Goal: Task Accomplishment & Management: Complete application form

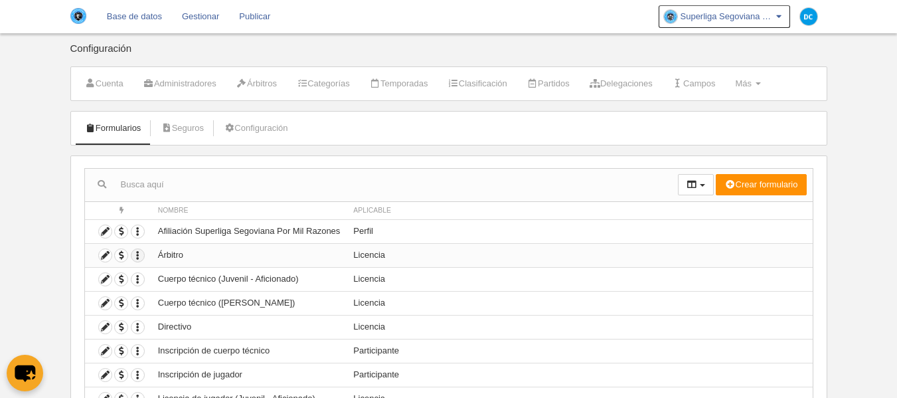
click at [136, 253] on icon "button" at bounding box center [137, 255] width 13 height 13
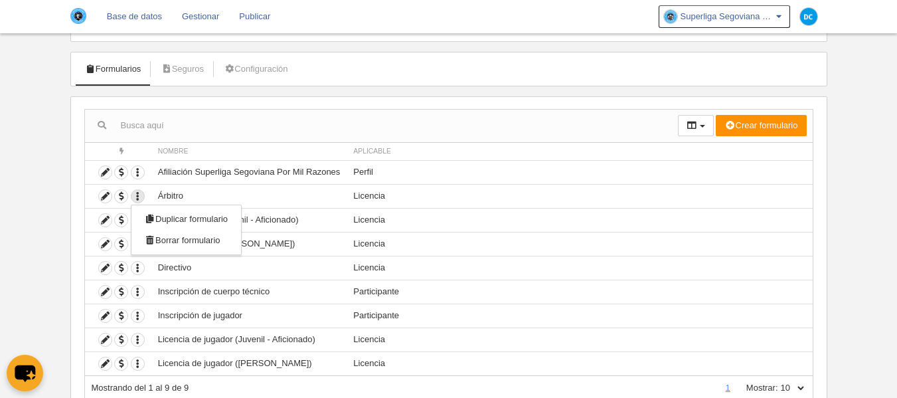
scroll to position [88, 0]
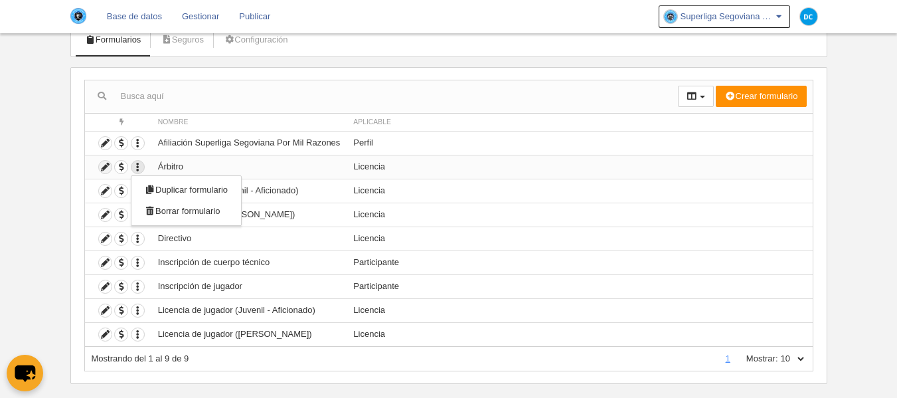
click at [103, 164] on icon at bounding box center [105, 167] width 13 height 13
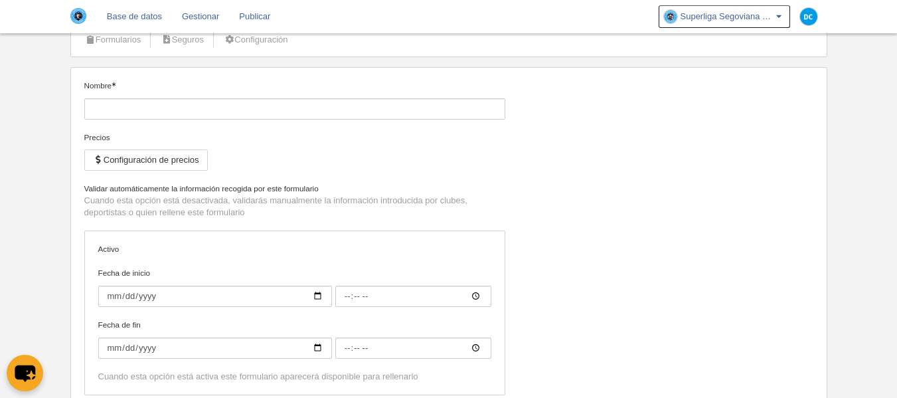
type input "Árbitro"
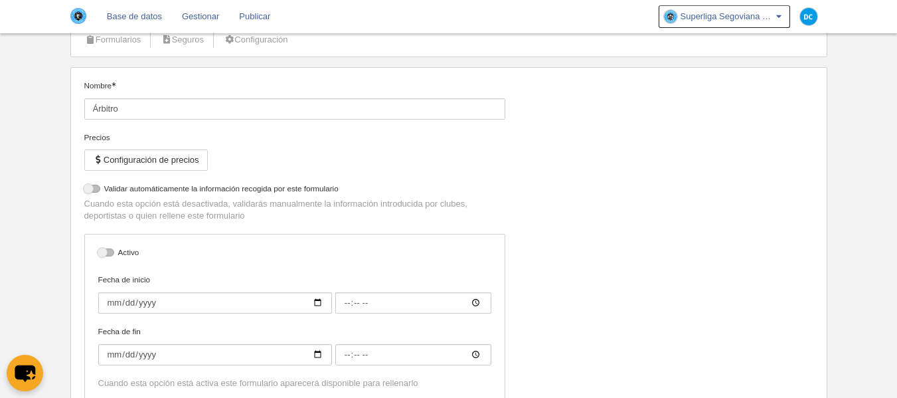
select select "selected"
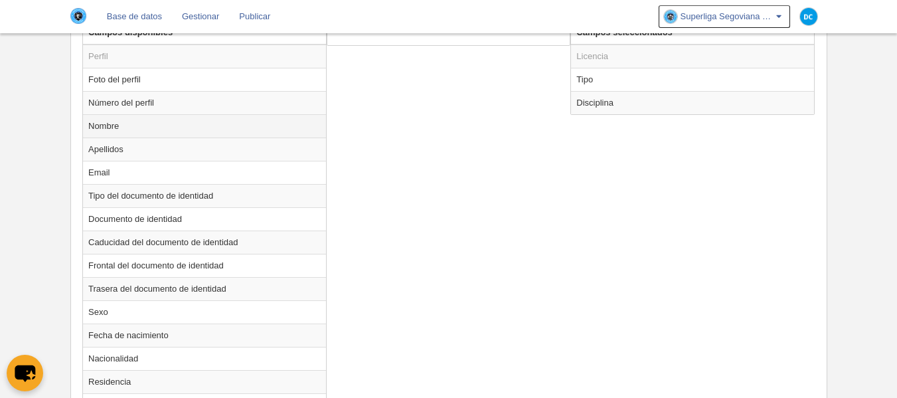
scroll to position [443, 0]
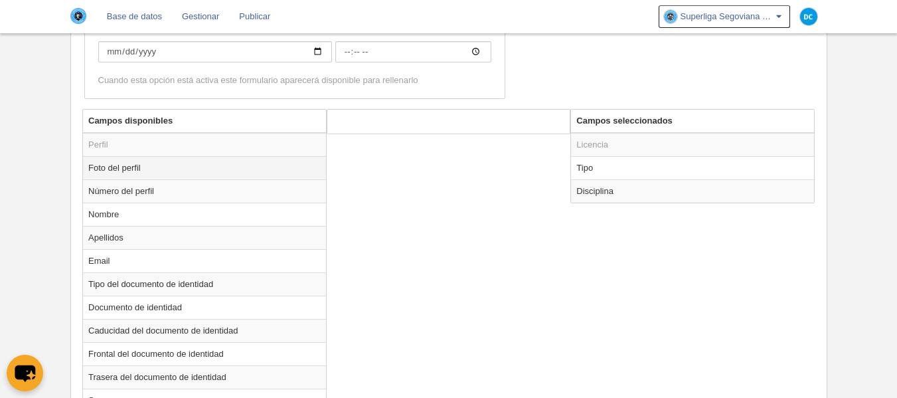
click at [129, 165] on td "Foto del perfil" at bounding box center [204, 167] width 243 height 23
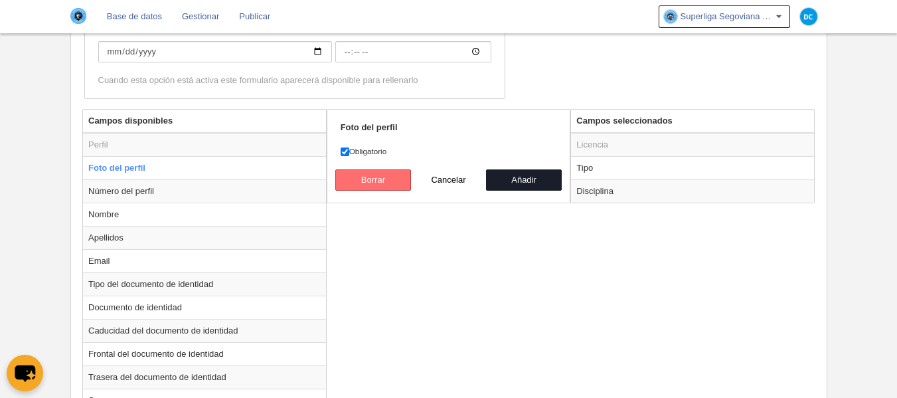
click at [409, 184] on button "Borrar" at bounding box center [373, 179] width 76 height 21
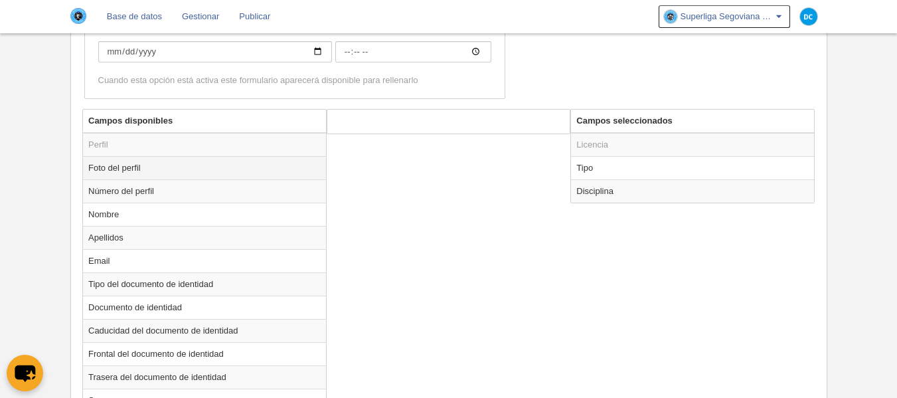
click at [149, 163] on td "Foto del perfil" at bounding box center [204, 167] width 243 height 23
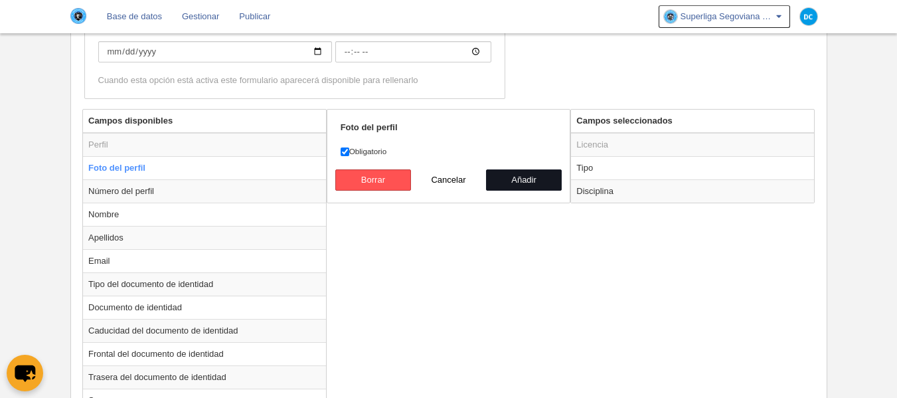
click at [547, 186] on button "Añadir" at bounding box center [524, 179] width 76 height 21
radio input "false"
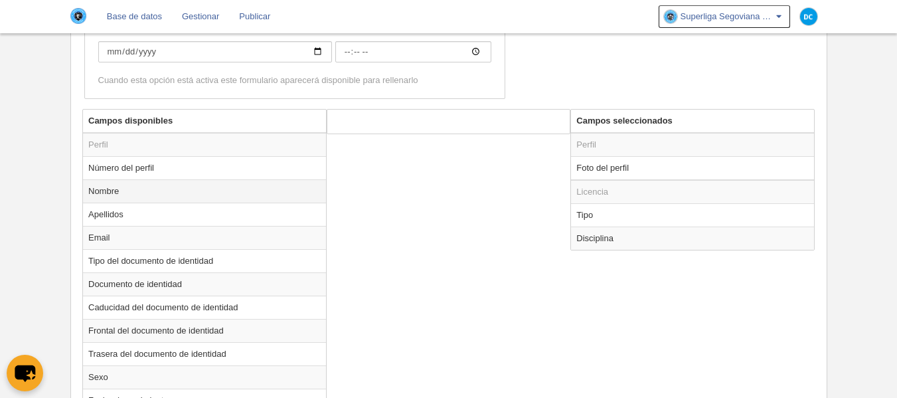
click at [138, 194] on td "Nombre" at bounding box center [204, 190] width 243 height 23
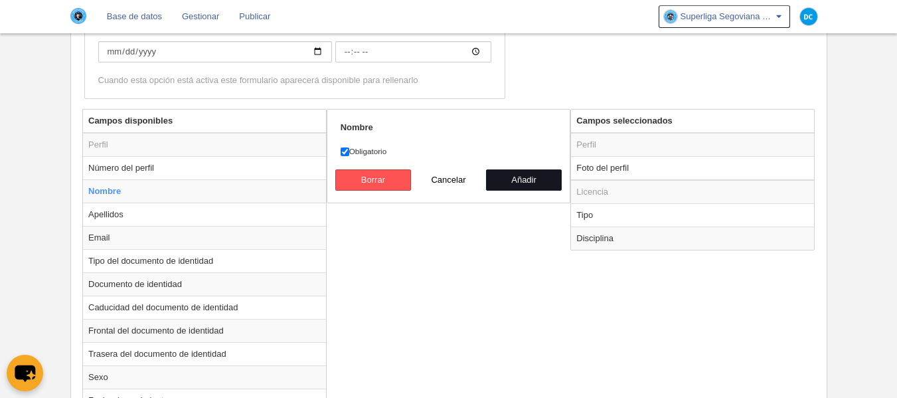
click at [528, 173] on button "Añadir" at bounding box center [524, 179] width 76 height 21
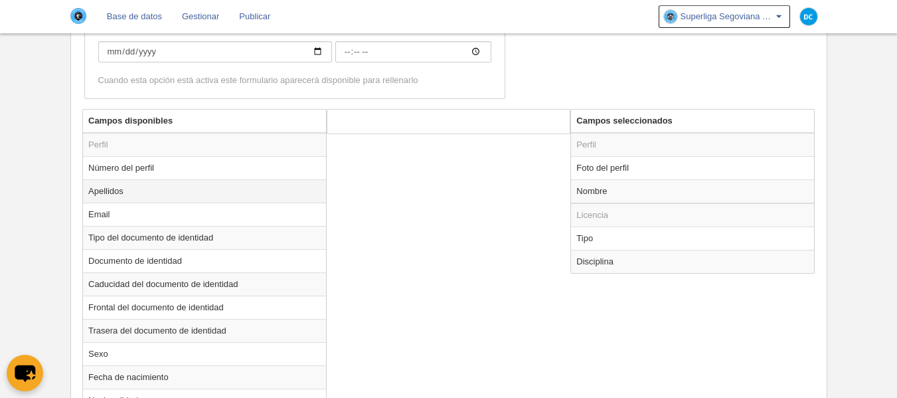
click at [203, 181] on td "Apellidos" at bounding box center [204, 190] width 243 height 23
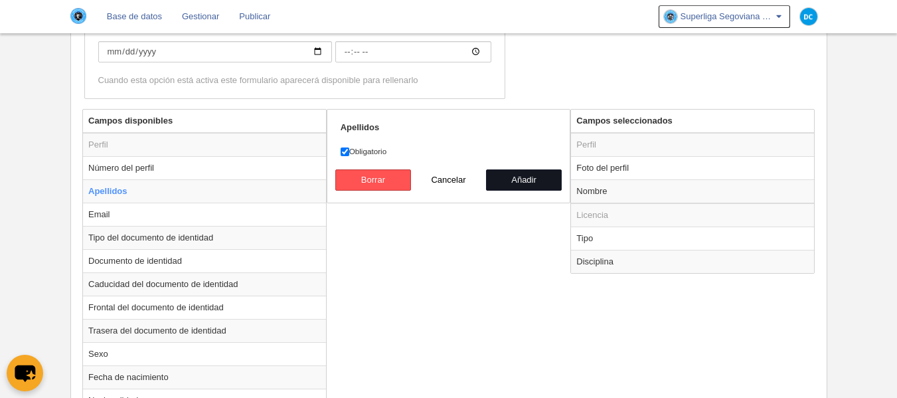
click at [522, 182] on button "Añadir" at bounding box center [524, 179] width 76 height 21
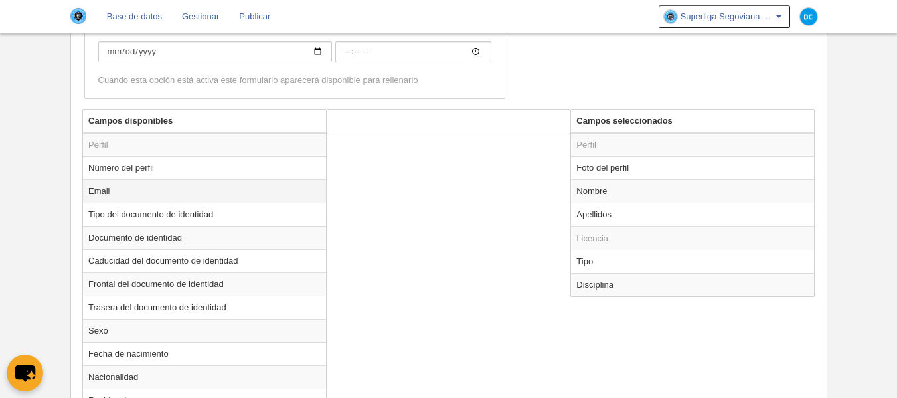
click at [133, 188] on td "Email" at bounding box center [204, 190] width 243 height 23
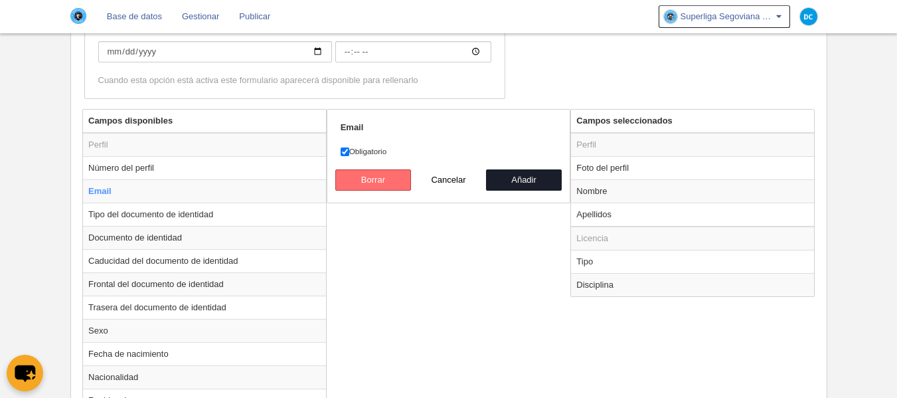
click at [400, 186] on button "Borrar" at bounding box center [373, 179] width 76 height 21
radio input "false"
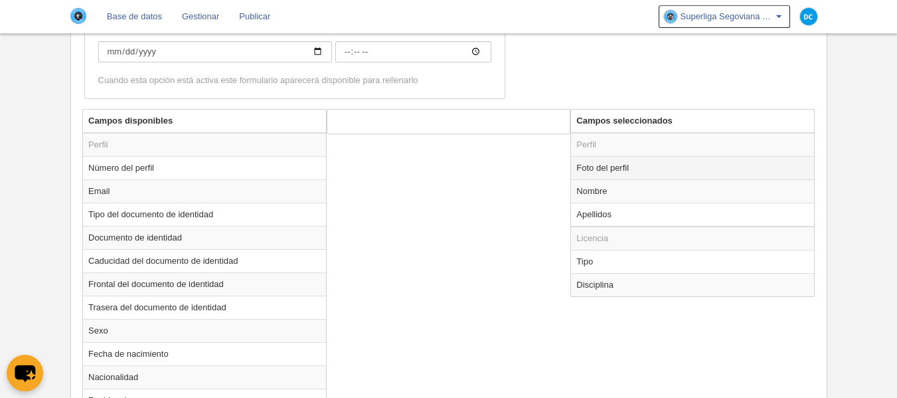
click at [629, 172] on td "Foto del perfil" at bounding box center [692, 167] width 243 height 23
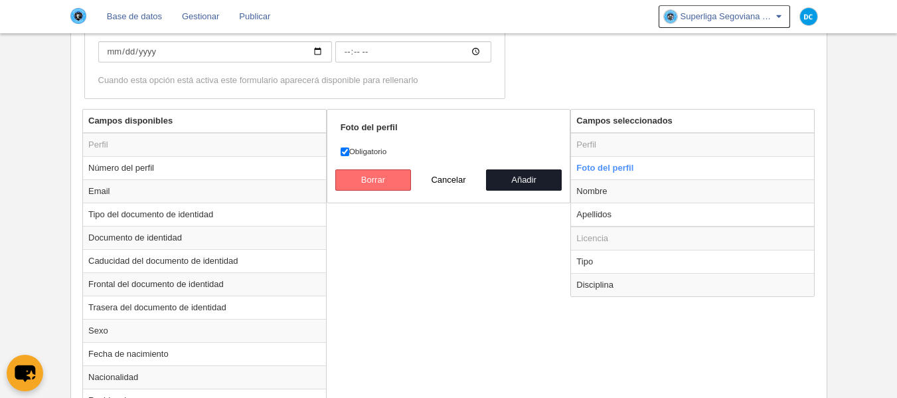
click at [356, 188] on button "Borrar" at bounding box center [373, 179] width 76 height 21
radio input "false"
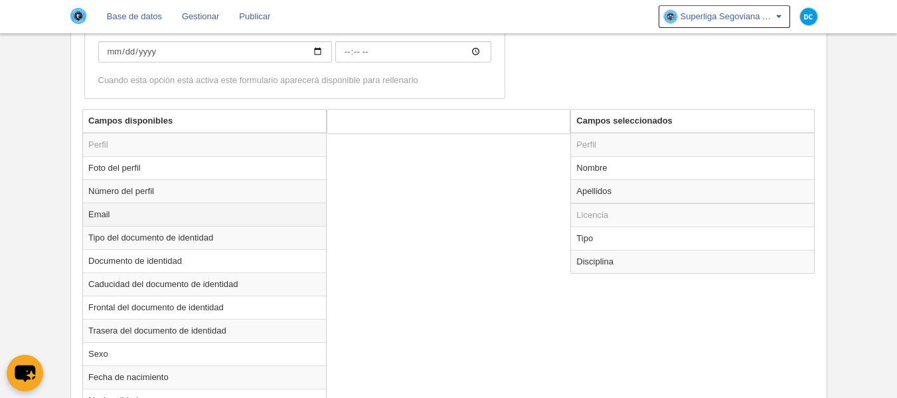
click at [173, 212] on td "Email" at bounding box center [204, 213] width 243 height 23
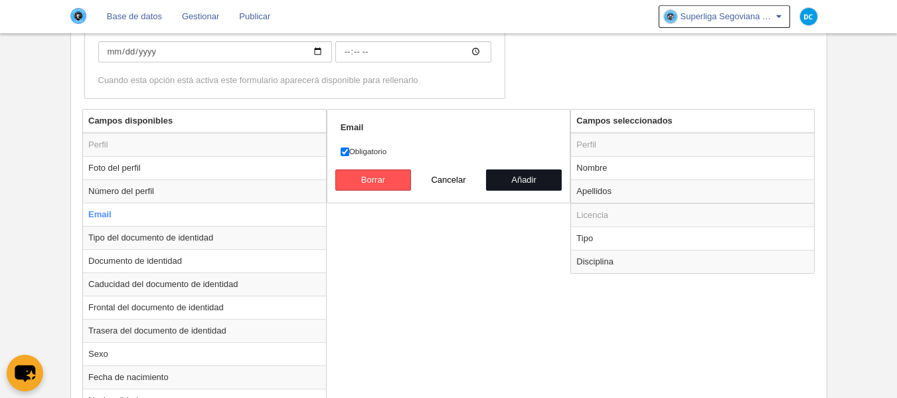
click at [512, 179] on button "Añadir" at bounding box center [524, 179] width 76 height 21
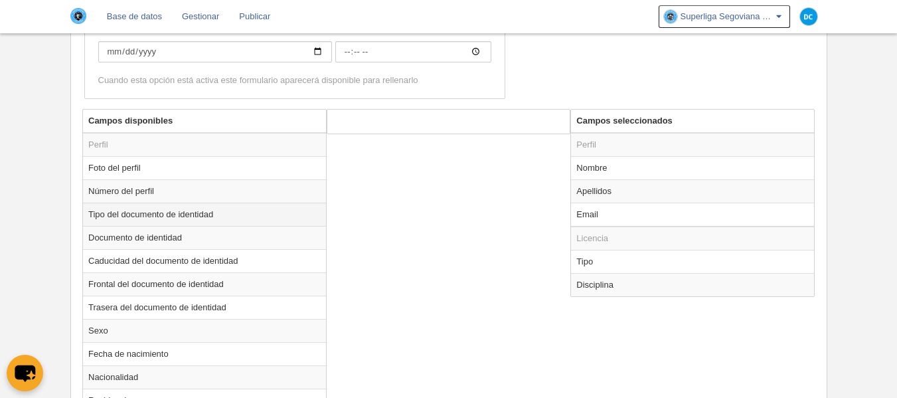
click at [210, 209] on td "Tipo del documento de identidad" at bounding box center [204, 213] width 243 height 23
radio input "true"
select select
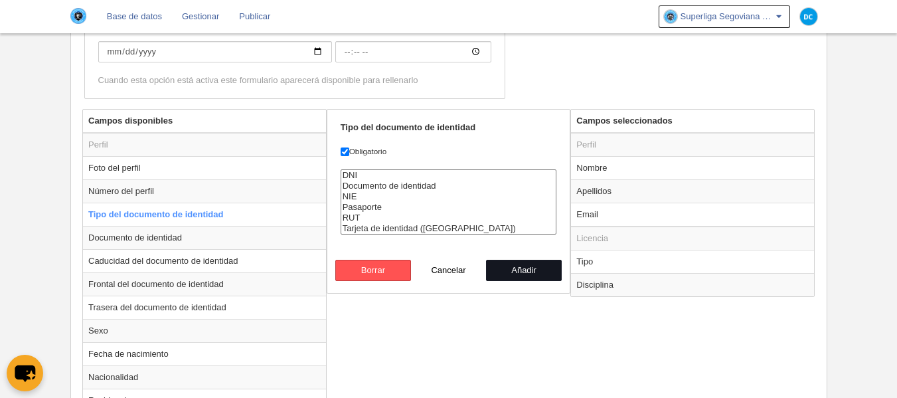
drag, startPoint x: 530, startPoint y: 272, endPoint x: 415, endPoint y: 263, distance: 115.2
click at [530, 271] on button "Añadir" at bounding box center [524, 269] width 76 height 21
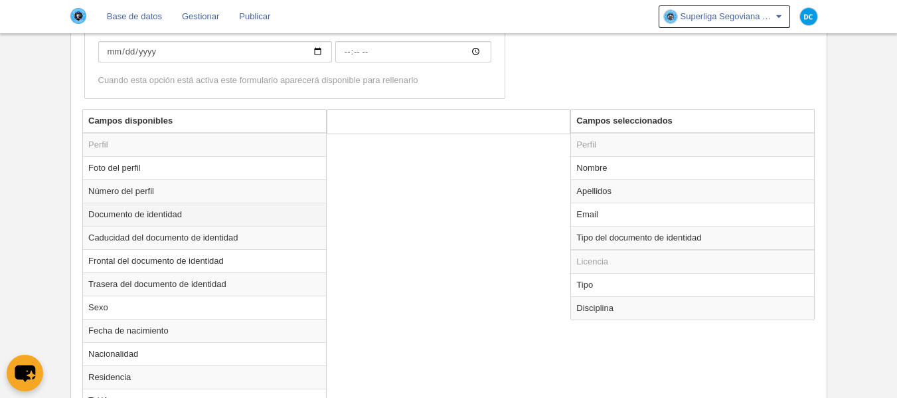
click at [259, 214] on td "Documento de identidad" at bounding box center [204, 213] width 243 height 23
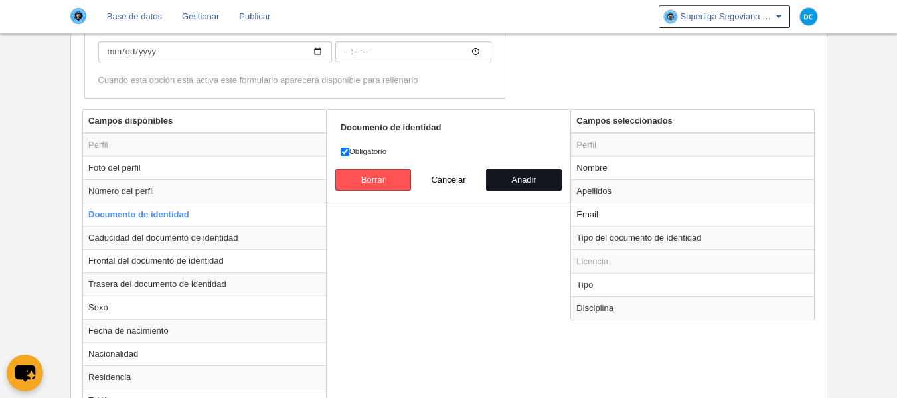
click at [524, 182] on button "Añadir" at bounding box center [524, 179] width 76 height 21
radio input "false"
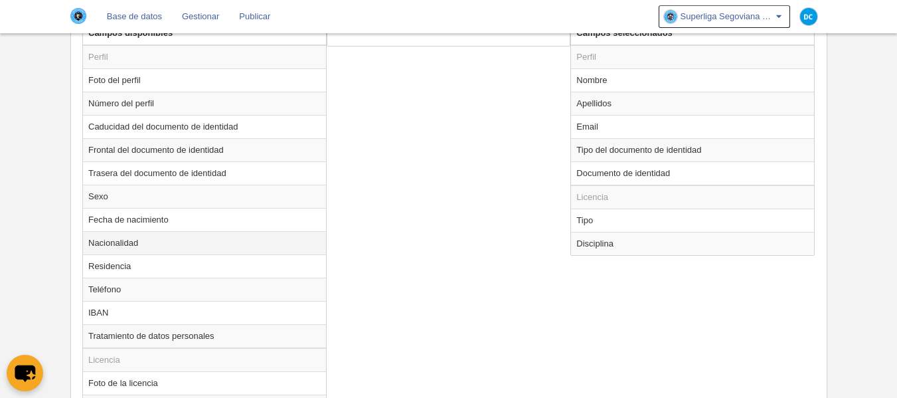
scroll to position [531, 0]
click at [175, 196] on td "Sexo" at bounding box center [204, 195] width 243 height 23
radio input "true"
select select
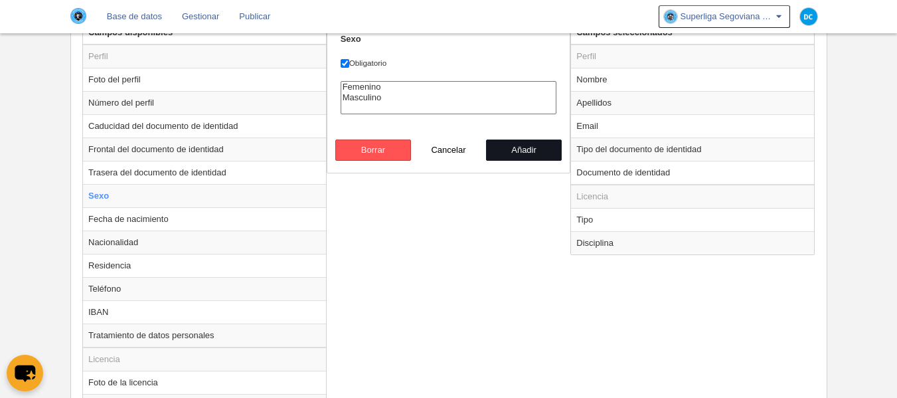
click at [536, 160] on button "Añadir" at bounding box center [524, 149] width 76 height 21
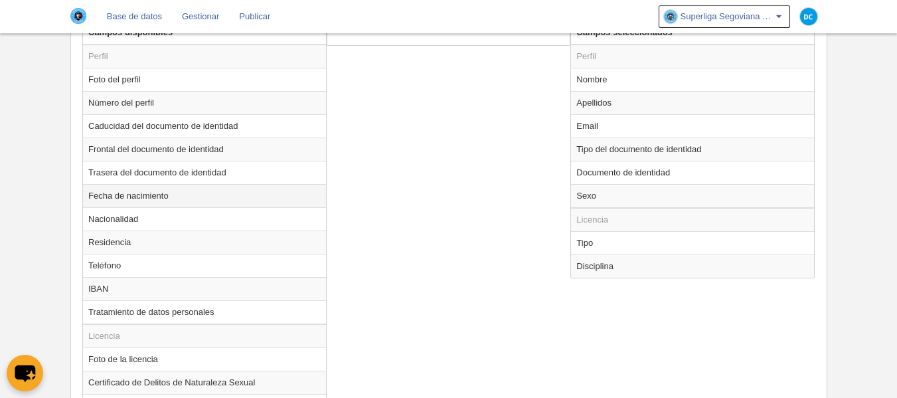
click at [163, 195] on td "Fecha de nacimiento" at bounding box center [204, 195] width 243 height 23
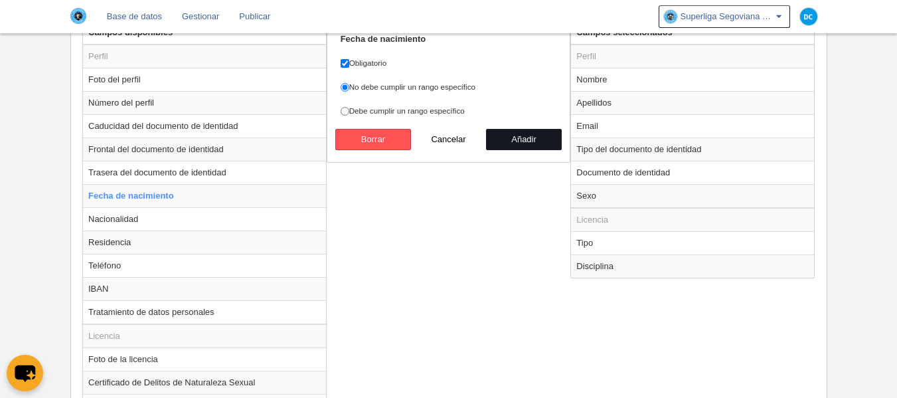
click at [507, 130] on button "Añadir" at bounding box center [524, 139] width 76 height 21
radio input "false"
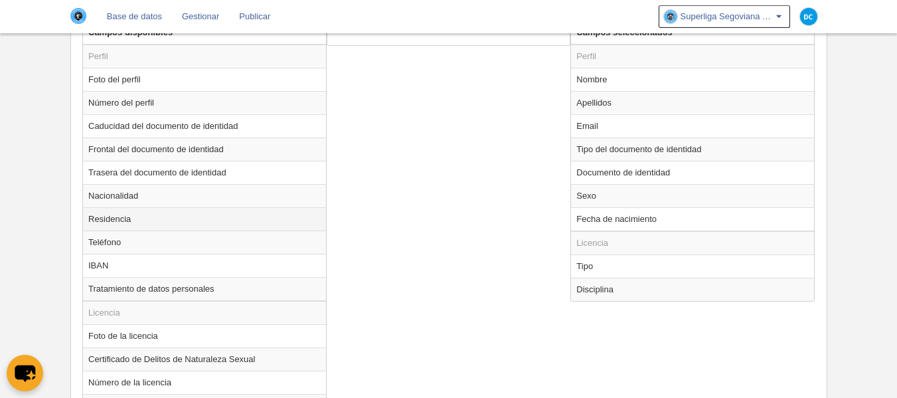
click at [131, 213] on td "Residencia" at bounding box center [204, 218] width 243 height 23
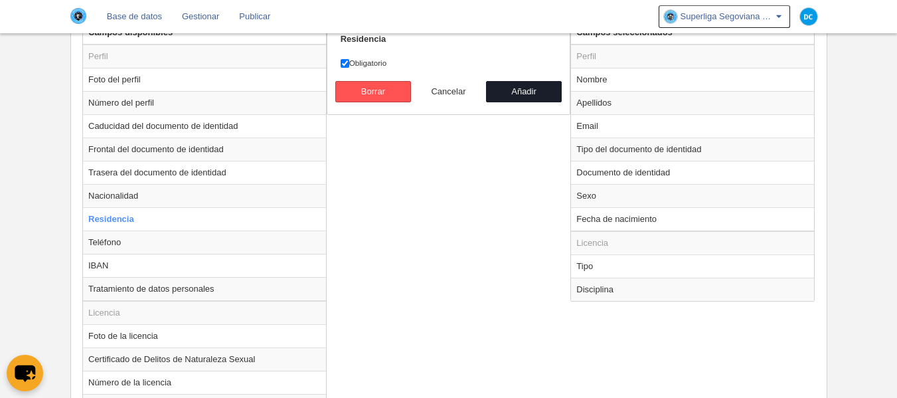
click at [447, 96] on button "Cancelar" at bounding box center [449, 91] width 76 height 21
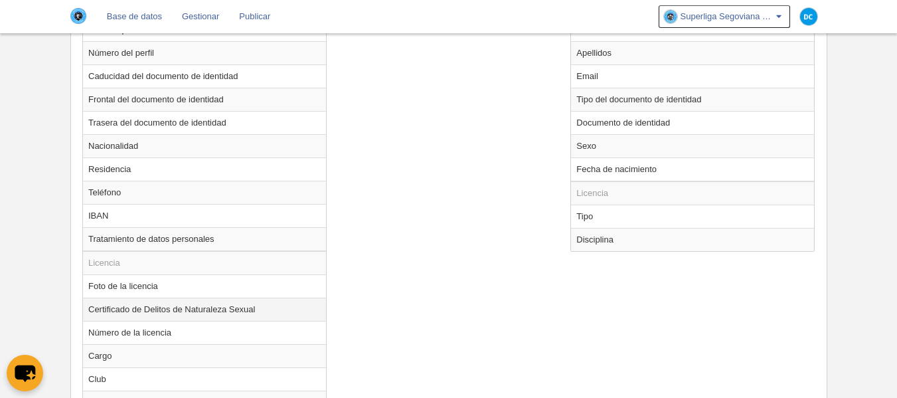
scroll to position [619, 0]
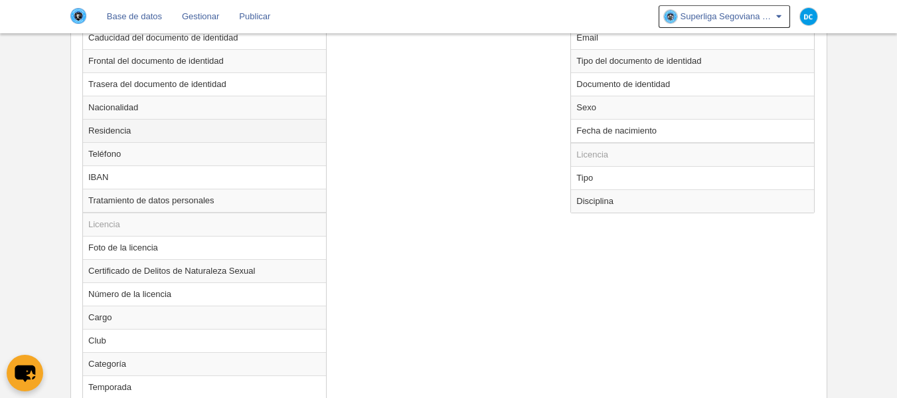
click at [162, 133] on td "Residencia" at bounding box center [204, 130] width 243 height 23
click at [299, 134] on td "Residencia" at bounding box center [204, 130] width 243 height 23
click at [286, 137] on td "Residencia" at bounding box center [204, 130] width 243 height 23
click at [108, 136] on td "Residencia" at bounding box center [204, 130] width 243 height 23
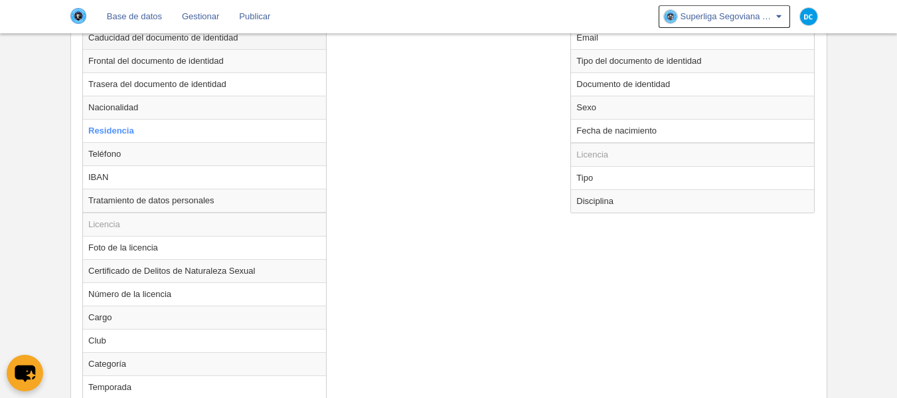
scroll to position [354, 0]
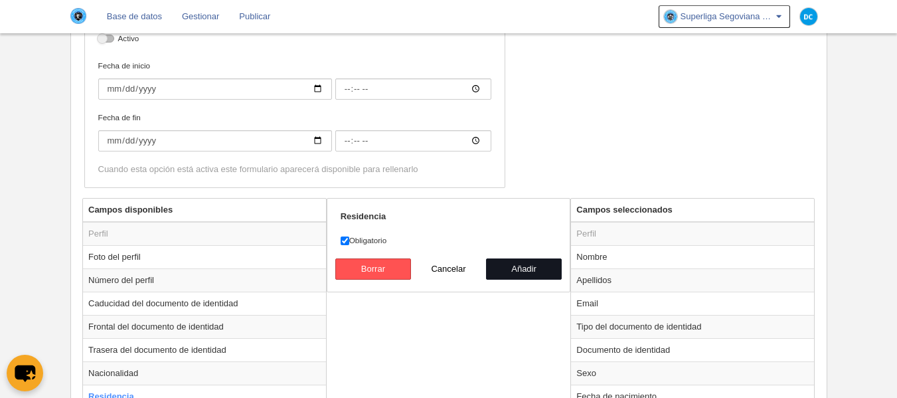
click at [555, 277] on button "Añadir" at bounding box center [524, 268] width 76 height 21
radio input "false"
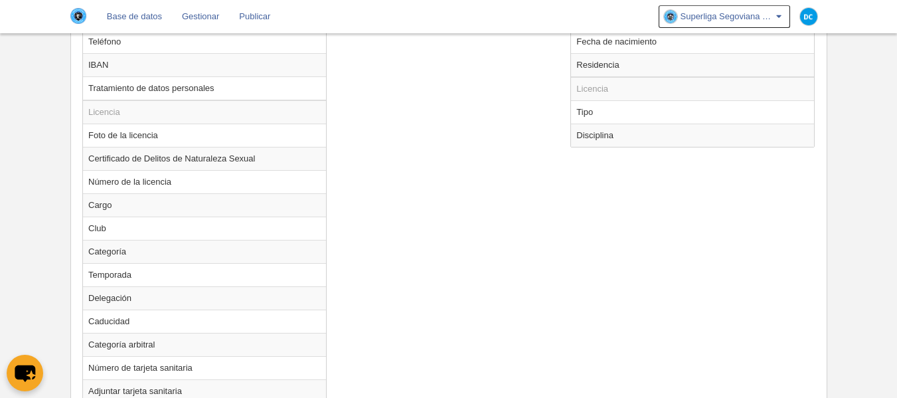
scroll to position [796, 0]
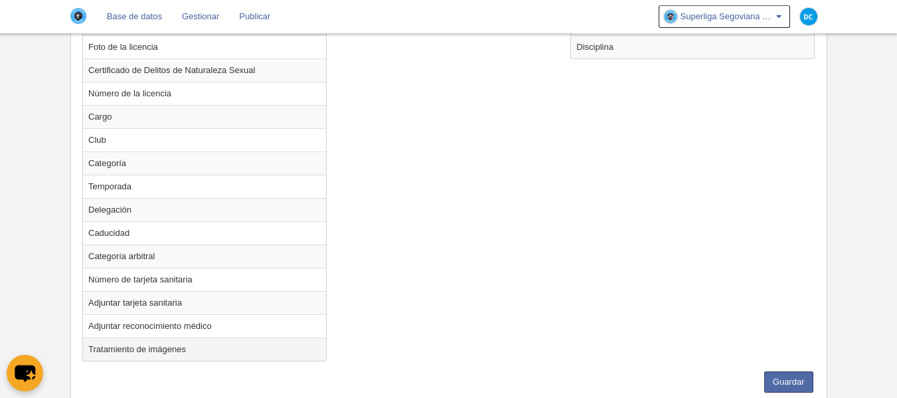
click at [157, 346] on td "Tratamiento de imágenes" at bounding box center [204, 348] width 243 height 23
radio input "true"
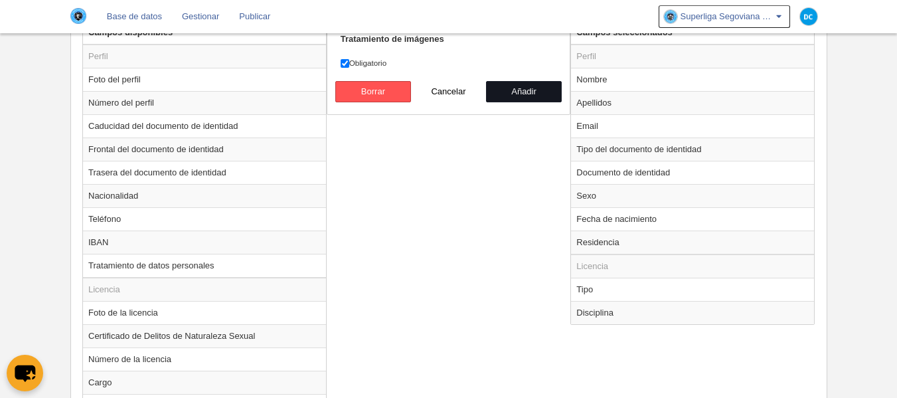
click at [544, 96] on button "Añadir" at bounding box center [524, 91] width 76 height 21
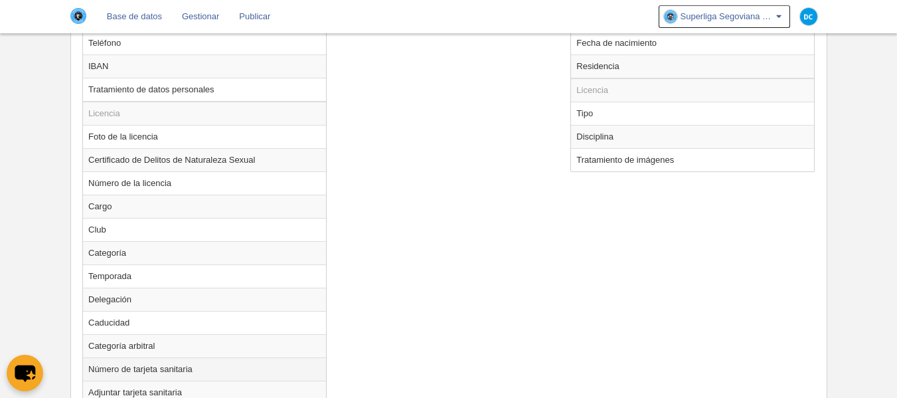
scroll to position [814, 0]
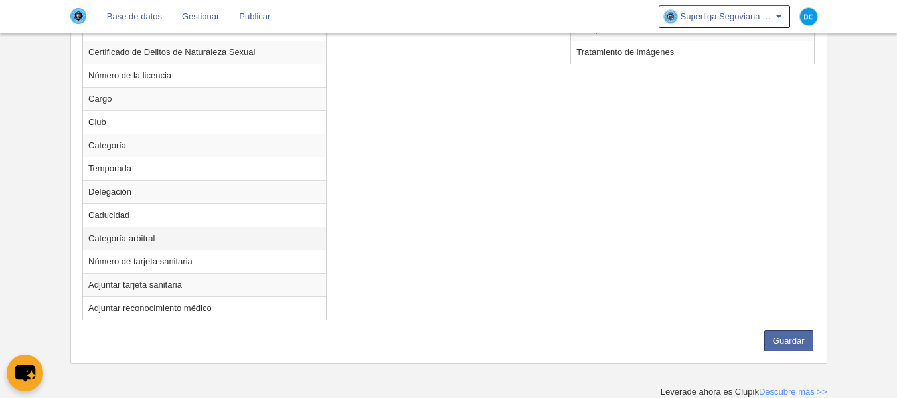
click at [164, 243] on td "Categoría arbitral" at bounding box center [204, 237] width 243 height 23
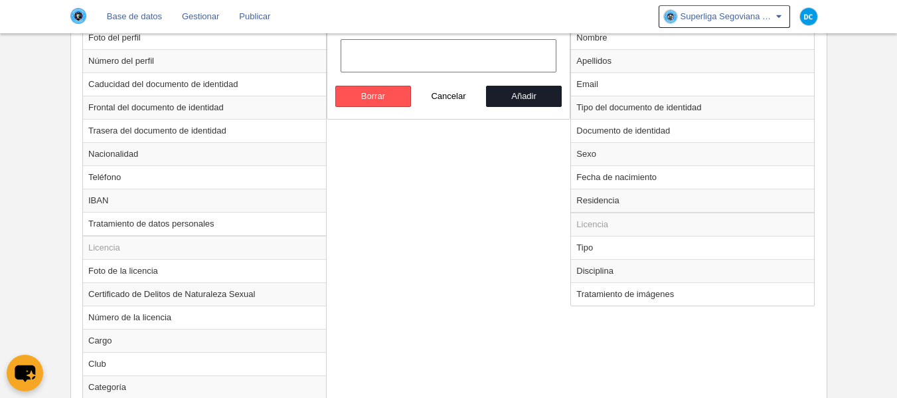
scroll to position [461, 0]
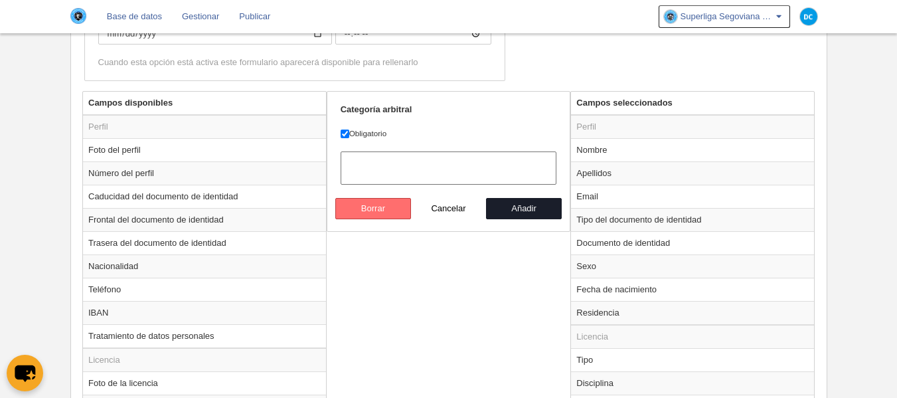
click at [368, 202] on button "Borrar" at bounding box center [373, 208] width 76 height 21
radio input "false"
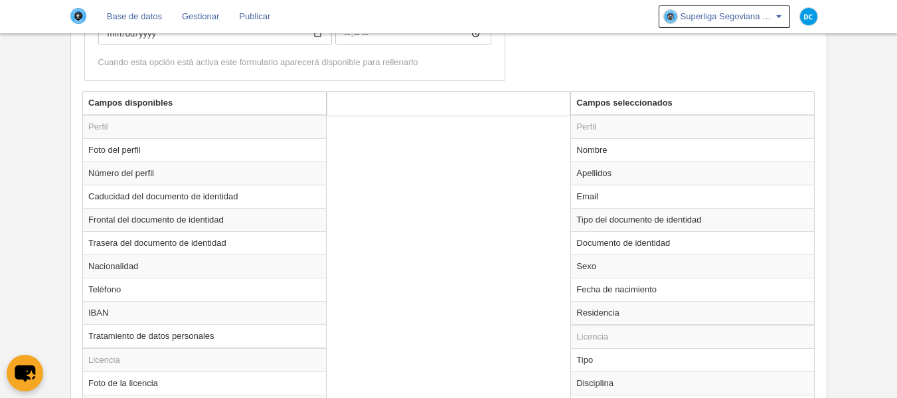
scroll to position [814, 0]
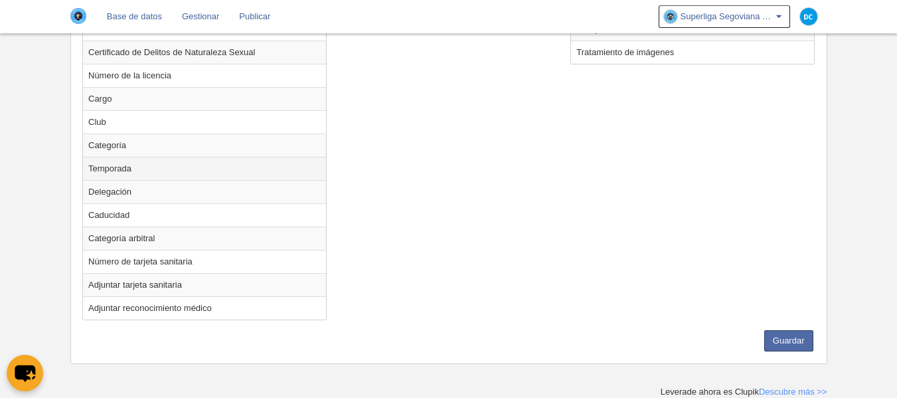
click at [154, 167] on td "Temporada" at bounding box center [204, 168] width 243 height 23
radio input "true"
select select
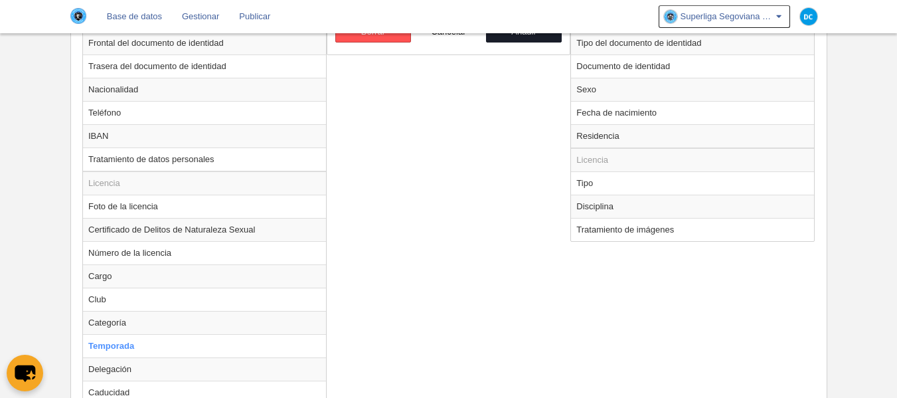
scroll to position [549, 0]
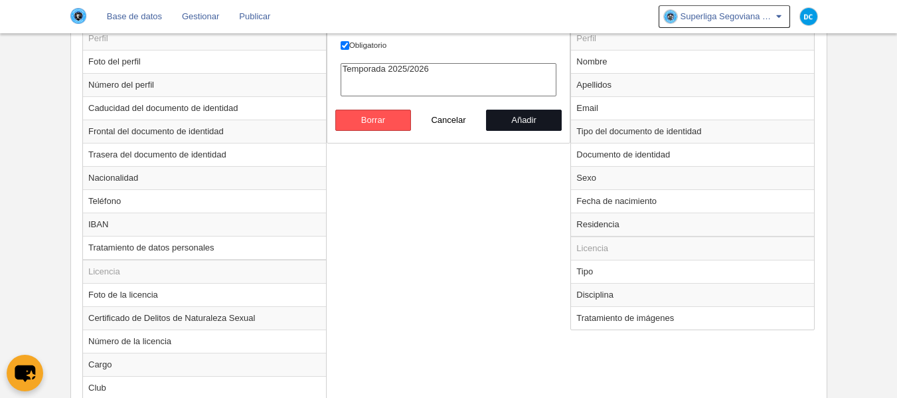
click at [514, 117] on button "Añadir" at bounding box center [524, 119] width 76 height 21
radio input "false"
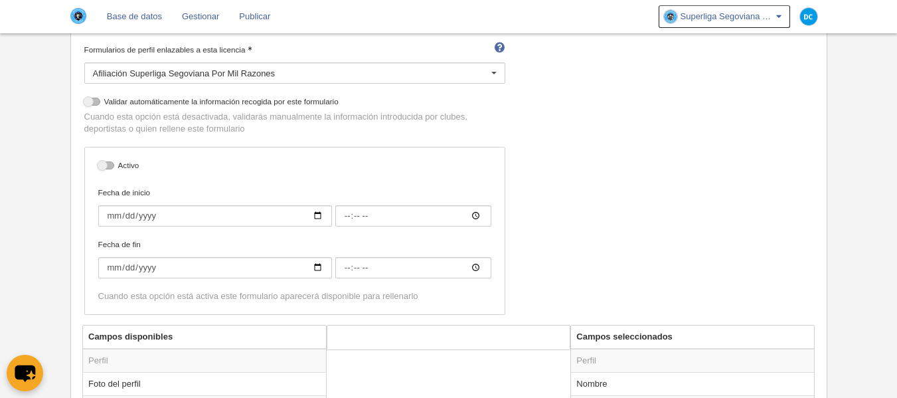
scroll to position [354, 0]
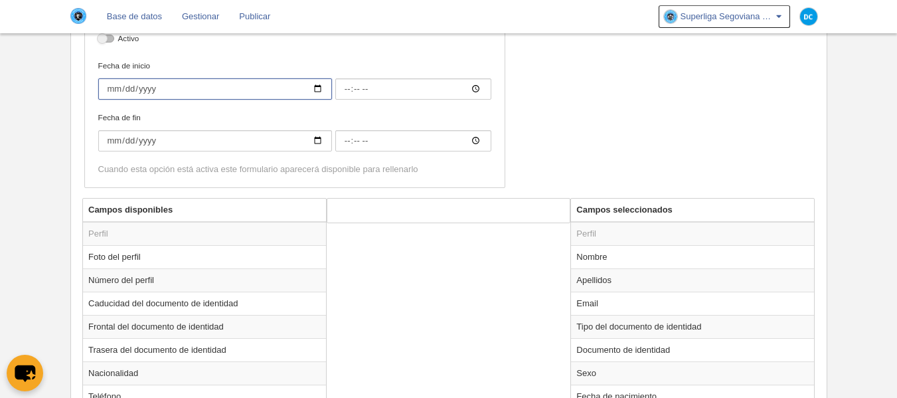
click at [313, 88] on input "Fecha de inicio" at bounding box center [215, 88] width 234 height 21
click at [312, 85] on input "Fecha de inicio" at bounding box center [215, 88] width 234 height 21
type input "[DATE]"
type input "00:00"
type input "[DATE]"
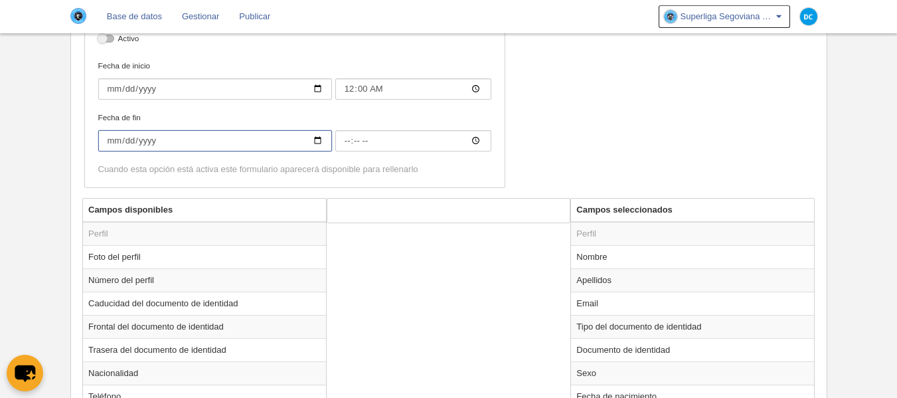
click at [323, 143] on input "Fecha de fin" at bounding box center [215, 140] width 234 height 21
type input "[DATE]"
type input "00:00"
type input "[DATE]"
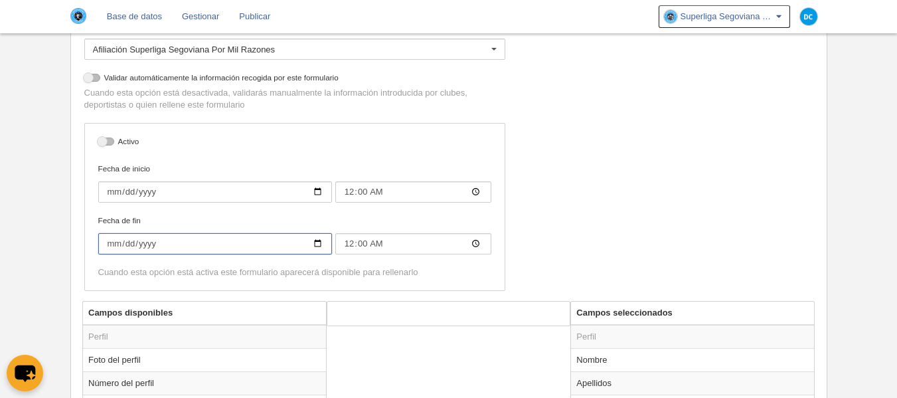
scroll to position [265, 0]
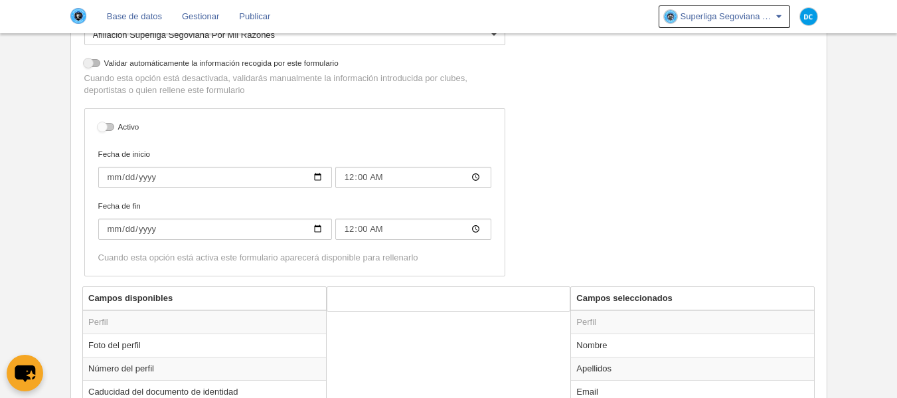
click at [102, 125] on div at bounding box center [106, 127] width 16 height 8
click at [102, 126] on input "checkbox" at bounding box center [103, 130] width 9 height 9
checkbox input "true"
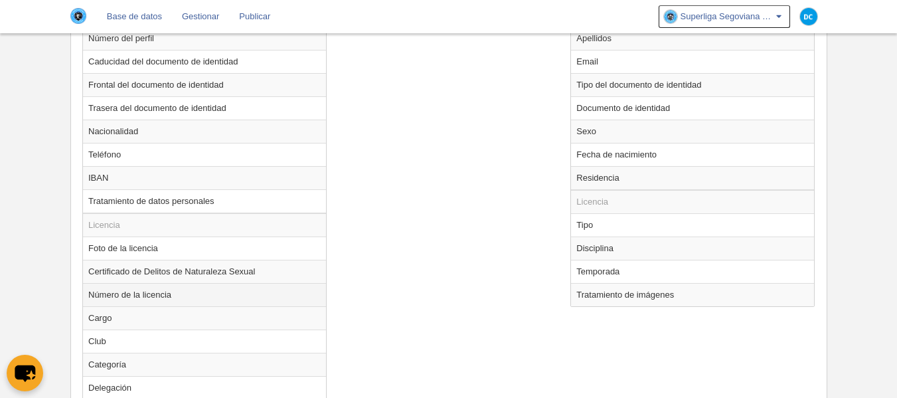
scroll to position [619, 0]
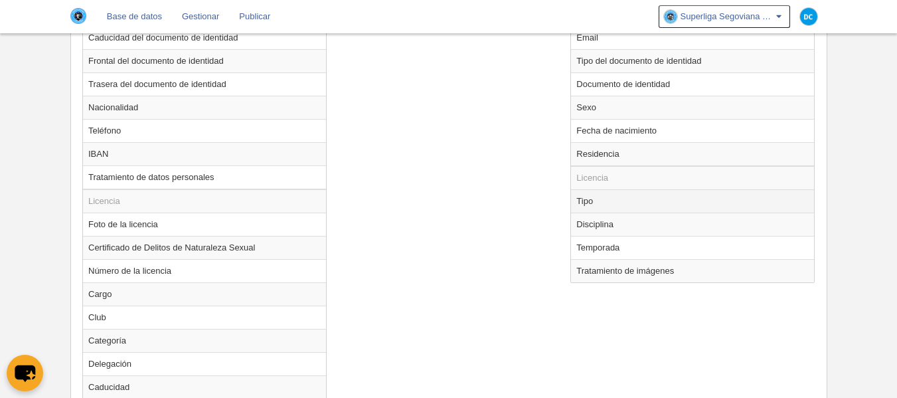
click at [588, 208] on td "Tipo" at bounding box center [692, 200] width 243 height 23
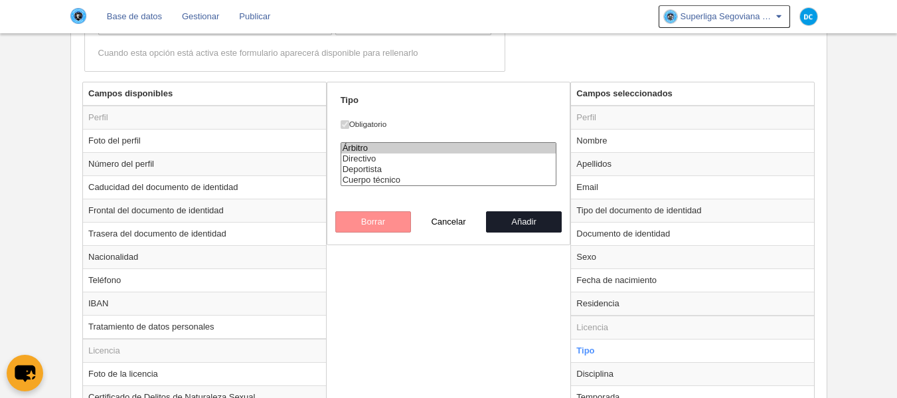
scroll to position [443, 0]
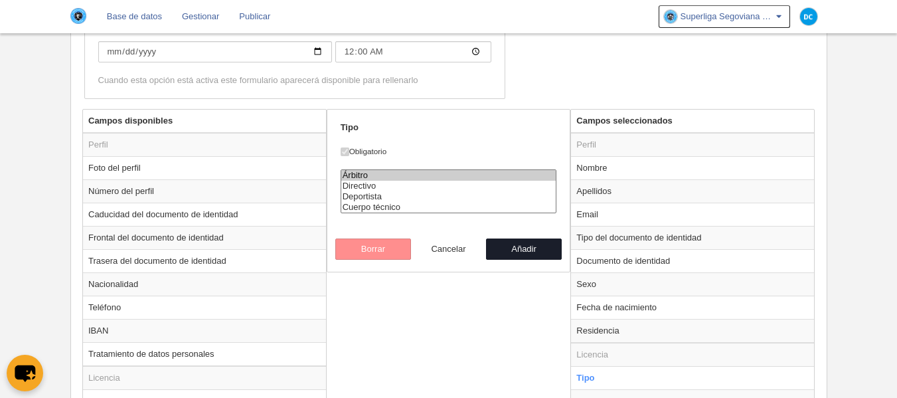
click at [446, 245] on button "Cancelar" at bounding box center [449, 248] width 76 height 21
radio input "false"
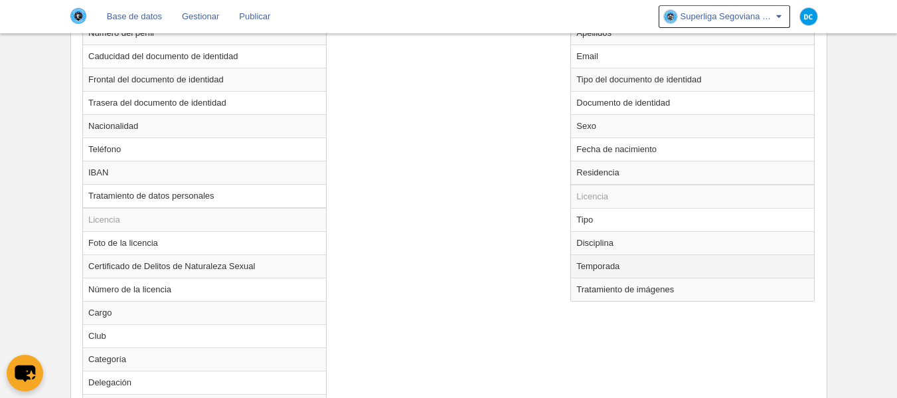
scroll to position [619, 0]
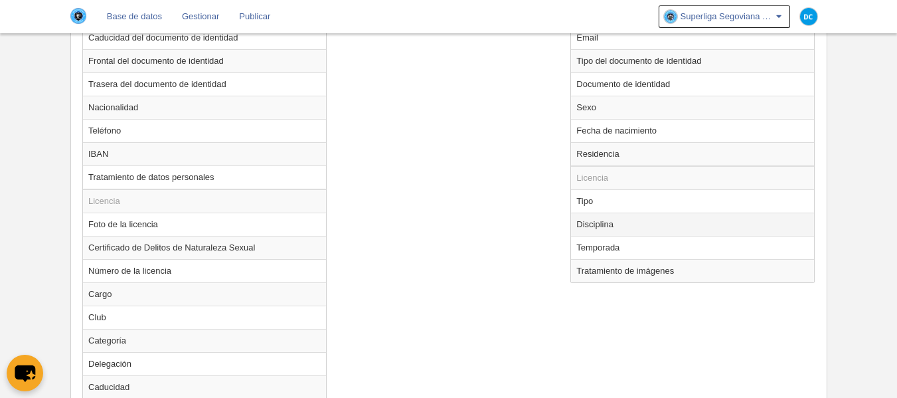
click at [623, 234] on td "Disciplina" at bounding box center [692, 223] width 243 height 23
radio input "true"
select select
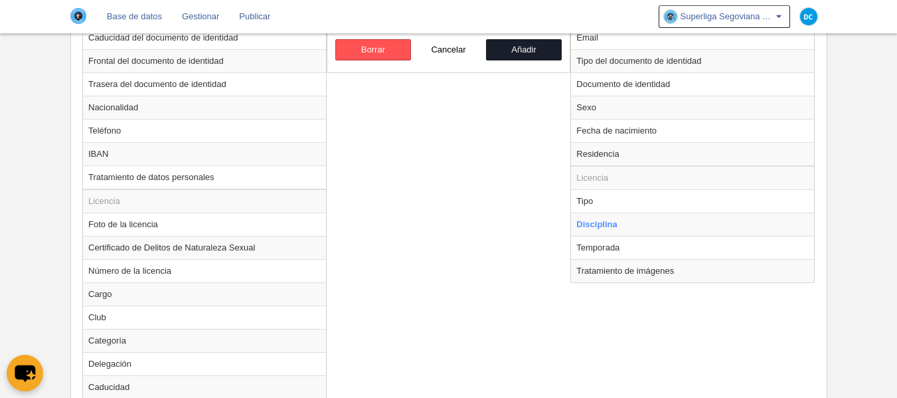
scroll to position [443, 0]
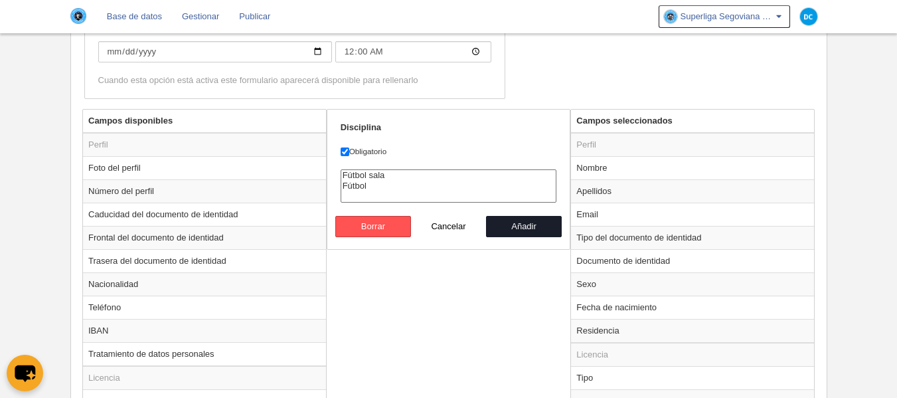
click at [358, 270] on div "Campos disponibles Perfil Foto del perfil Número del perfil Caducidad del docum…" at bounding box center [448, 393] width 739 height 569
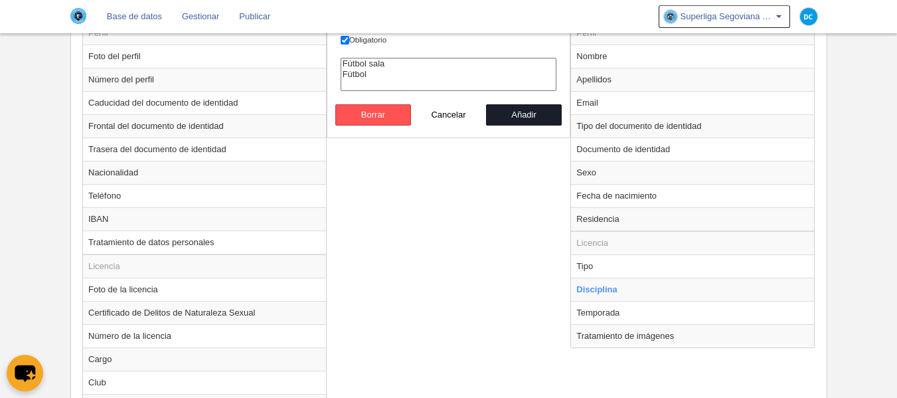
scroll to position [619, 0]
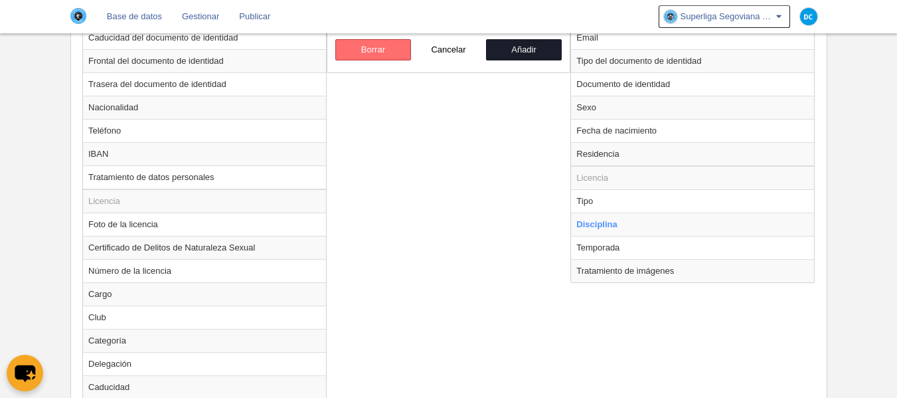
click at [386, 56] on button "Borrar" at bounding box center [373, 49] width 76 height 21
radio input "false"
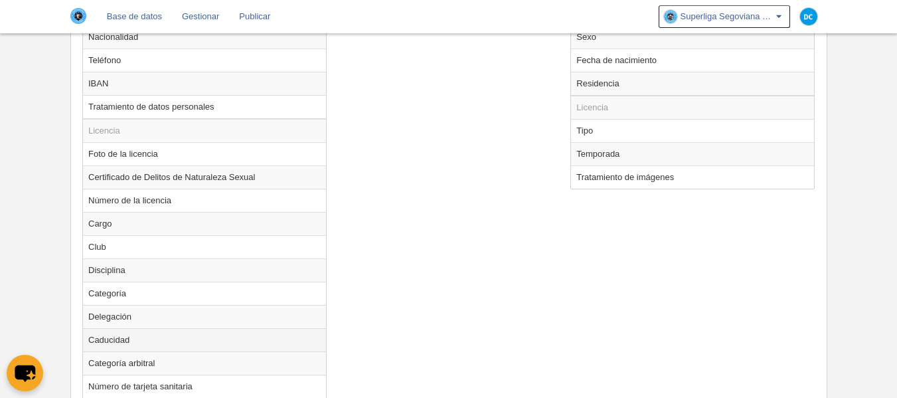
scroll to position [796, 0]
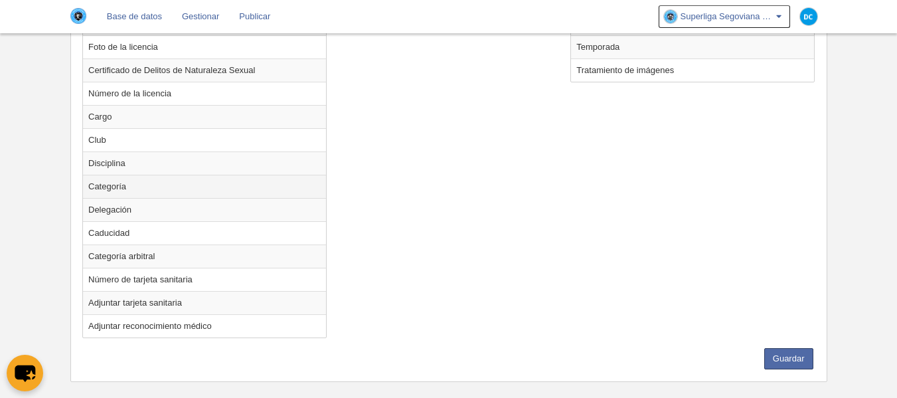
click at [149, 180] on td "Categoría" at bounding box center [204, 186] width 243 height 23
radio input "true"
select select
click at [147, 168] on td "Disciplina" at bounding box center [204, 162] width 243 height 23
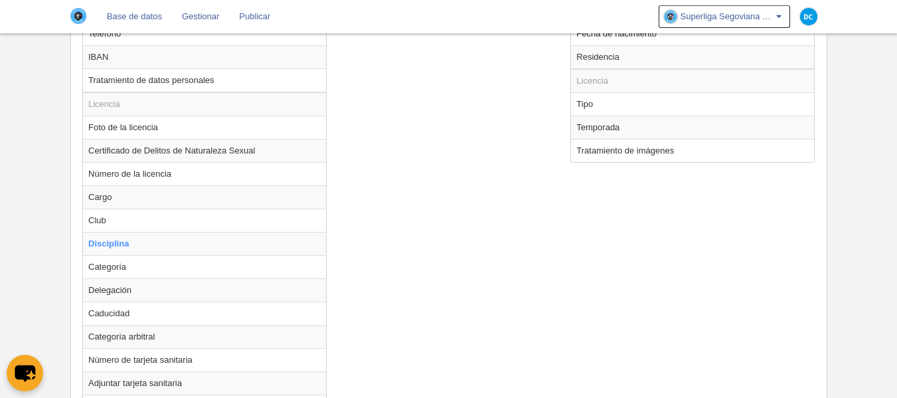
scroll to position [531, 0]
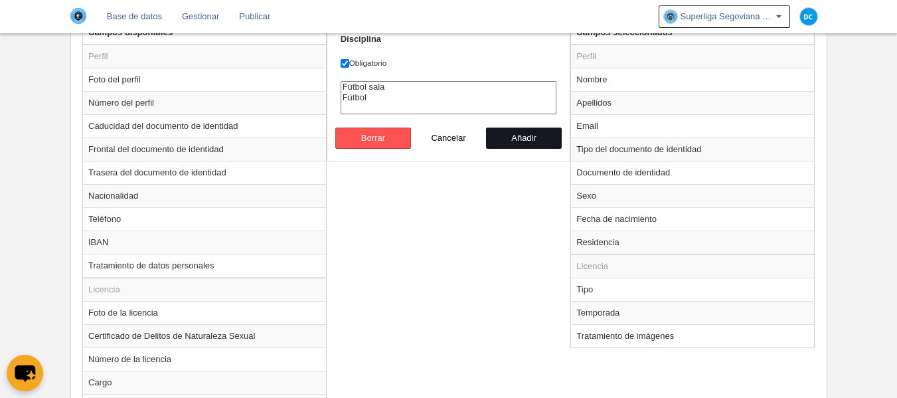
click at [511, 135] on button "Añadir" at bounding box center [524, 137] width 76 height 21
radio input "false"
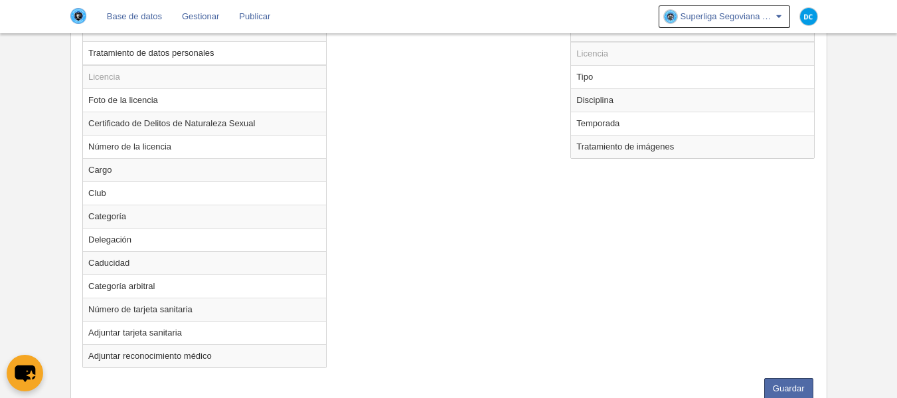
scroll to position [791, 0]
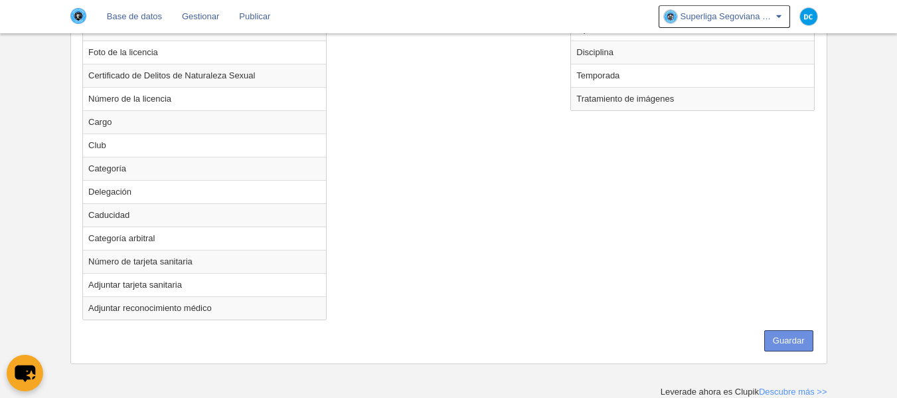
click at [796, 348] on button "Guardar" at bounding box center [788, 340] width 49 height 21
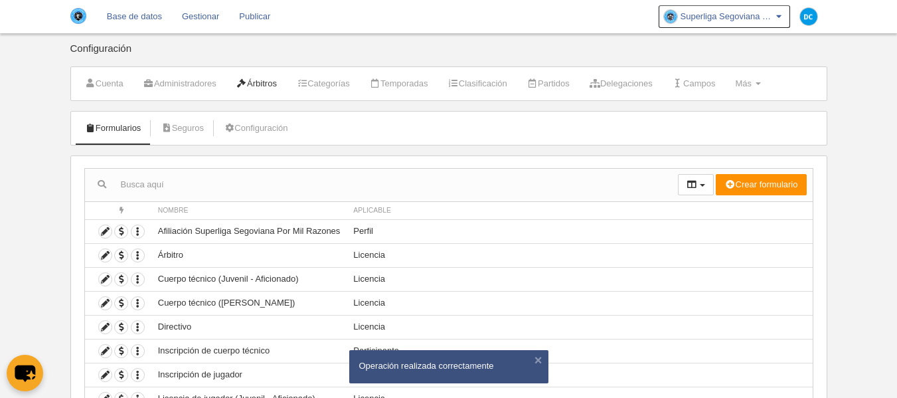
click at [273, 90] on link "Árbitros" at bounding box center [256, 84] width 55 height 20
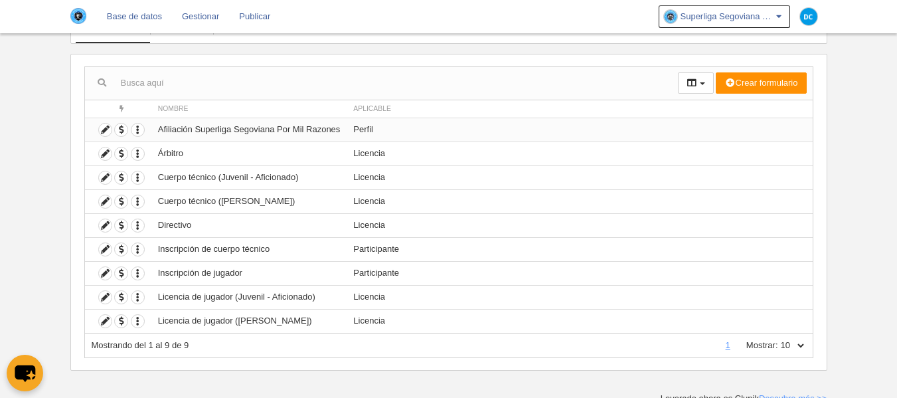
scroll to position [108, 0]
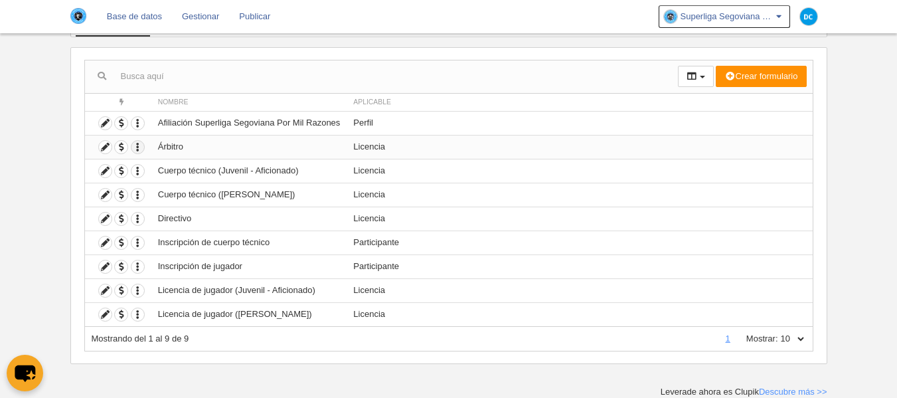
click at [137, 147] on icon "button" at bounding box center [137, 147] width 13 height 13
click at [40, 135] on body "Base de datos Gestionar Publicar Superliga Segoviana Por Mil Razones Ajustes ge…" at bounding box center [448, 91] width 897 height 398
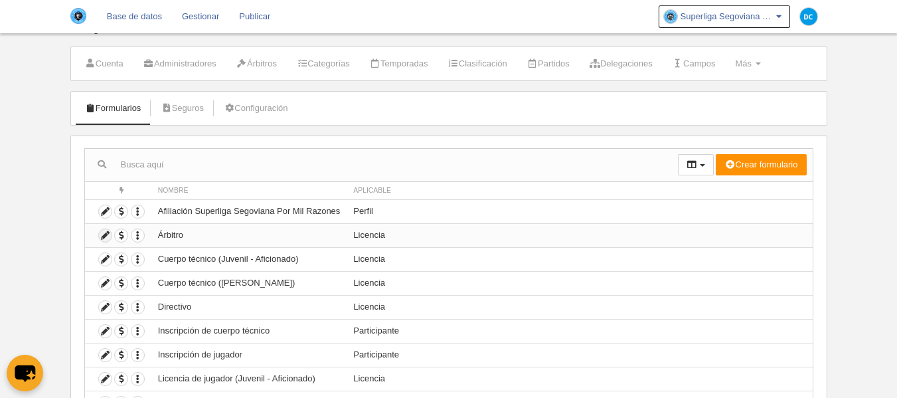
click at [104, 234] on icon at bounding box center [105, 235] width 13 height 13
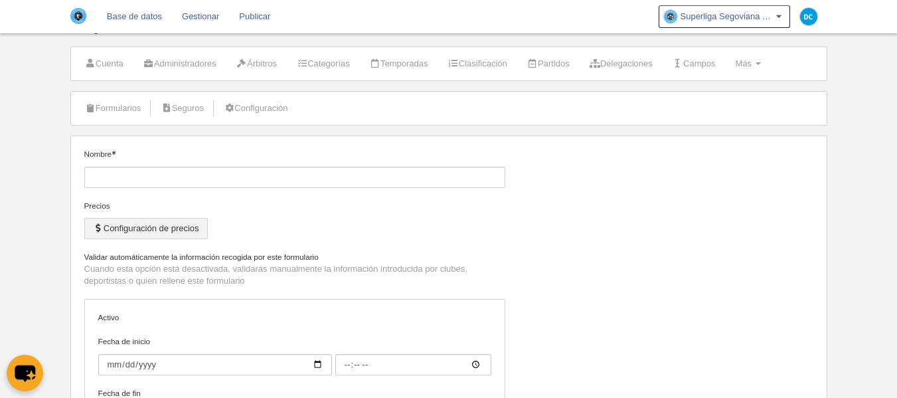
type input "Árbitro"
checkbox input "true"
type input "[DATE]"
type input "00:00"
type input "[DATE]"
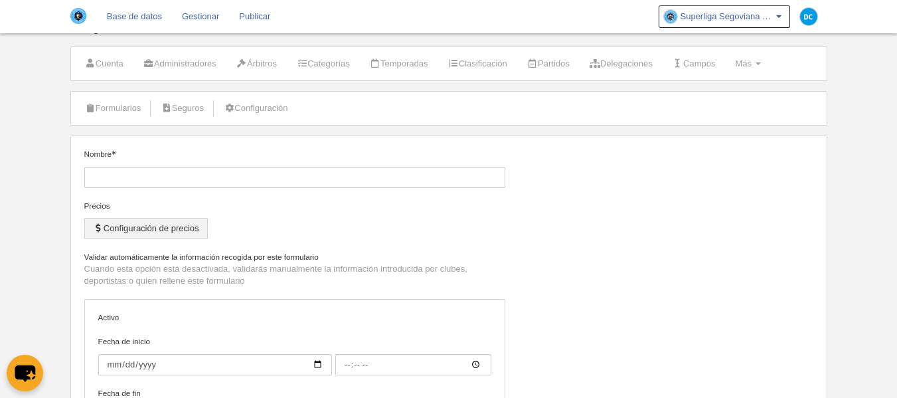
type input "00:00"
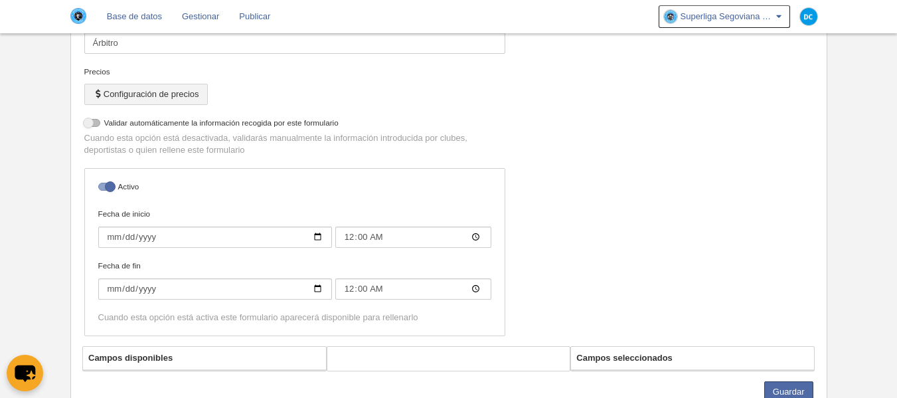
select select "selected"
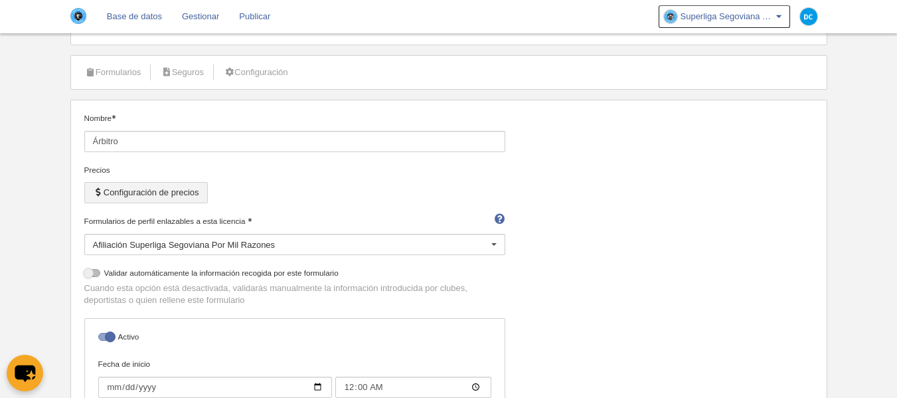
scroll to position [20, 0]
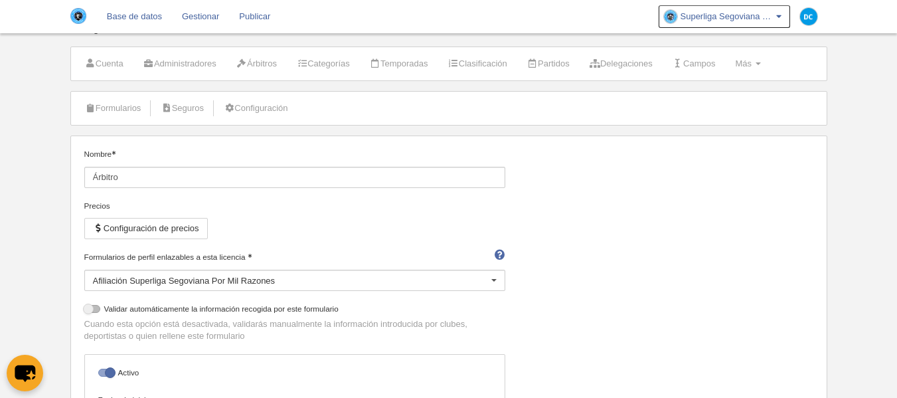
click at [155, 283] on div "Afiliación Superliga Segoviana Por Mil Razones" at bounding box center [294, 279] width 421 height 21
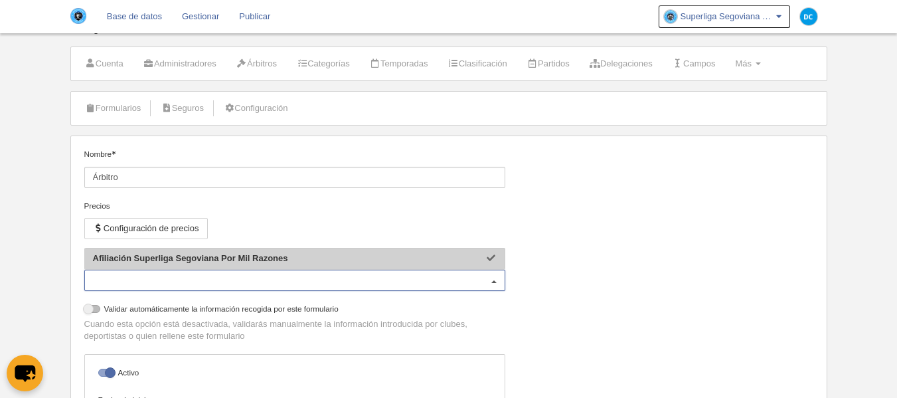
click at [174, 278] on input "Formularios de perfil enlazables a esta licencia" at bounding box center [288, 280] width 390 height 12
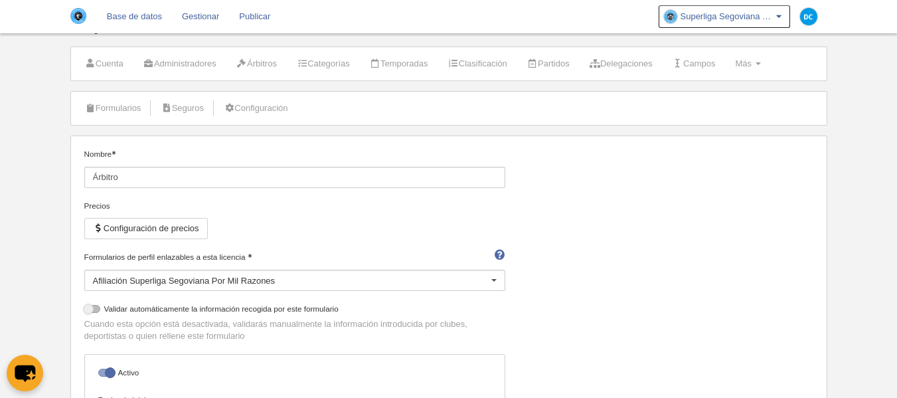
click at [21, 139] on body "Base de datos Gestionar Publicar Superliga Segoviana Por Mil Razones Ajustes ge…" at bounding box center [448, 179] width 897 height 398
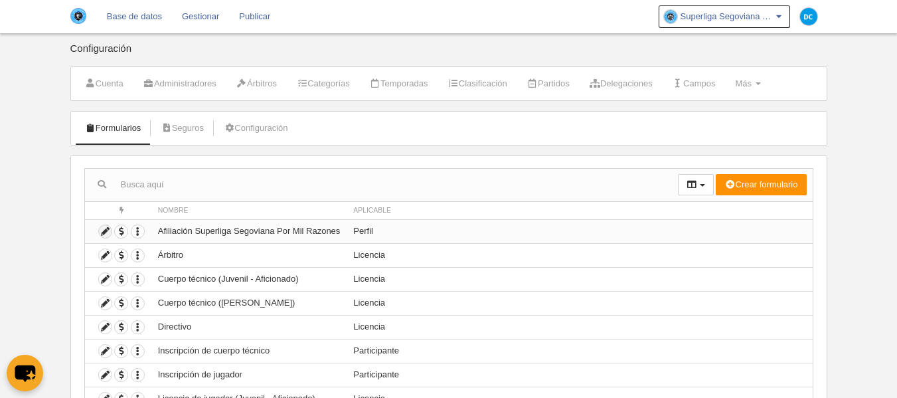
click at [108, 232] on icon at bounding box center [105, 231] width 13 height 13
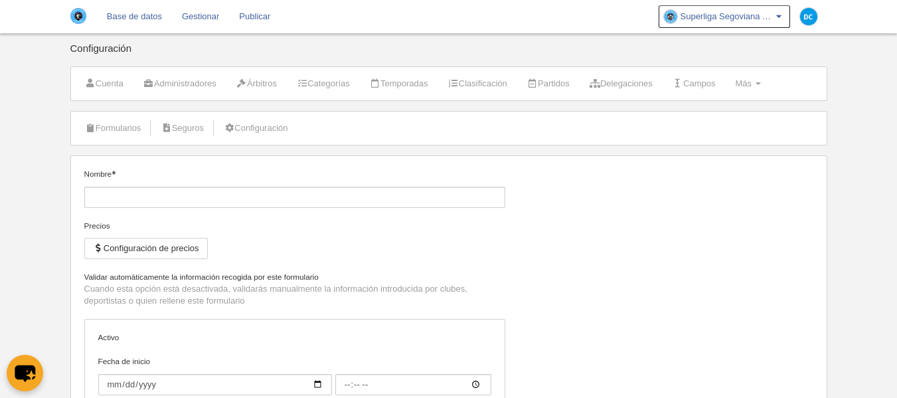
type input "Afiliación Superliga Segoviana Por Mil Razones"
checkbox input "true"
type input "[DATE]"
type input "00:00"
type input "[DATE]"
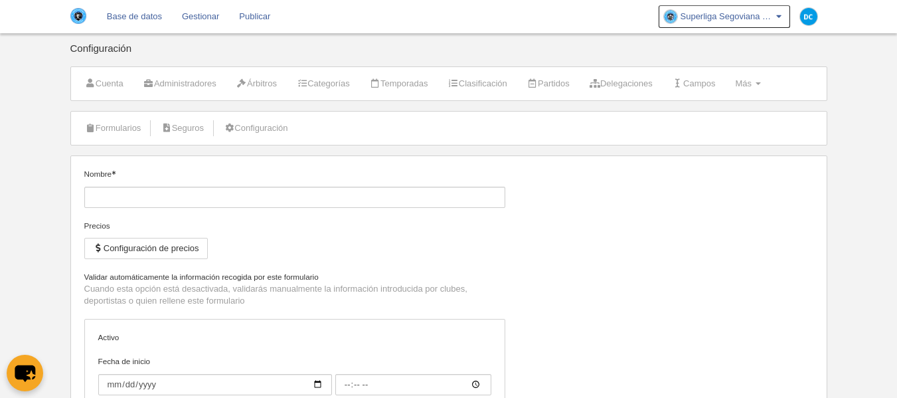
type input "23:59"
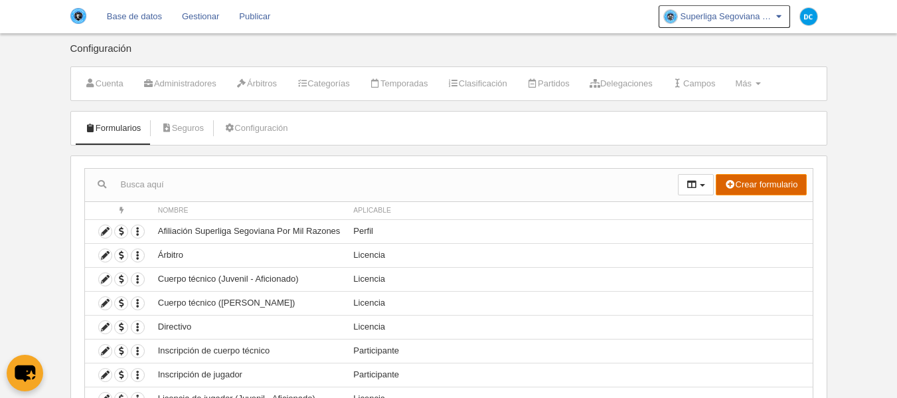
click at [745, 177] on button "Crear formulario" at bounding box center [760, 184] width 90 height 21
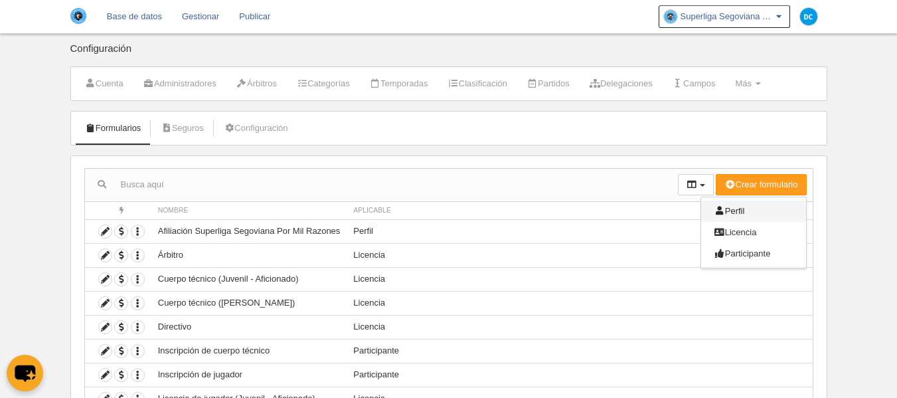
click at [738, 206] on span "Perfil" at bounding box center [729, 211] width 31 height 10
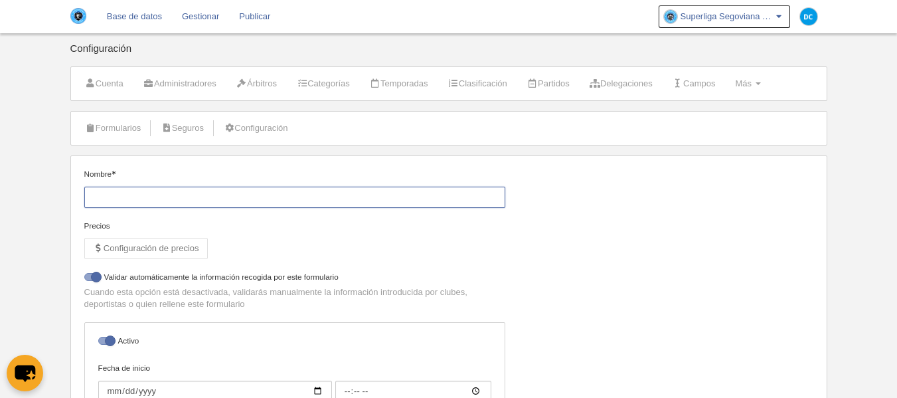
click at [136, 200] on input "Nombre" at bounding box center [294, 196] width 421 height 21
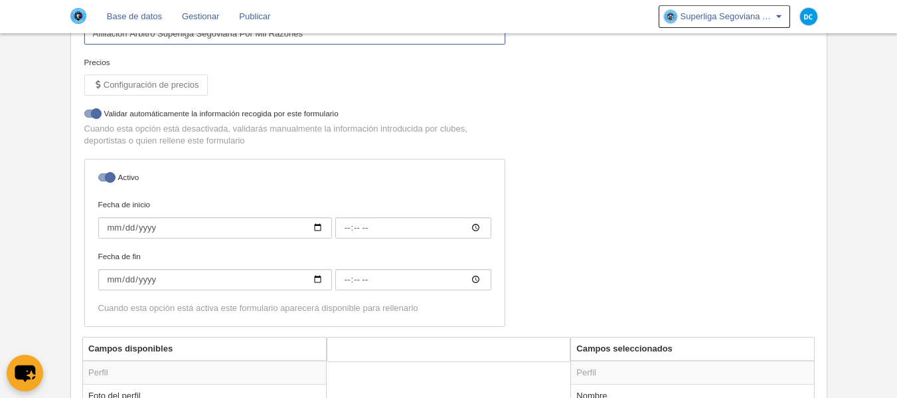
scroll to position [177, 0]
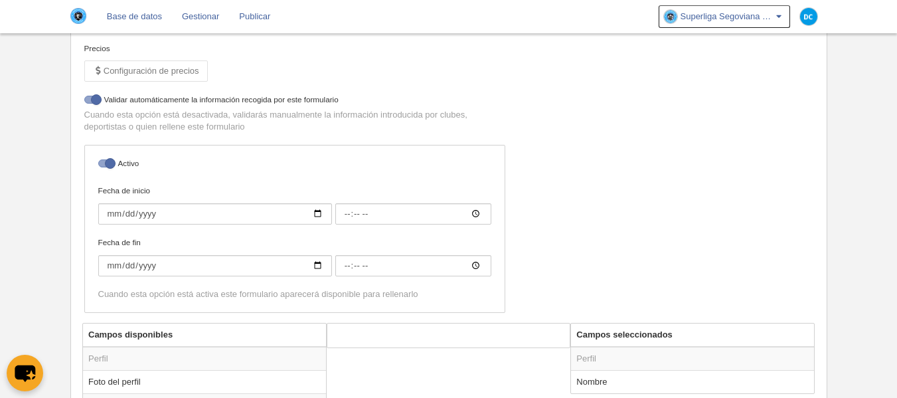
type input "Afiliación Árbitro Superliga Segoviana Por Mil Razones"
click at [317, 219] on input "Fecha de inicio" at bounding box center [215, 213] width 234 height 21
click at [321, 208] on input "Fecha de inicio" at bounding box center [215, 213] width 234 height 21
type input "[DATE]"
type input "00:00"
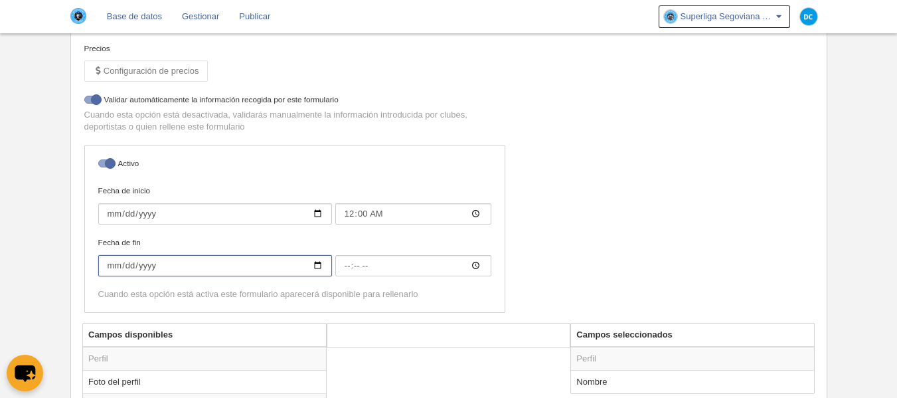
click at [317, 265] on input "Fecha de fin" at bounding box center [215, 265] width 234 height 21
type input "[DATE]"
type input "00:00"
type input "[DATE]"
click at [43, 212] on body "Base de datos Gestionar Publicar Superliga Segoviana Por Mil Razones Ajustes ge…" at bounding box center [448, 22] width 897 height 398
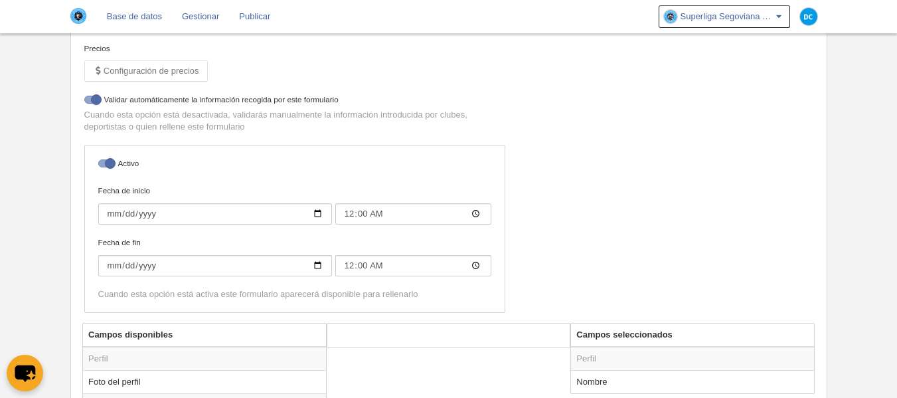
scroll to position [443, 0]
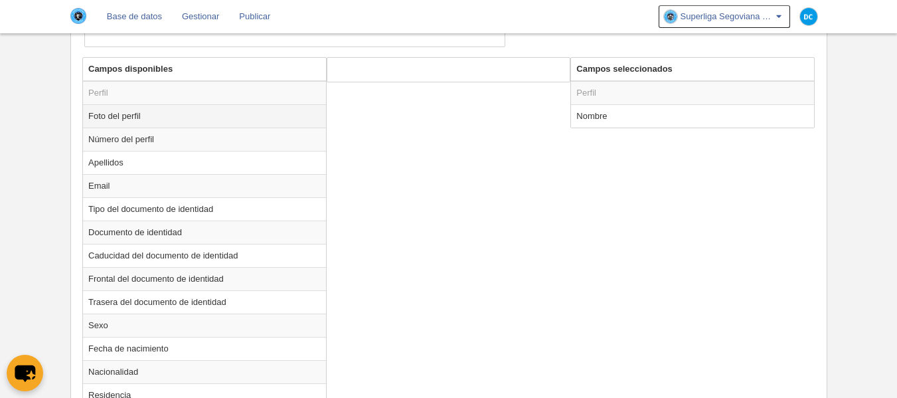
click at [149, 126] on td "Foto del perfil" at bounding box center [204, 115] width 243 height 23
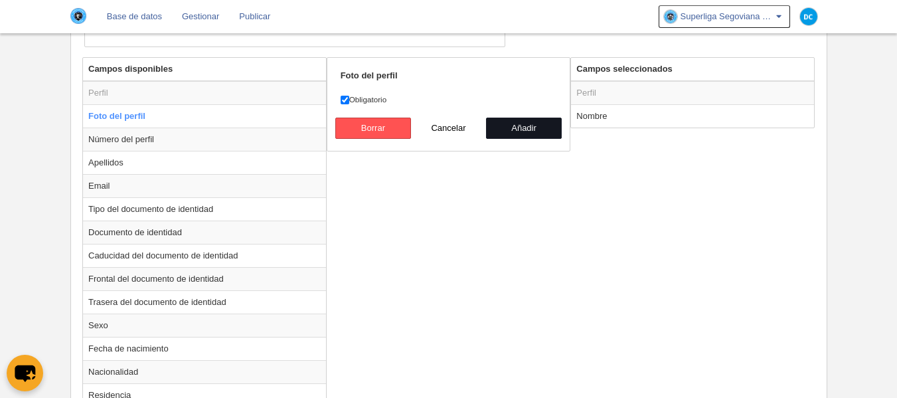
click at [530, 131] on button "Añadir" at bounding box center [524, 127] width 76 height 21
radio input "false"
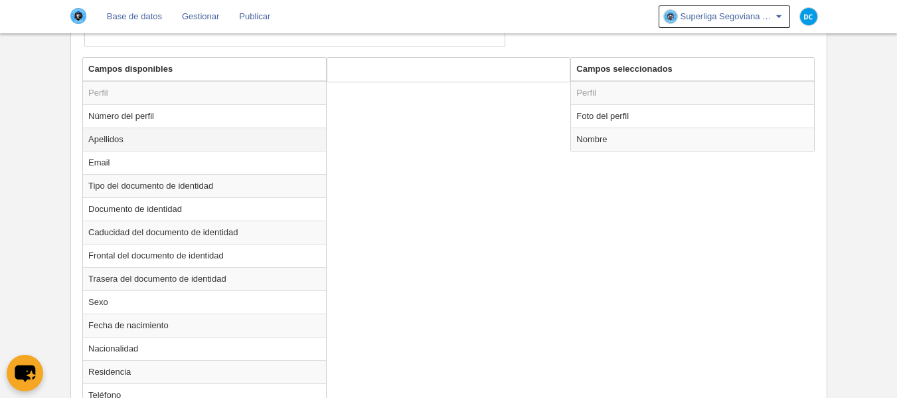
click at [158, 142] on td "Apellidos" at bounding box center [204, 138] width 243 height 23
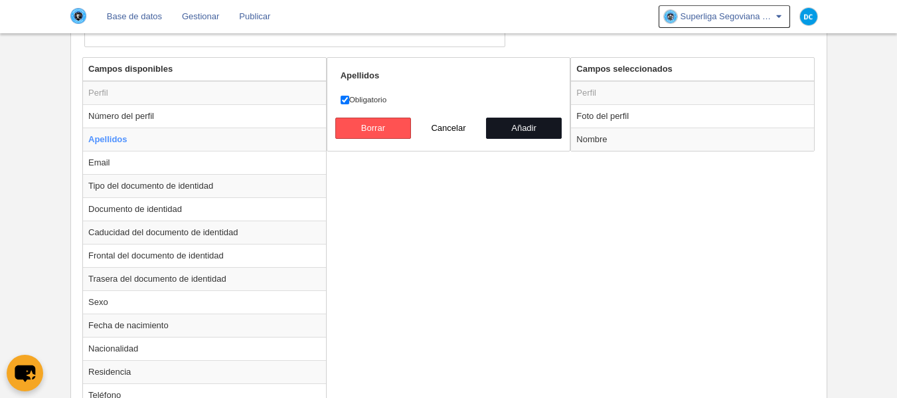
click at [512, 123] on button "Añadir" at bounding box center [524, 127] width 76 height 21
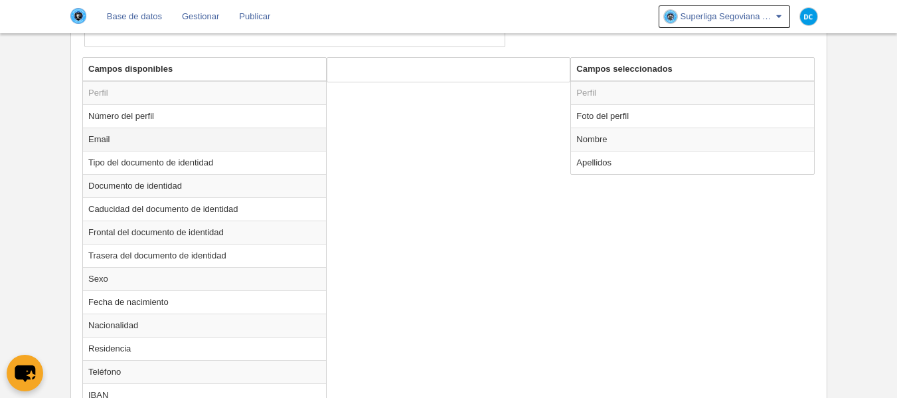
click at [214, 144] on td "Email" at bounding box center [204, 138] width 243 height 23
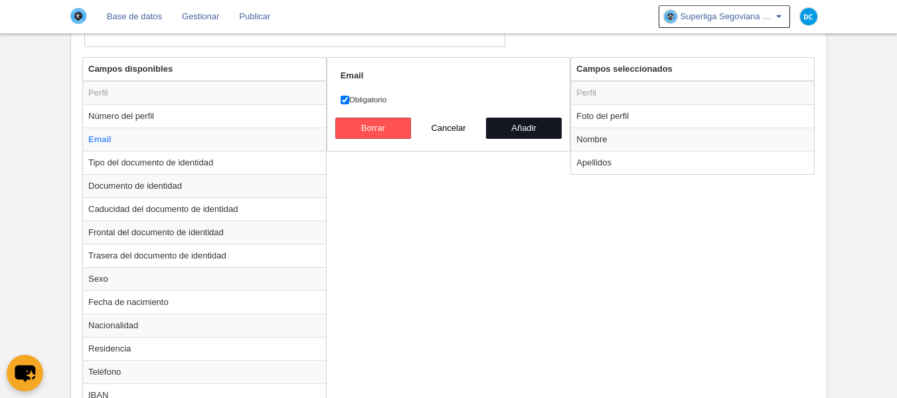
click at [527, 127] on button "Añadir" at bounding box center [524, 127] width 76 height 21
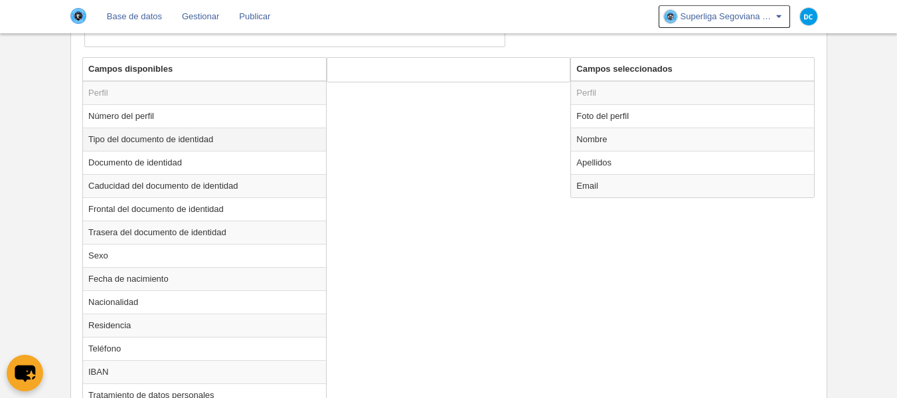
click at [240, 141] on td "Tipo del documento de identidad" at bounding box center [204, 138] width 243 height 23
radio input "true"
select select
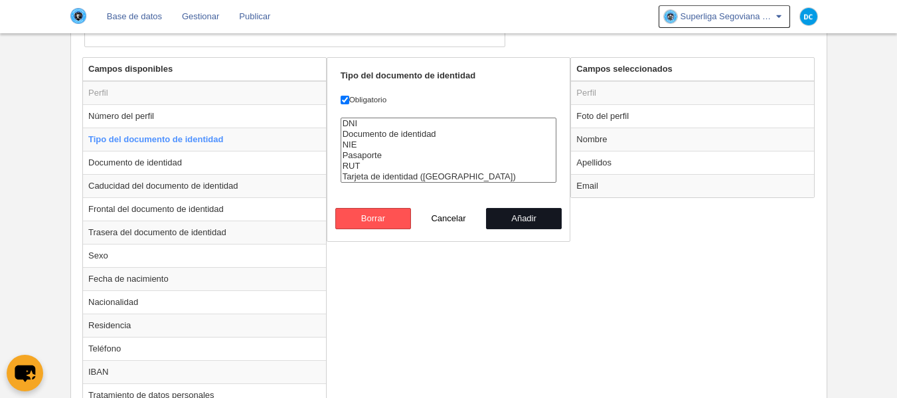
click at [505, 216] on button "Añadir" at bounding box center [524, 218] width 76 height 21
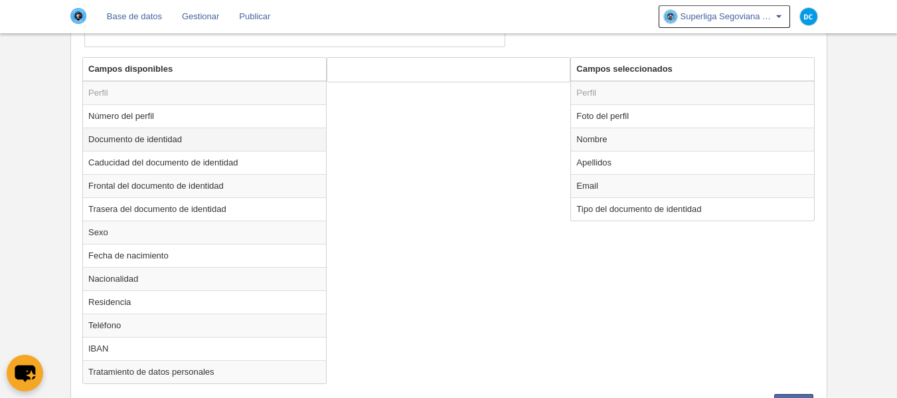
click at [194, 139] on td "Documento de identidad" at bounding box center [204, 138] width 243 height 23
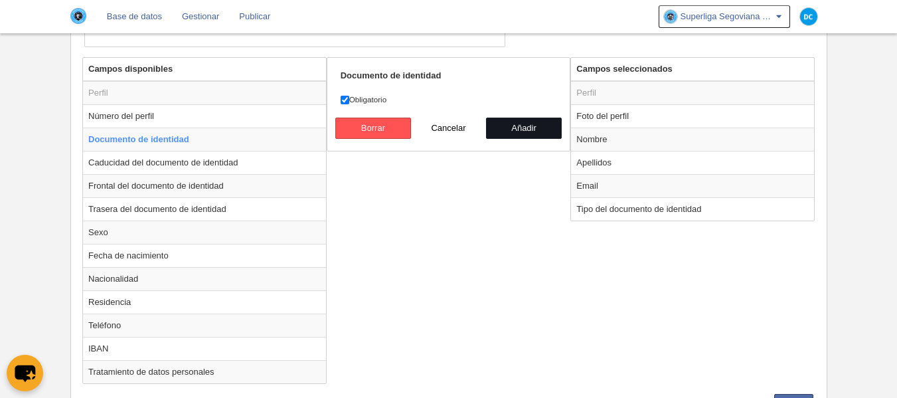
click at [530, 127] on button "Añadir" at bounding box center [524, 127] width 76 height 21
radio input "false"
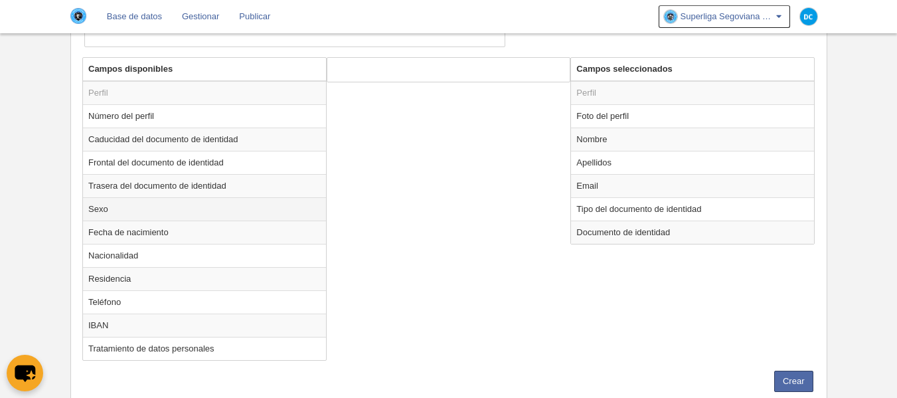
click at [186, 212] on td "Sexo" at bounding box center [204, 208] width 243 height 23
radio input "true"
select select
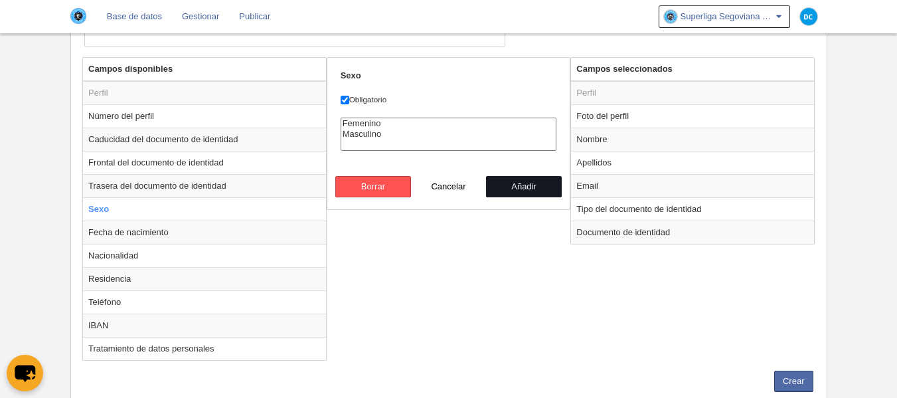
click at [529, 193] on button "Añadir" at bounding box center [524, 186] width 76 height 21
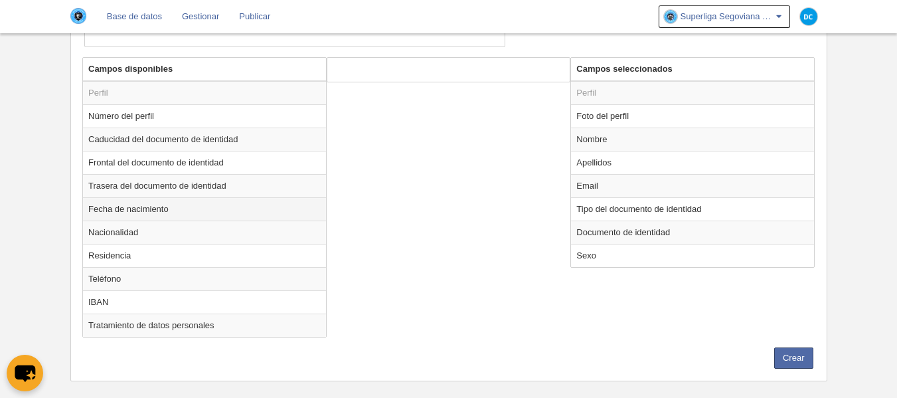
click at [220, 207] on td "Fecha de nacimiento" at bounding box center [204, 208] width 243 height 23
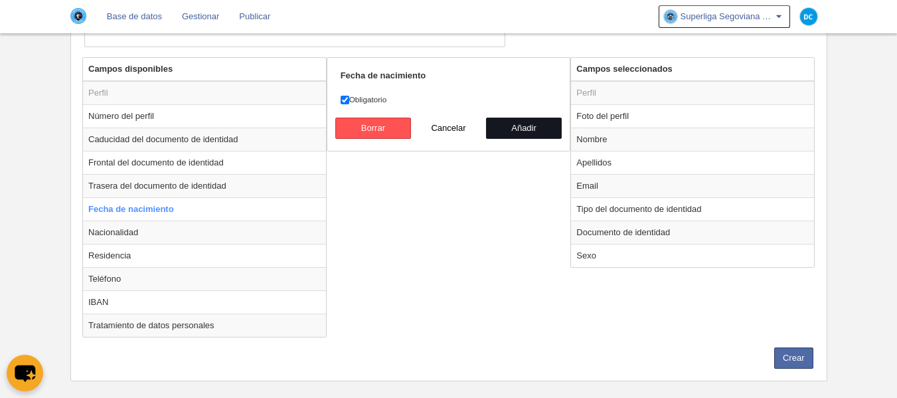
click at [512, 125] on button "Añadir" at bounding box center [524, 127] width 76 height 21
radio input "false"
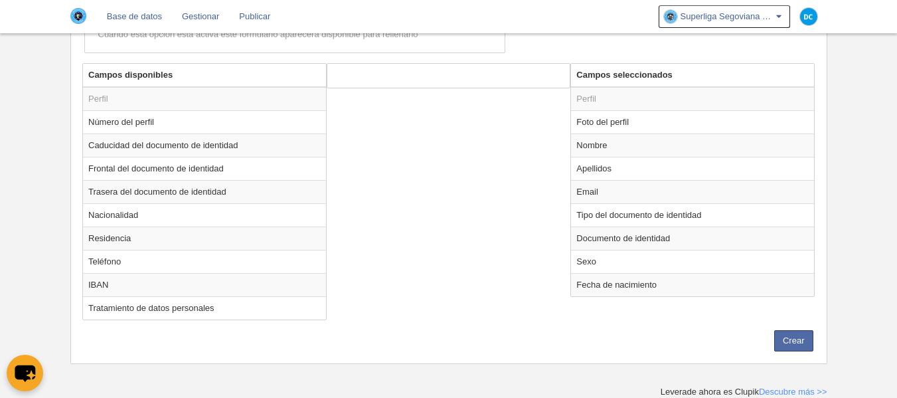
scroll to position [437, 0]
click at [169, 241] on td "Residencia" at bounding box center [204, 237] width 243 height 23
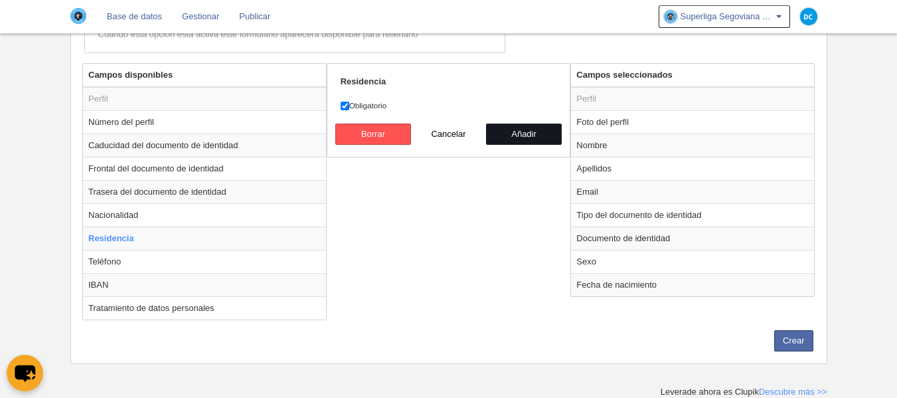
click at [512, 139] on button "Añadir" at bounding box center [524, 133] width 76 height 21
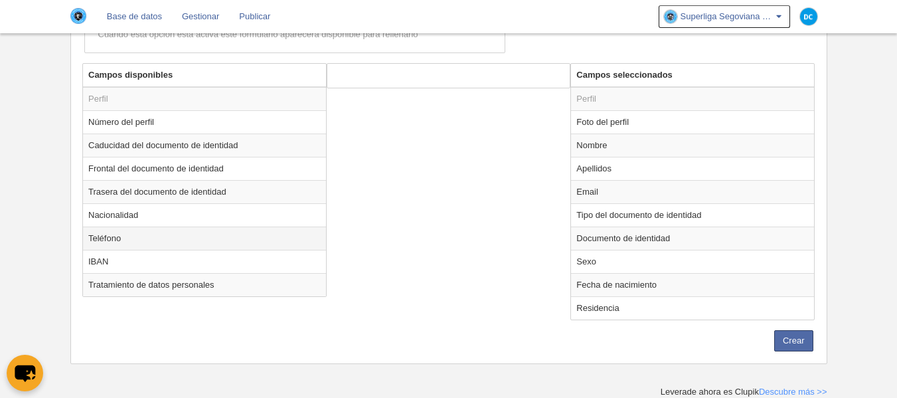
click at [138, 238] on td "Teléfono" at bounding box center [204, 237] width 243 height 23
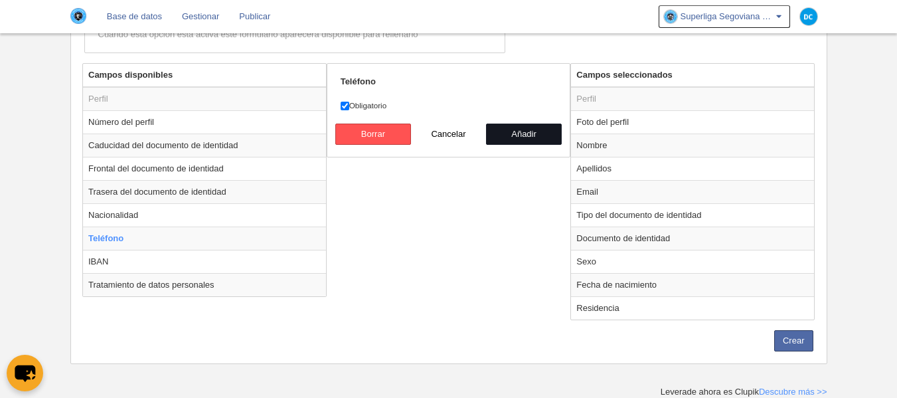
click at [547, 133] on button "Añadir" at bounding box center [524, 133] width 76 height 21
radio input "false"
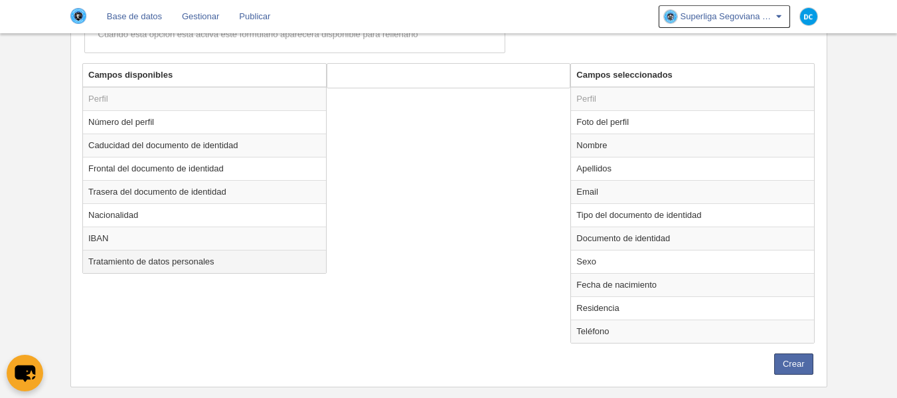
click at [173, 258] on td "Tratamiento de datos personales" at bounding box center [204, 261] width 243 height 23
radio input "true"
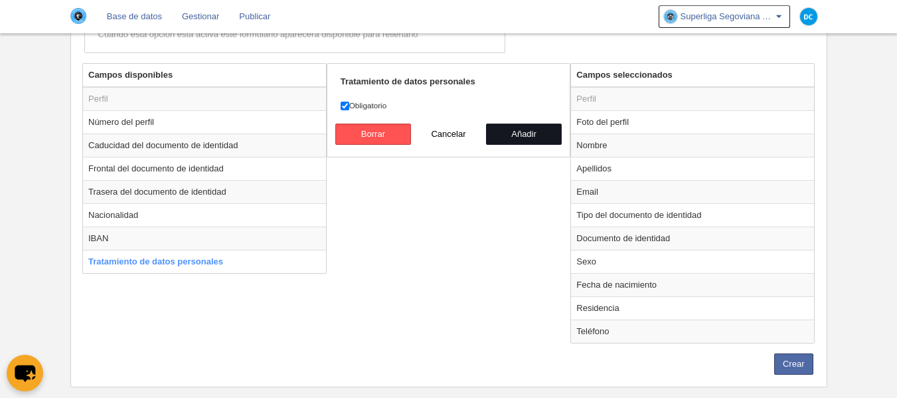
click at [512, 141] on button "Añadir" at bounding box center [524, 133] width 76 height 21
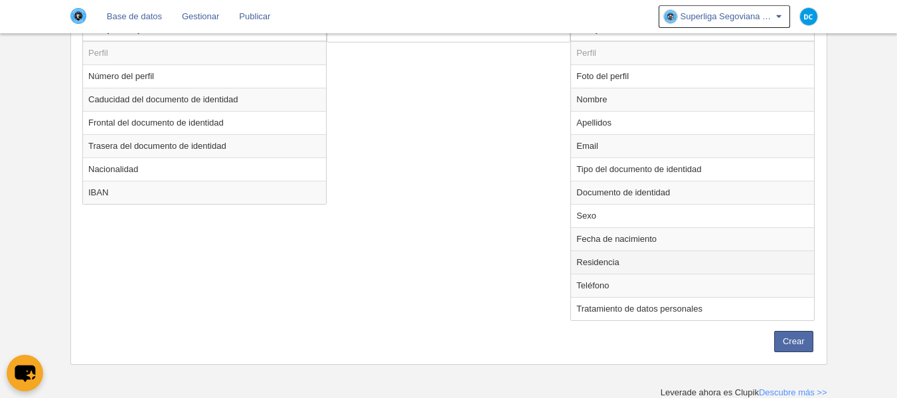
scroll to position [483, 0]
click at [789, 341] on button "Crear" at bounding box center [793, 340] width 39 height 21
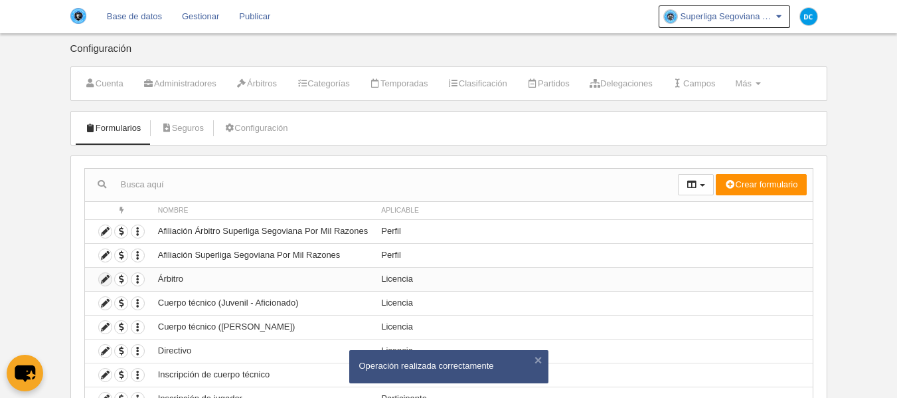
click at [102, 279] on icon at bounding box center [105, 279] width 13 height 13
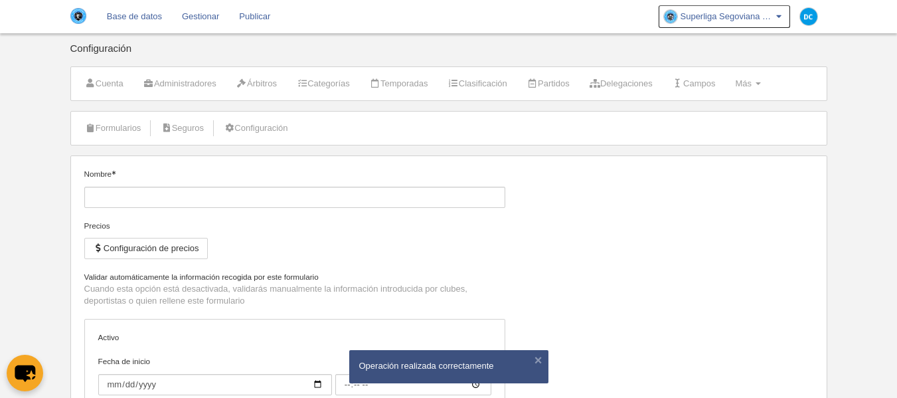
type input "Árbitro"
checkbox input "true"
type input "[DATE]"
type input "00:00"
type input "[DATE]"
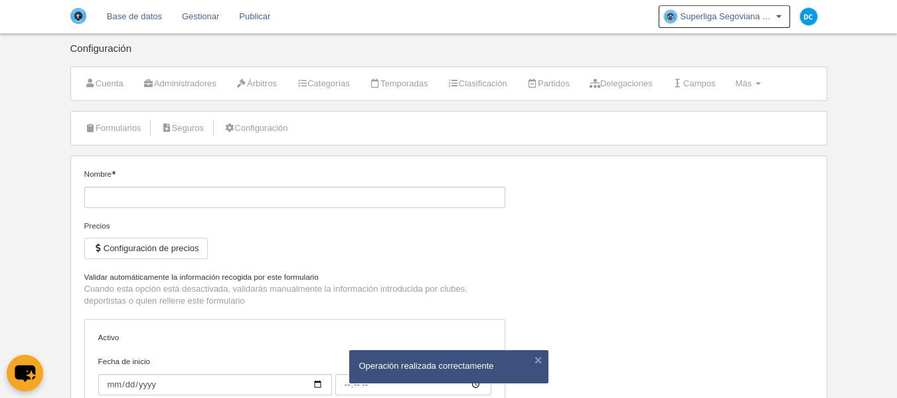
type input "00:00"
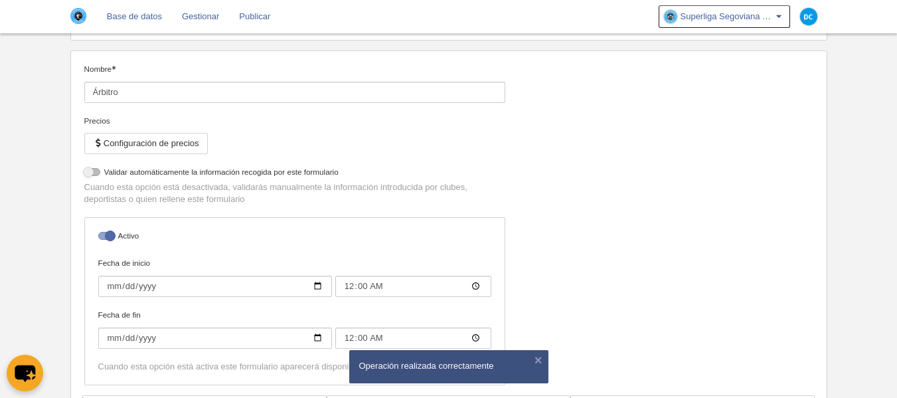
select select "selected"
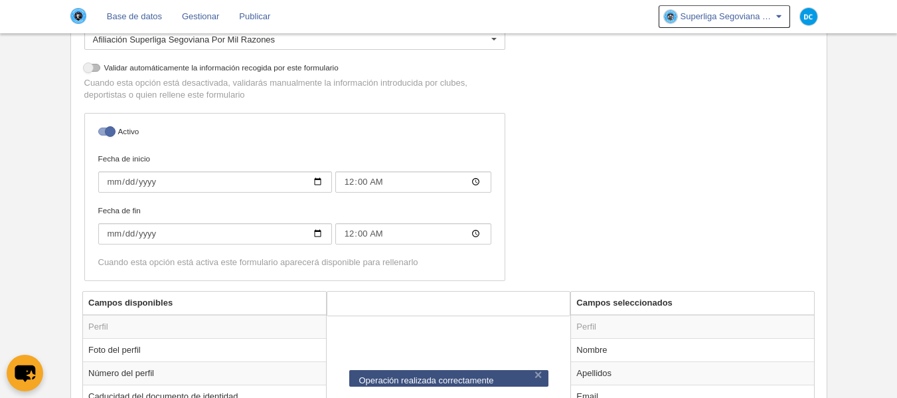
scroll to position [177, 0]
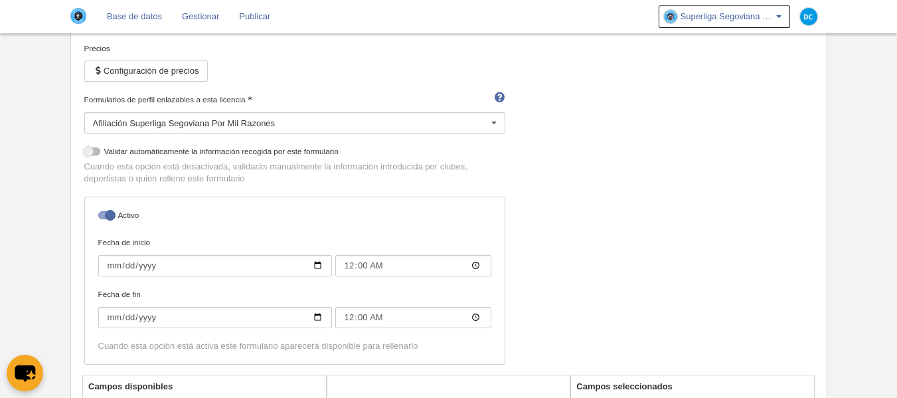
click at [211, 127] on div "Afiliación Superliga Segoviana Por Mil Razones" at bounding box center [294, 122] width 421 height 21
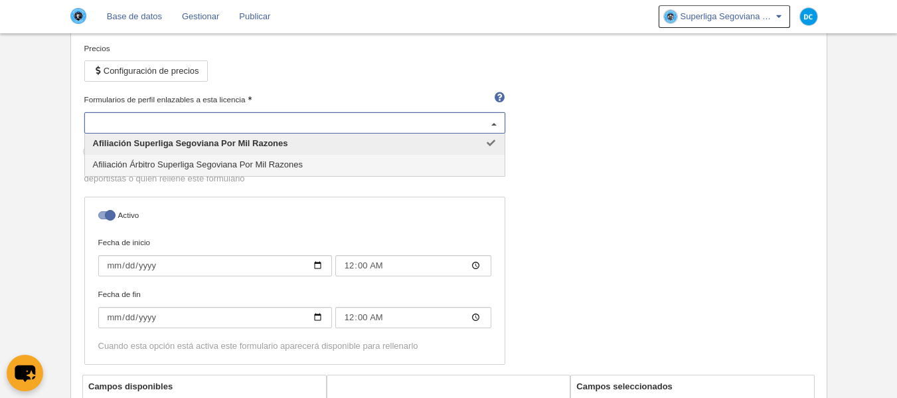
click at [206, 171] on span "Afiliación Árbitro Superliga Segoviana Por Mil Razones" at bounding box center [294, 165] width 419 height 21
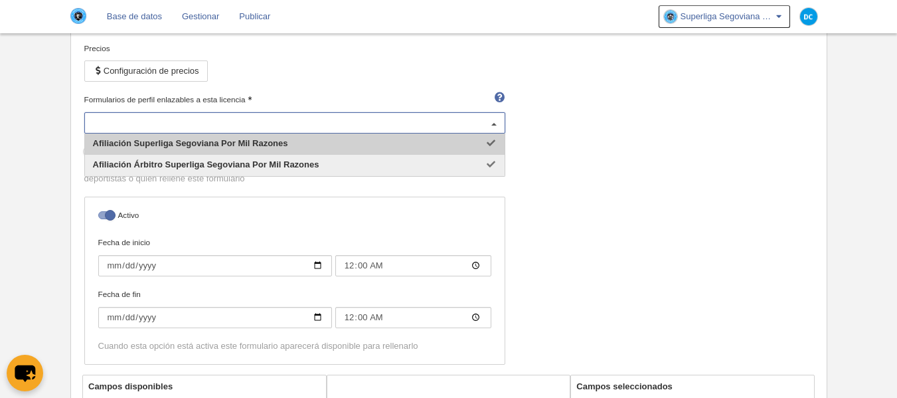
click at [411, 144] on span "Afiliación Superliga Segoviana Por Mil Razones" at bounding box center [294, 143] width 419 height 21
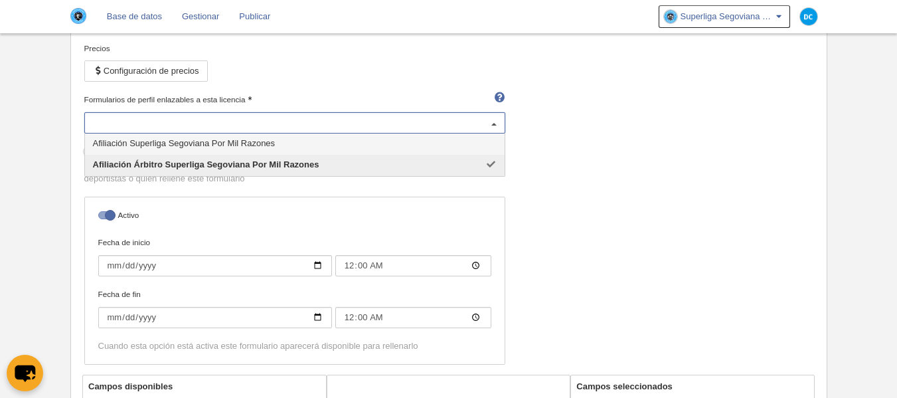
click at [628, 127] on div "Nombre Árbitro Precios Configuración de precios Formularios de perfil enlazable…" at bounding box center [448, 183] width 739 height 384
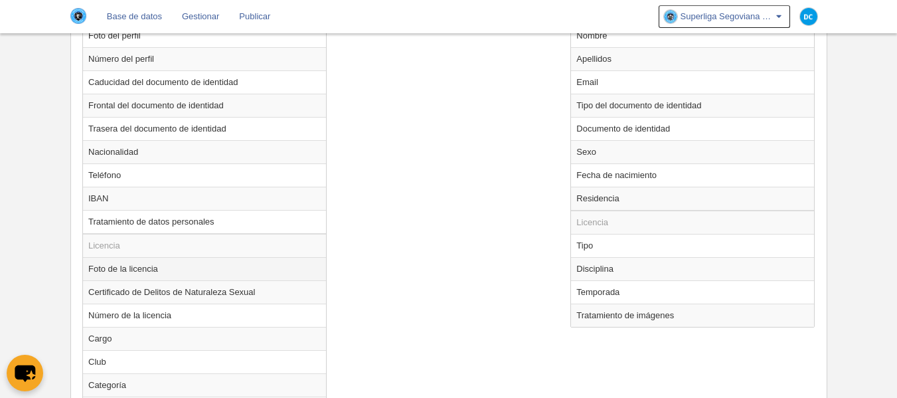
scroll to position [619, 0]
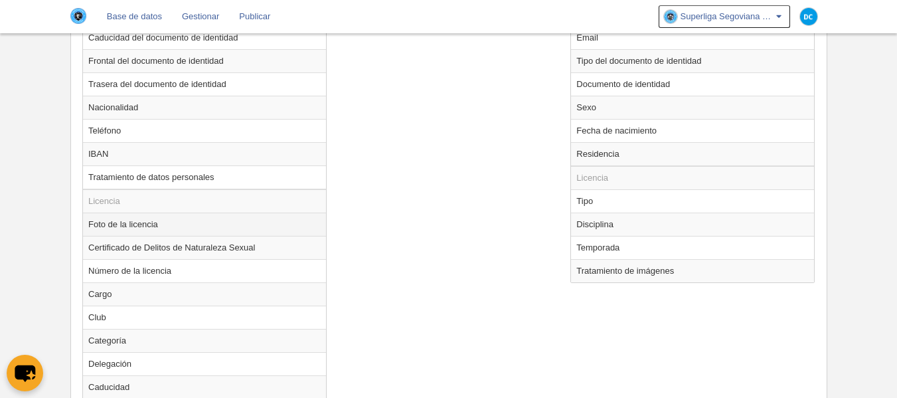
click at [139, 230] on td "Foto de la licencia" at bounding box center [204, 223] width 243 height 23
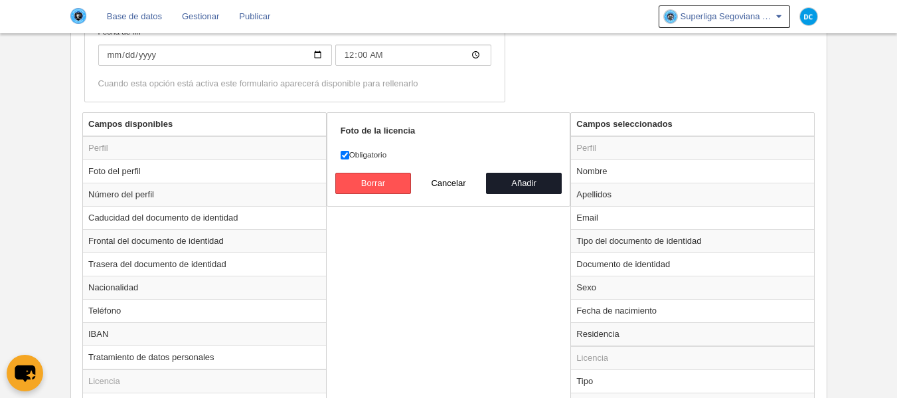
scroll to position [354, 0]
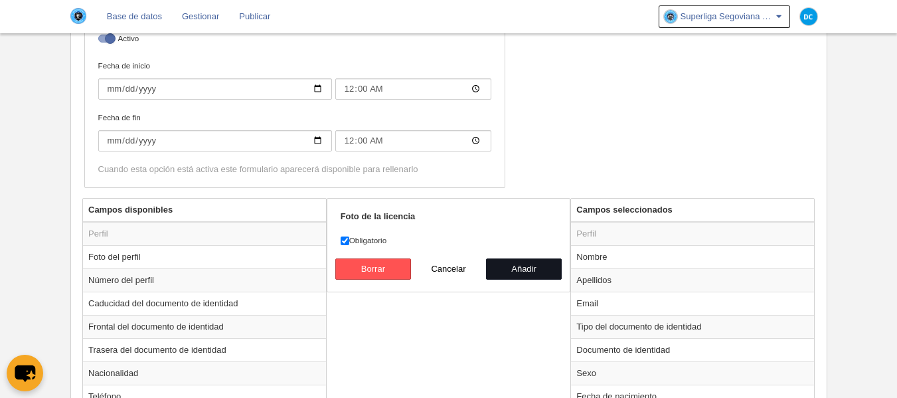
click at [512, 273] on button "Añadir" at bounding box center [524, 268] width 76 height 21
radio input "false"
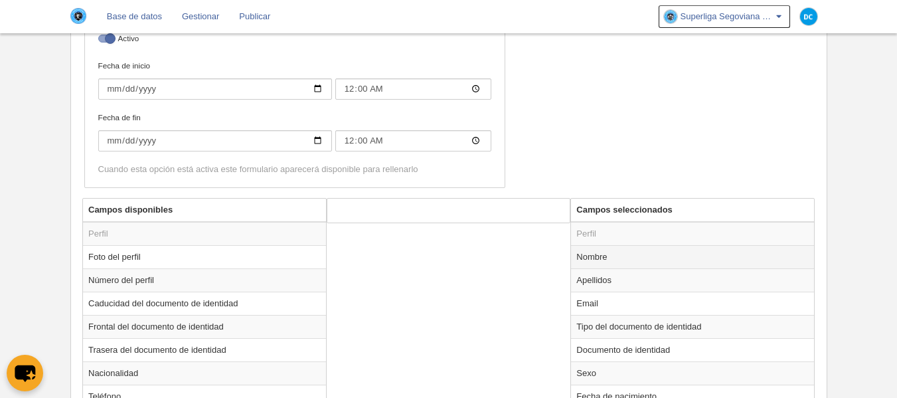
click at [623, 256] on td "Nombre" at bounding box center [692, 256] width 243 height 23
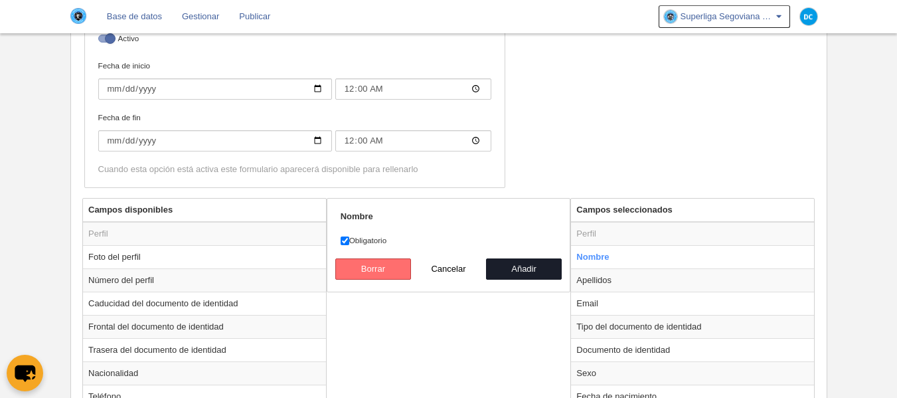
click at [374, 273] on button "Borrar" at bounding box center [373, 268] width 76 height 21
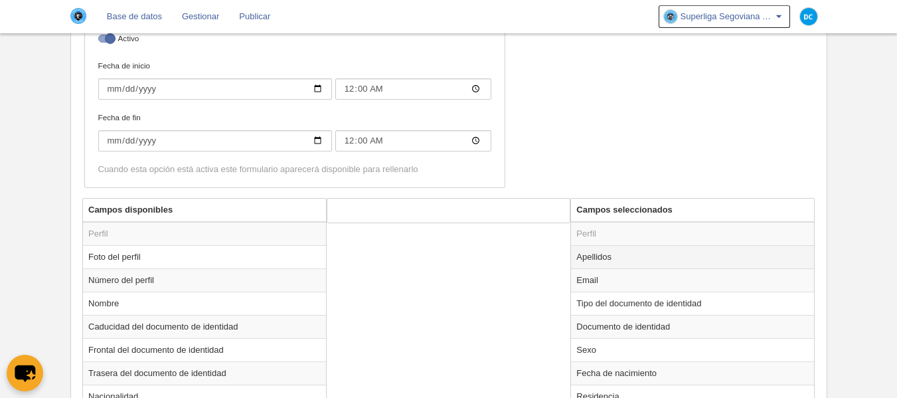
click at [625, 255] on td "Apellidos" at bounding box center [692, 256] width 243 height 23
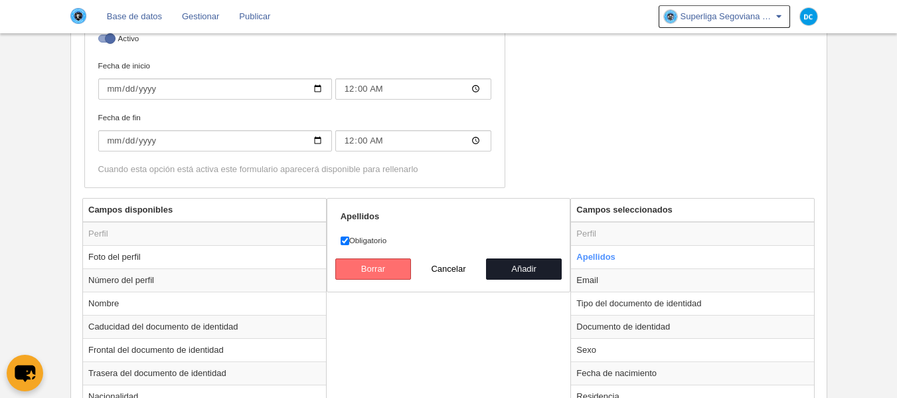
click at [376, 266] on button "Borrar" at bounding box center [373, 268] width 76 height 21
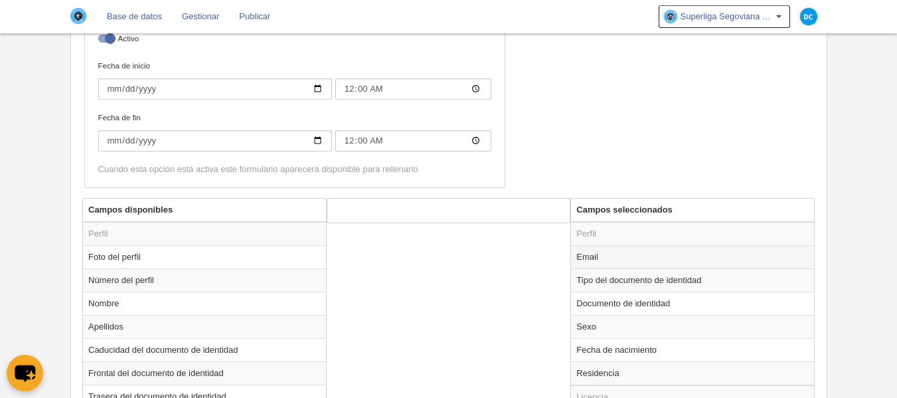
click at [600, 255] on td "Email" at bounding box center [692, 256] width 243 height 23
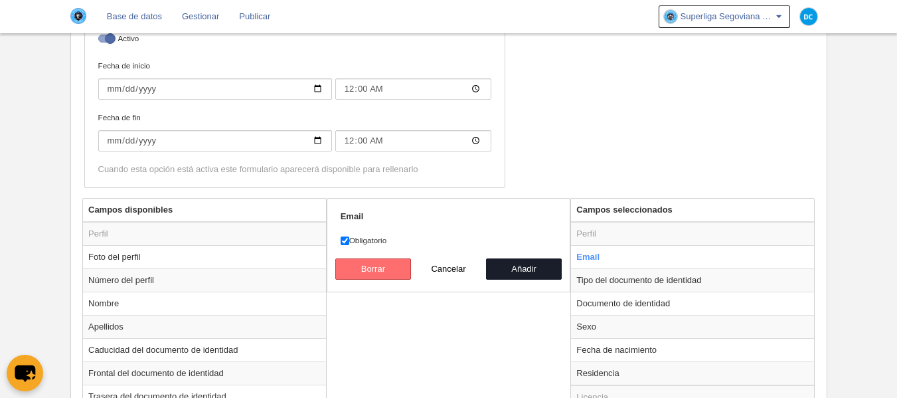
click at [381, 269] on button "Borrar" at bounding box center [373, 268] width 76 height 21
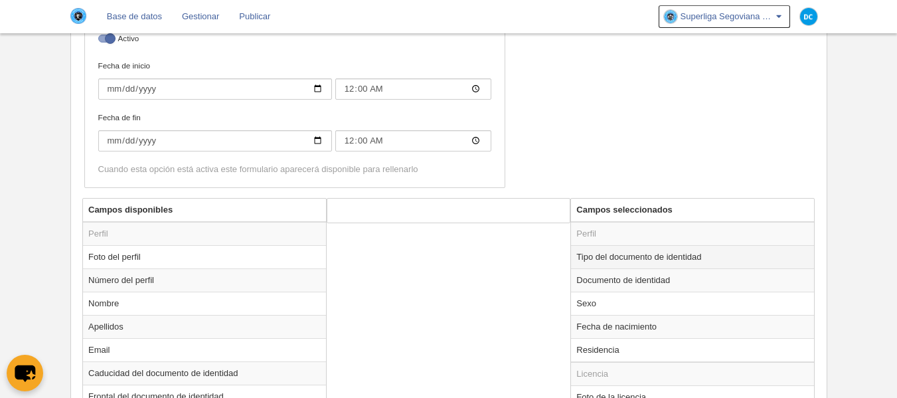
click at [684, 251] on td "Tipo del documento de identidad" at bounding box center [692, 256] width 243 height 23
radio input "true"
select select
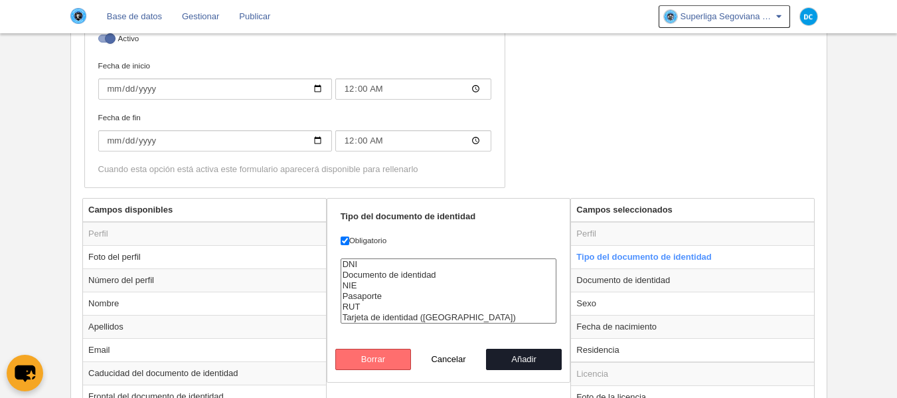
click at [392, 359] on button "Borrar" at bounding box center [373, 358] width 76 height 21
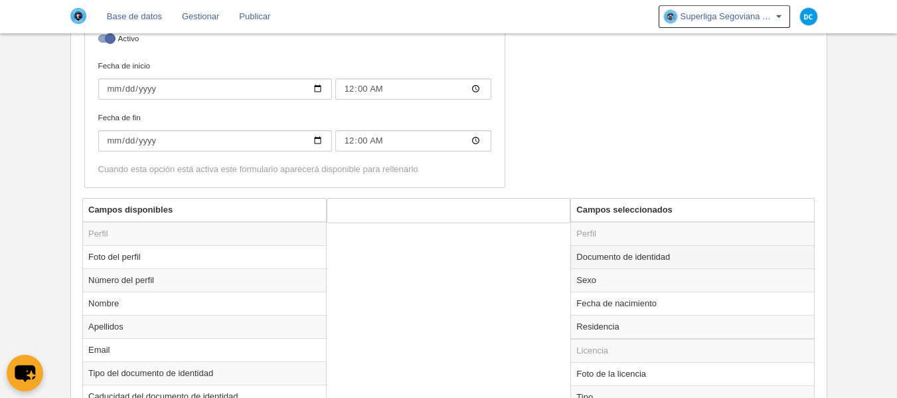
click at [646, 256] on td "Documento de identidad" at bounding box center [692, 256] width 243 height 23
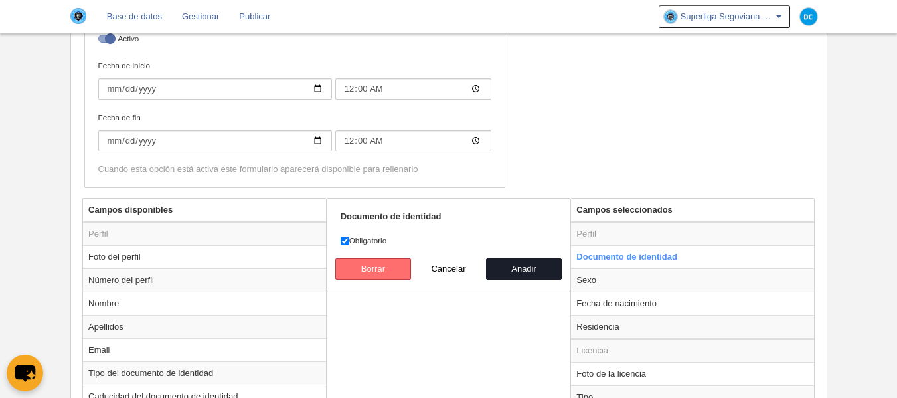
click at [375, 261] on button "Borrar" at bounding box center [373, 268] width 76 height 21
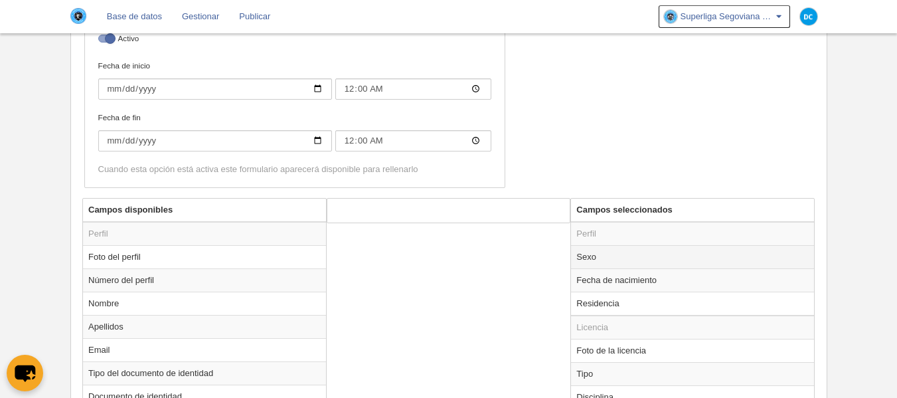
click at [600, 252] on td "Sexo" at bounding box center [692, 256] width 243 height 23
radio input "true"
select select
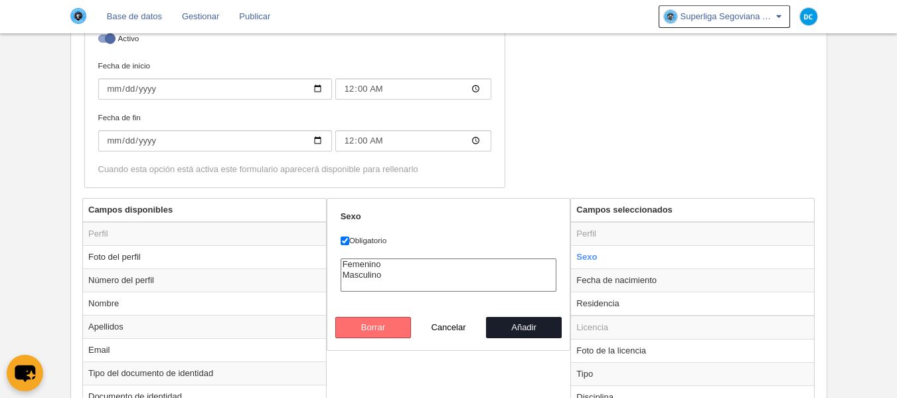
click at [390, 331] on button "Borrar" at bounding box center [373, 327] width 76 height 21
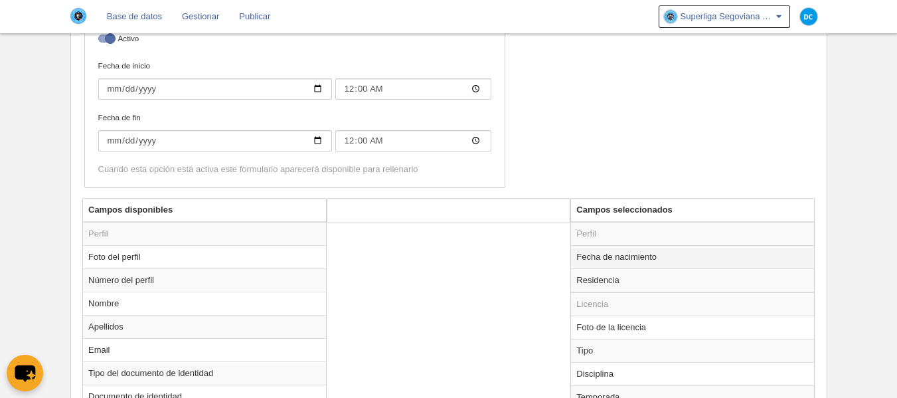
click at [620, 259] on td "Fecha de nacimiento" at bounding box center [692, 256] width 243 height 23
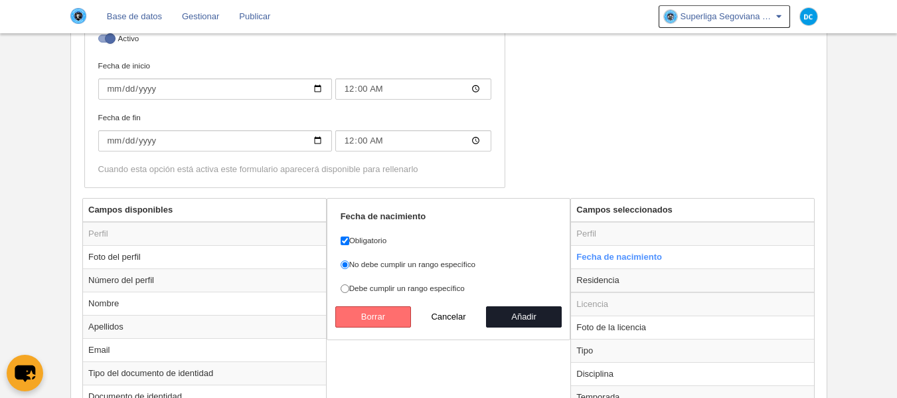
click at [366, 315] on button "Borrar" at bounding box center [373, 316] width 76 height 21
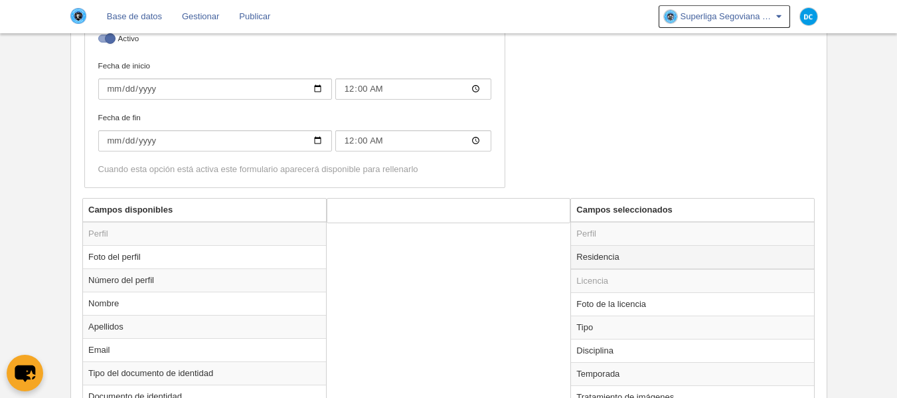
click at [593, 255] on td "Residencia" at bounding box center [692, 257] width 243 height 24
radio input "true"
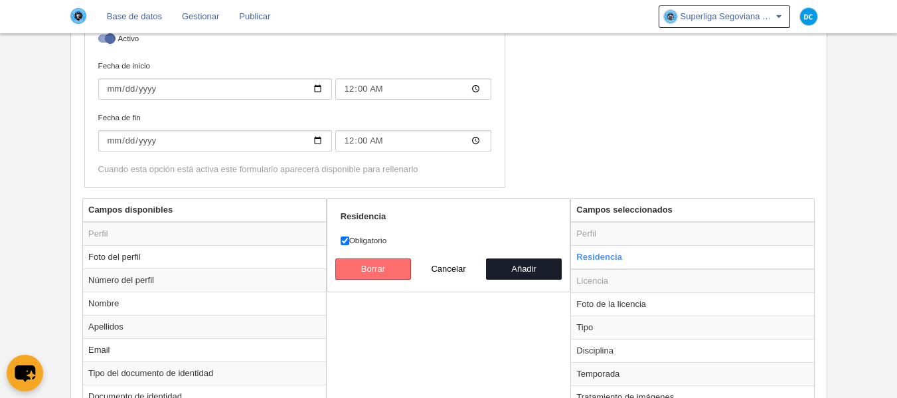
click at [371, 269] on button "Borrar" at bounding box center [373, 268] width 76 height 21
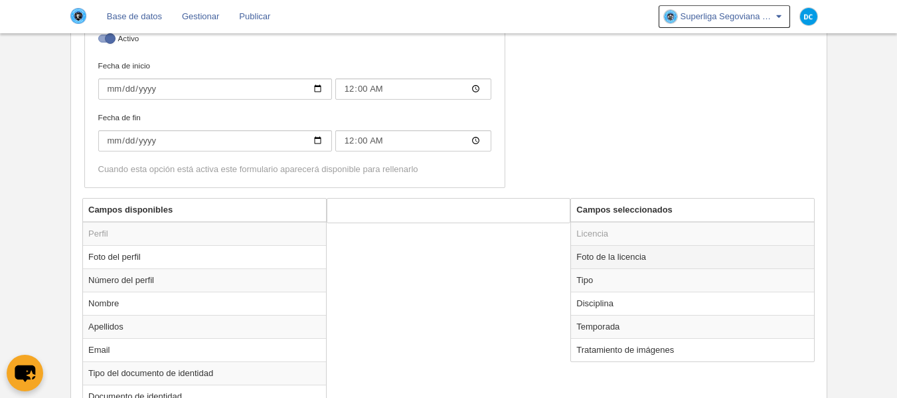
click at [675, 254] on td "Foto de la licencia" at bounding box center [692, 256] width 243 height 23
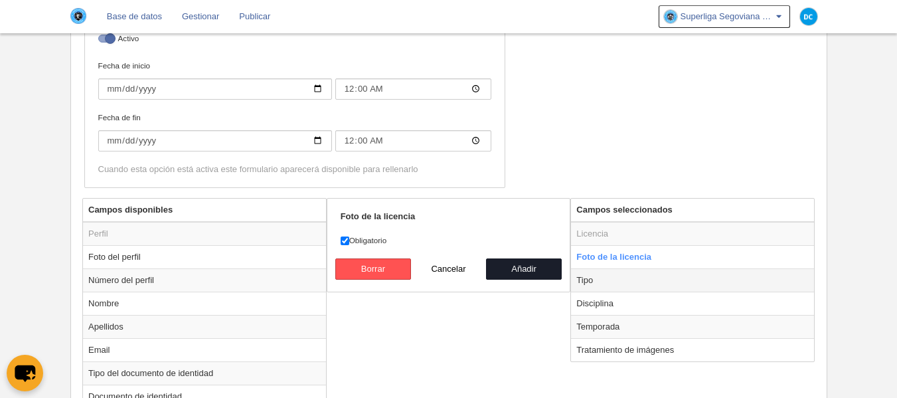
click at [624, 284] on td "Tipo" at bounding box center [692, 279] width 243 height 23
radio input "false"
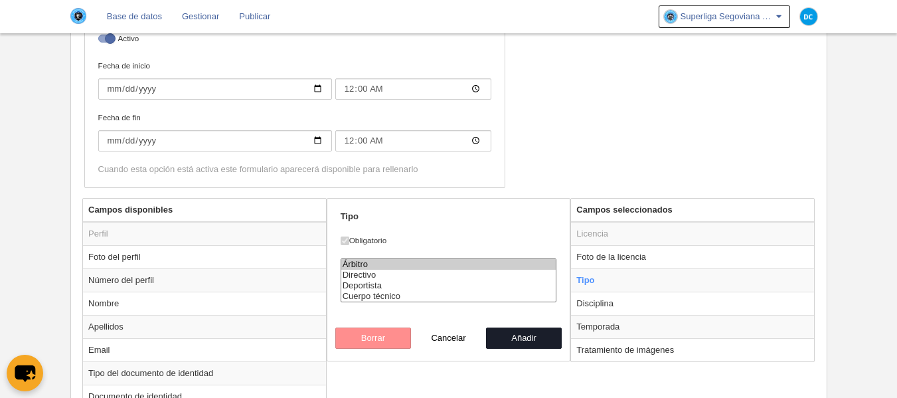
click at [573, 143] on div "Nombre Árbitro Precios Configuración de precios Formularios de perfil enlazable…" at bounding box center [448, 6] width 739 height 384
click at [442, 340] on button "Cancelar" at bounding box center [449, 337] width 76 height 21
radio input "false"
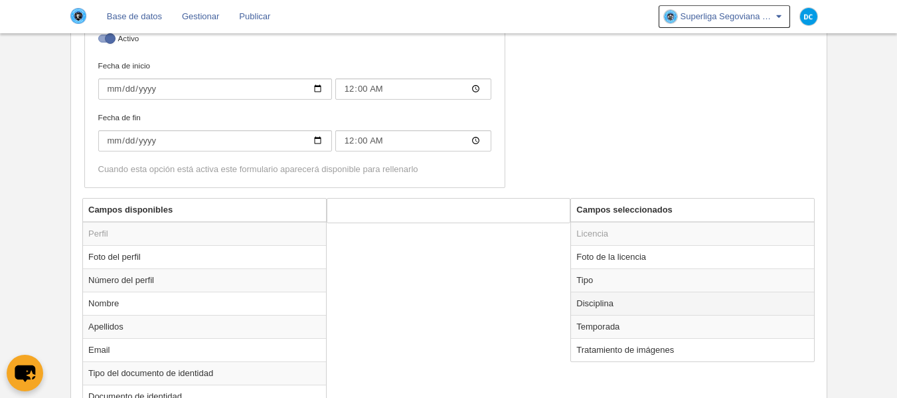
click at [642, 305] on td "Disciplina" at bounding box center [692, 302] width 243 height 23
radio input "true"
select select
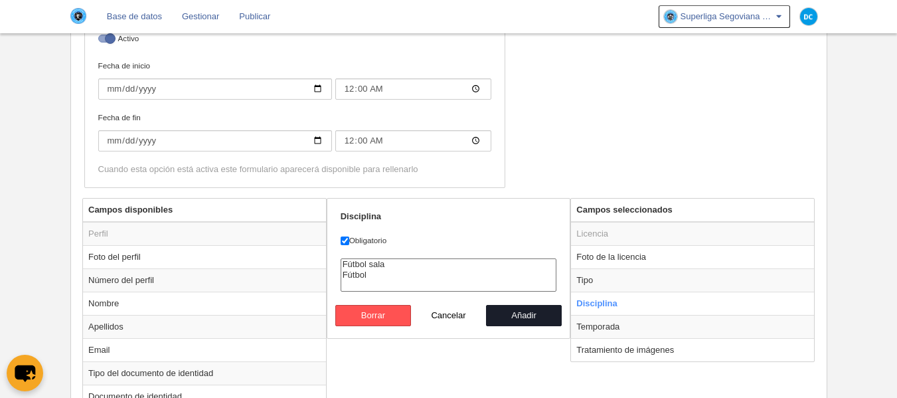
click at [587, 140] on div "Nombre Árbitro Precios Configuración de precios Formularios de perfil enlazable…" at bounding box center [448, 6] width 739 height 384
click at [616, 334] on td "Temporada" at bounding box center [692, 326] width 243 height 23
radio input "false"
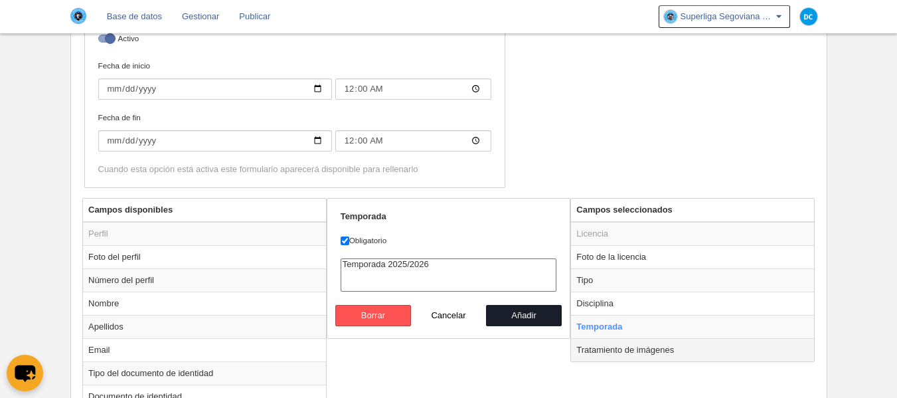
click at [620, 353] on td "Tratamiento de imágenes" at bounding box center [692, 349] width 243 height 23
radio input "false"
radio input "true"
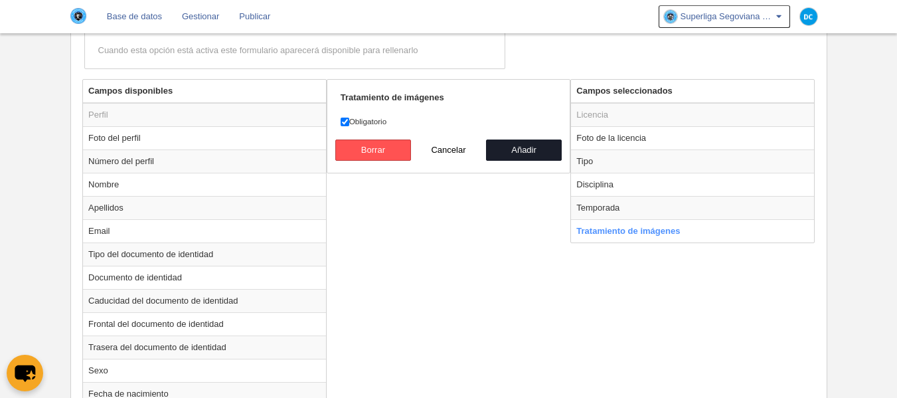
scroll to position [443, 0]
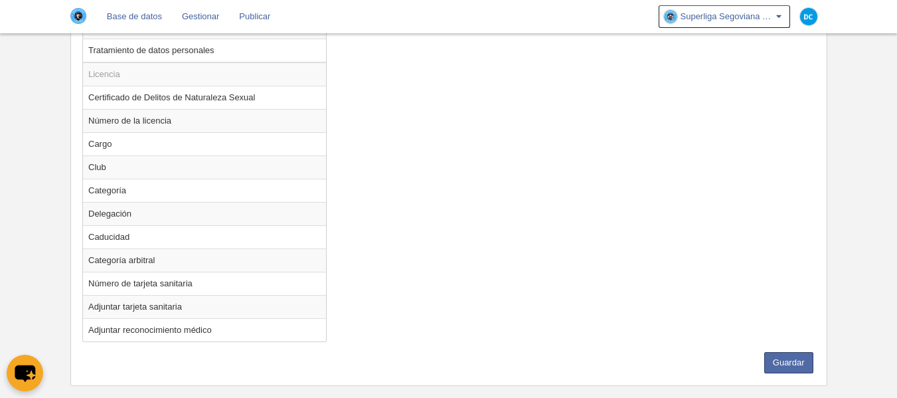
scroll to position [954, 0]
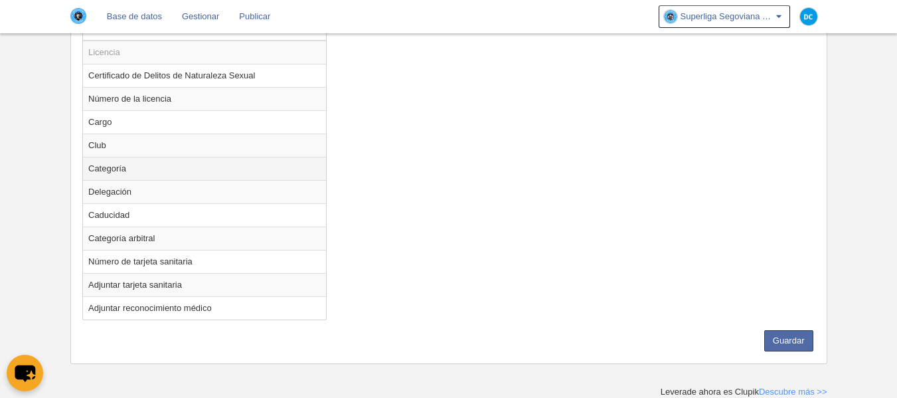
click at [143, 171] on td "Categoría" at bounding box center [204, 168] width 243 height 23
radio input "true"
select select
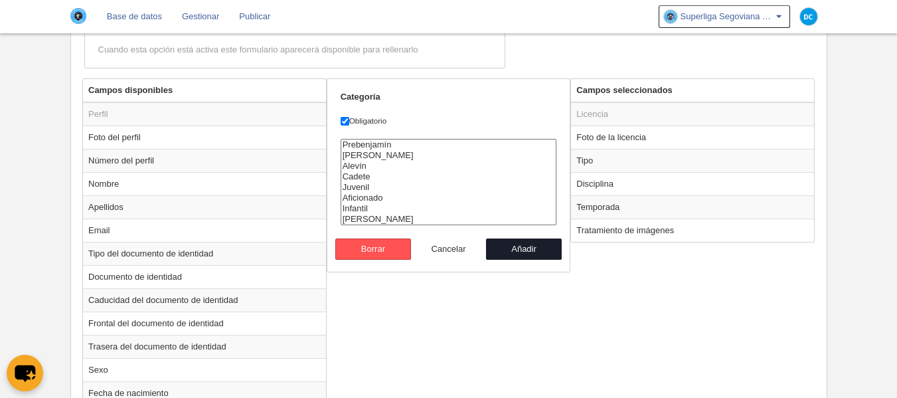
scroll to position [511, 0]
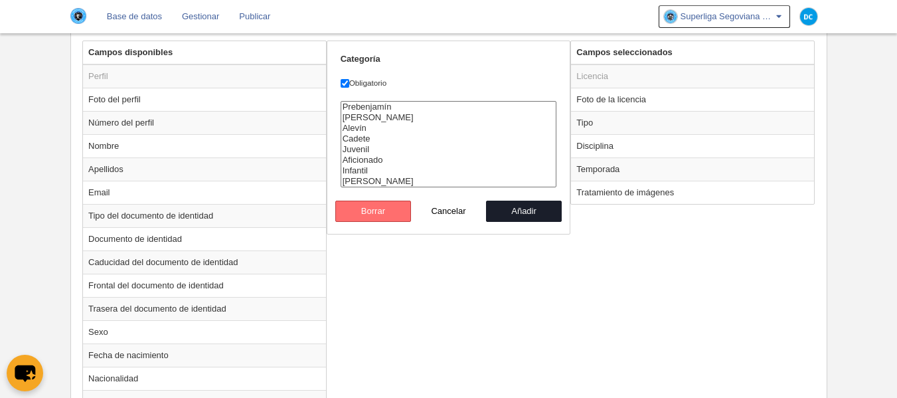
click at [378, 208] on button "Borrar" at bounding box center [373, 210] width 76 height 21
radio input "false"
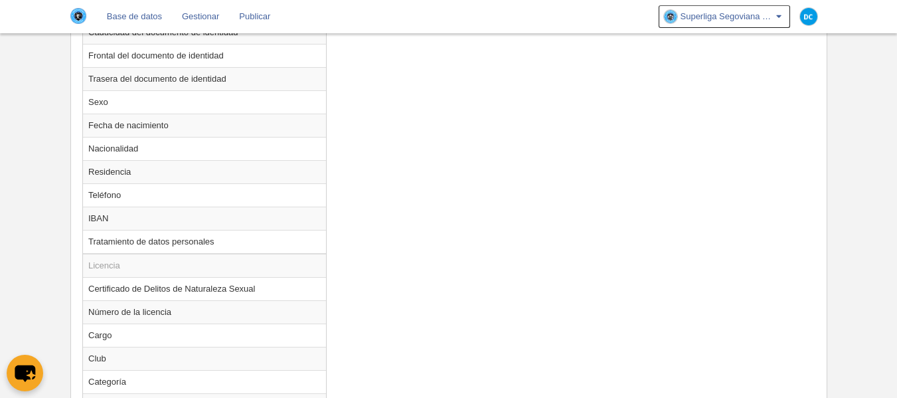
scroll to position [954, 0]
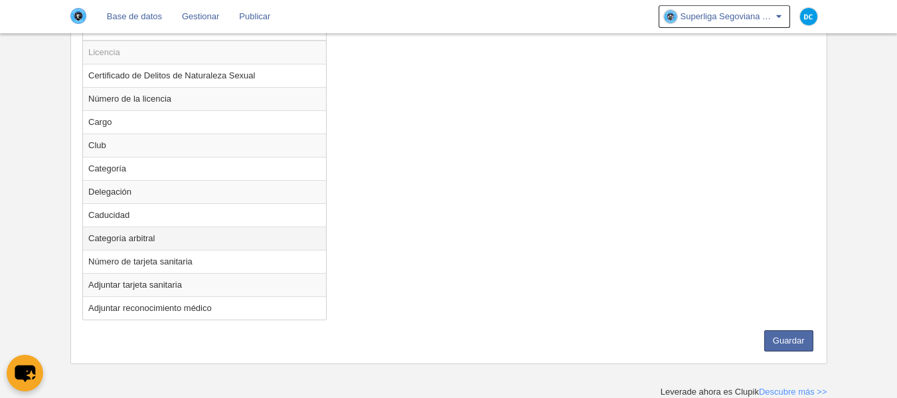
click at [145, 235] on td "Categoría arbitral" at bounding box center [204, 237] width 243 height 23
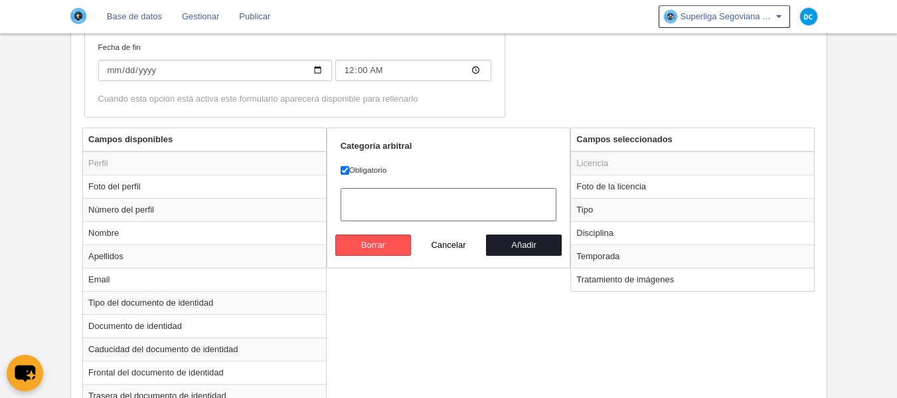
scroll to position [423, 0]
click at [388, 246] on button "Borrar" at bounding box center [373, 246] width 76 height 21
radio input "false"
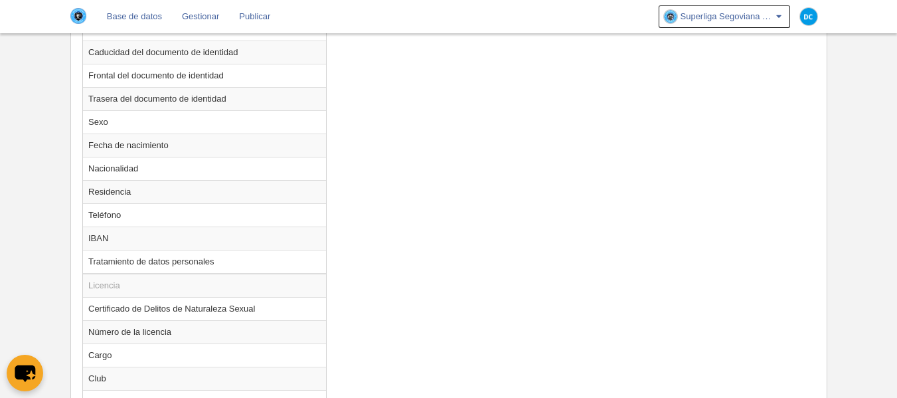
scroll to position [954, 0]
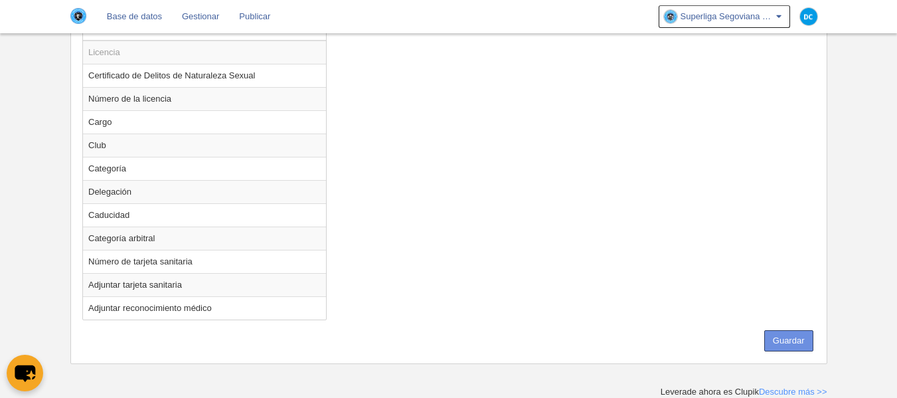
click at [771, 332] on button "Guardar" at bounding box center [788, 340] width 49 height 21
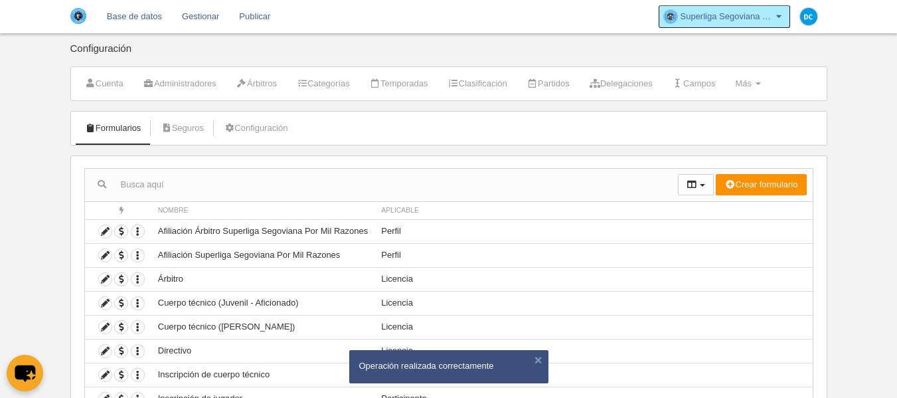
click at [764, 16] on span "Superliga Segoviana Por Mil Razones" at bounding box center [726, 16] width 93 height 13
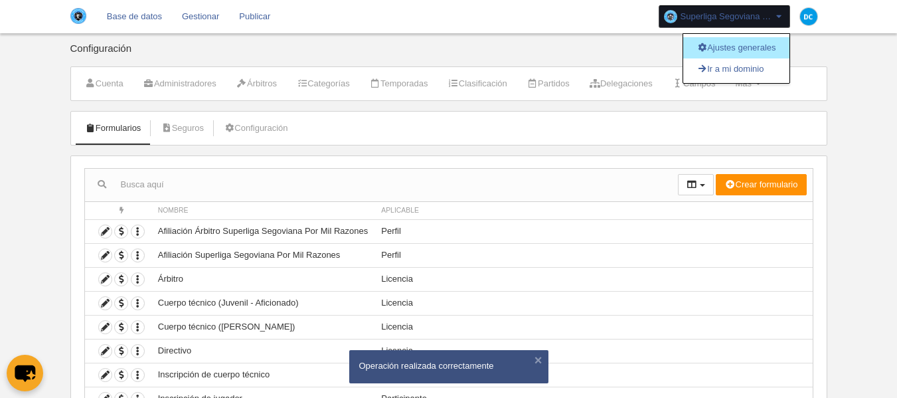
click at [746, 52] on link "Ajustes generales" at bounding box center [736, 47] width 106 height 21
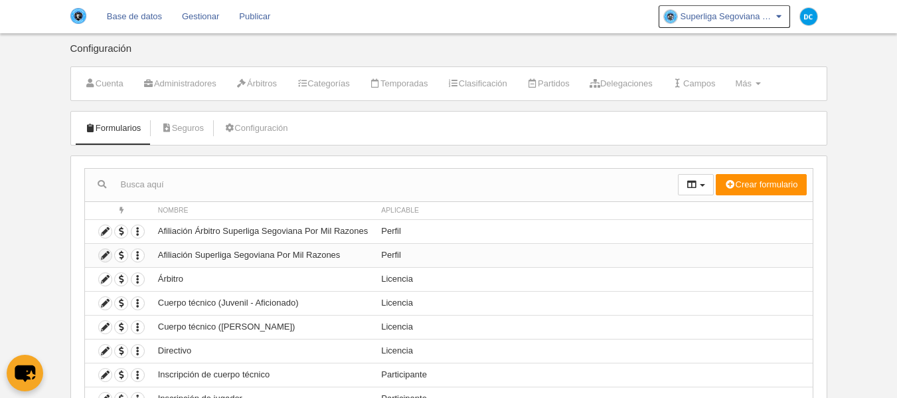
click at [100, 259] on icon at bounding box center [105, 255] width 13 height 13
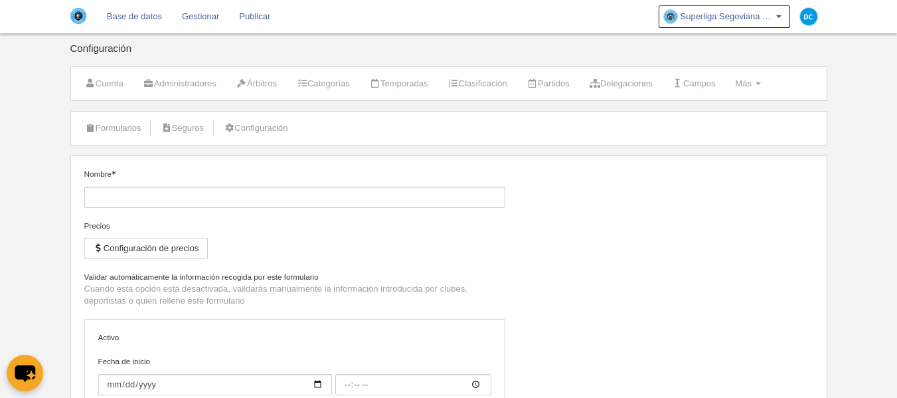
type input "Afiliación Superliga Segoviana Por Mil Razones"
checkbox input "true"
type input "[DATE]"
type input "00:00"
type input "[DATE]"
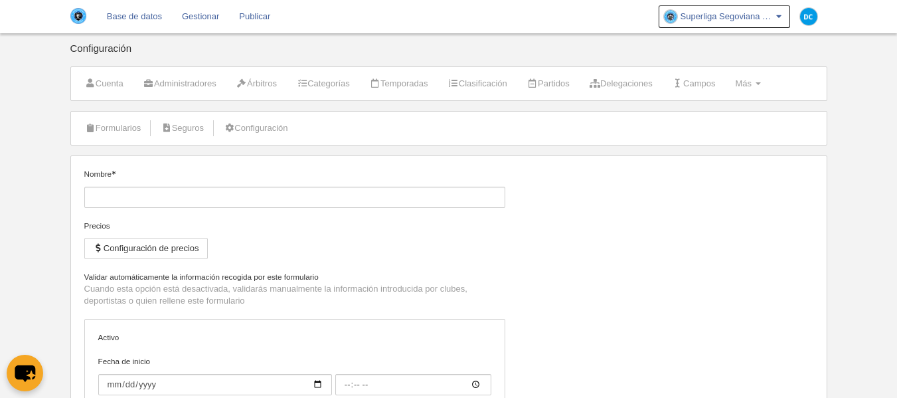
type input "23:59"
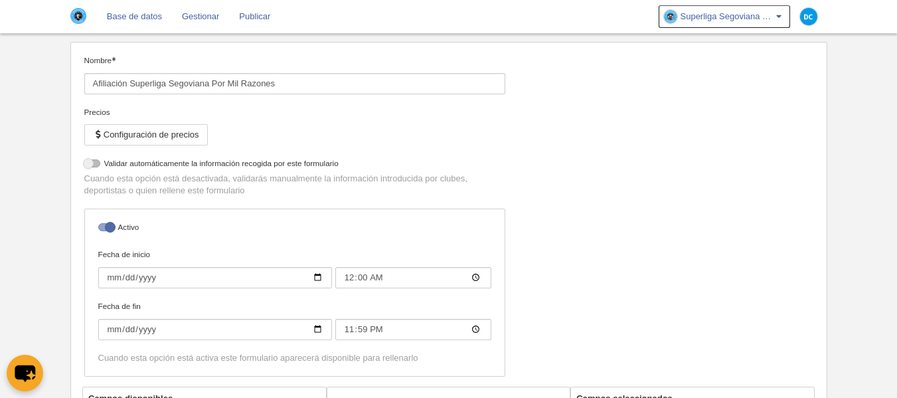
scroll to position [22, 0]
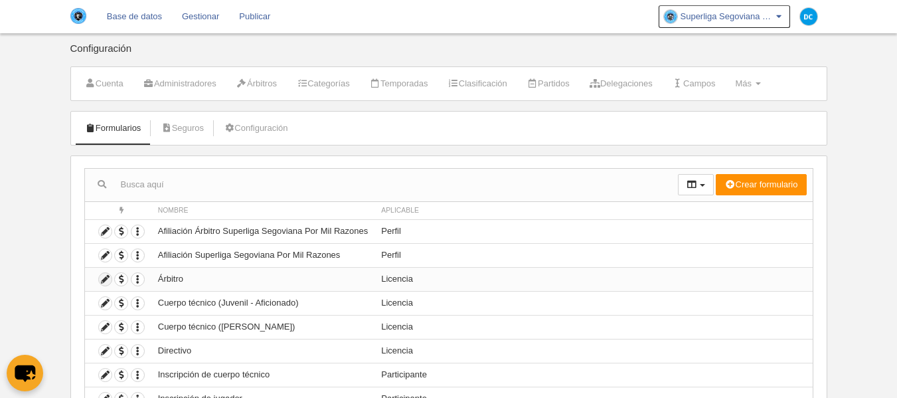
click at [100, 281] on icon at bounding box center [105, 279] width 13 height 13
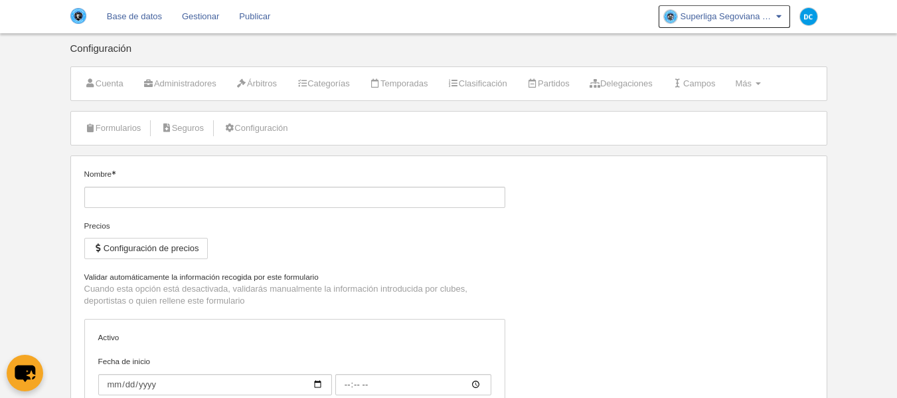
type input "Árbitro"
checkbox input "true"
type input "[DATE]"
type input "00:00"
type input "[DATE]"
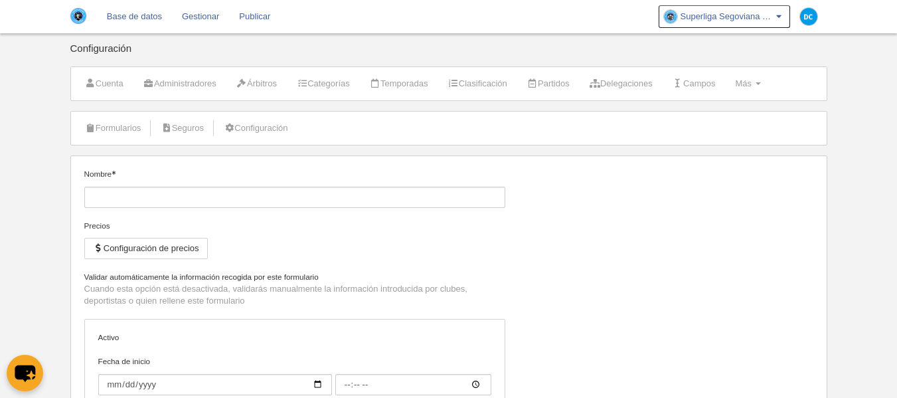
type input "00:00"
select select "selected"
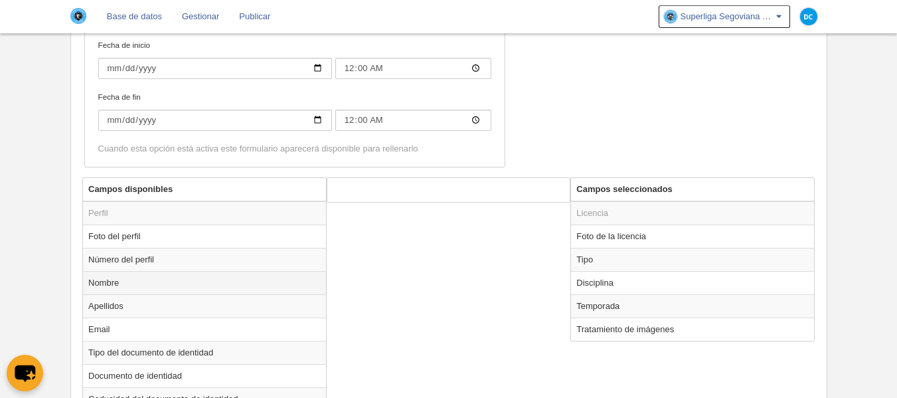
scroll to position [345, 0]
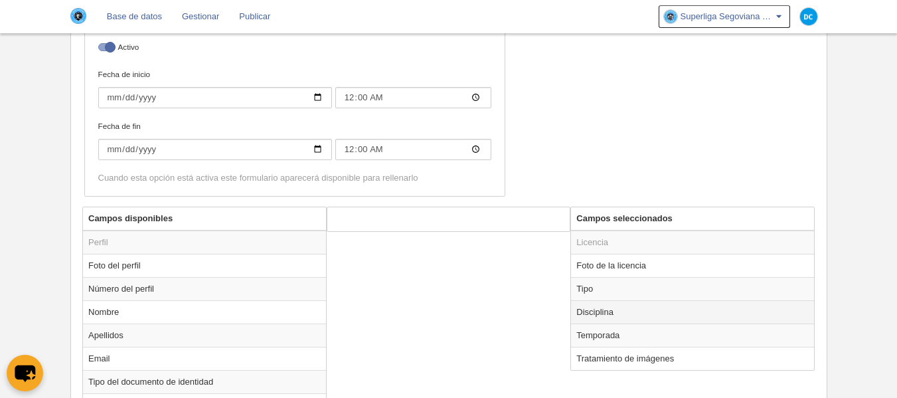
click at [627, 316] on td "Disciplina" at bounding box center [692, 311] width 243 height 23
radio input "true"
select select
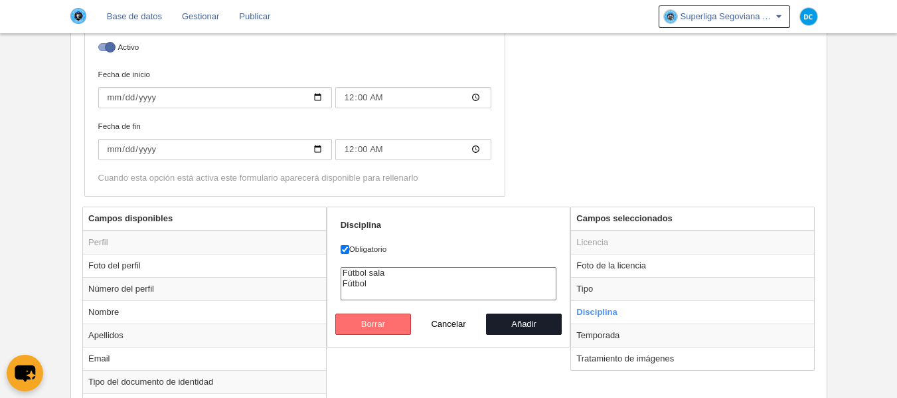
click at [390, 328] on button "Borrar" at bounding box center [373, 323] width 76 height 21
radio input "false"
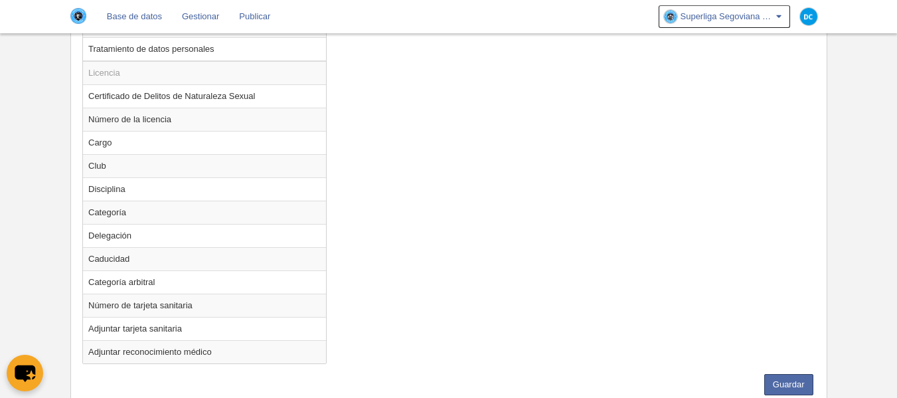
scroll to position [977, 0]
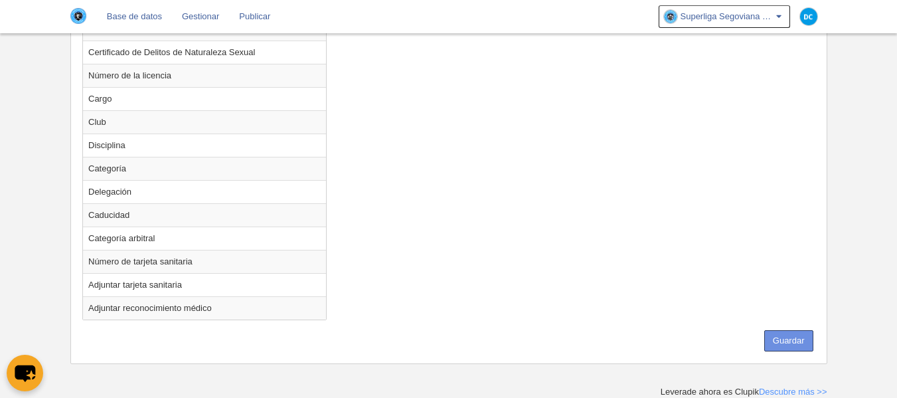
click at [798, 336] on button "Guardar" at bounding box center [788, 340] width 49 height 21
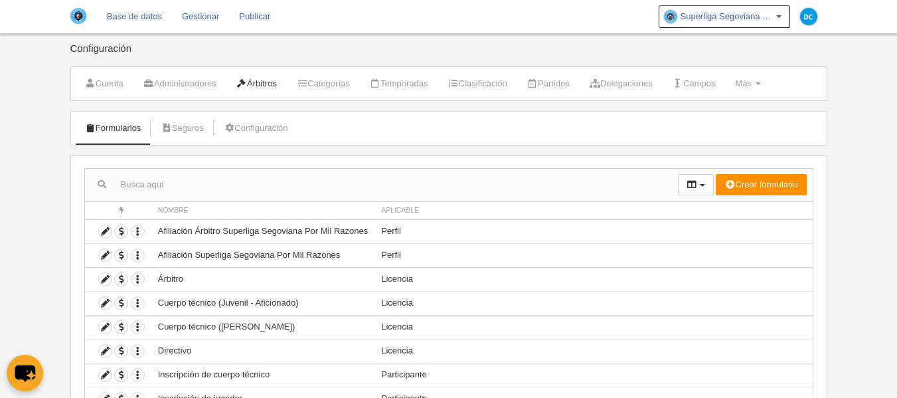
click at [284, 84] on link "Árbitros" at bounding box center [256, 84] width 55 height 20
click at [111, 274] on icon at bounding box center [105, 279] width 13 height 13
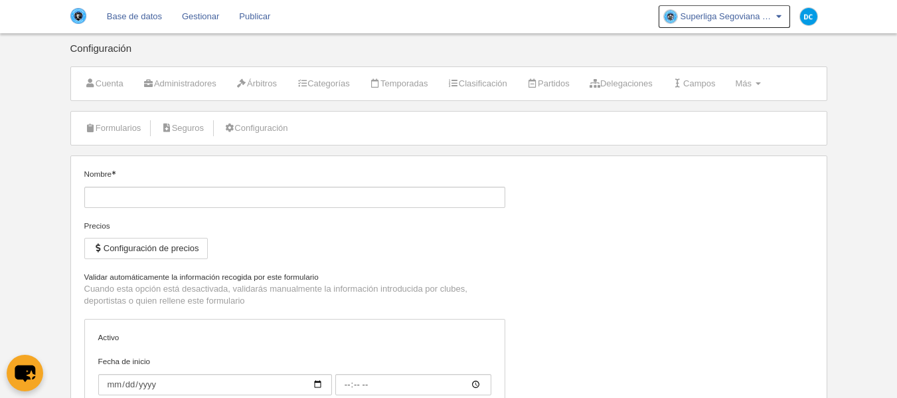
type input "Árbitro"
checkbox input "true"
type input "[DATE]"
type input "00:00"
type input "[DATE]"
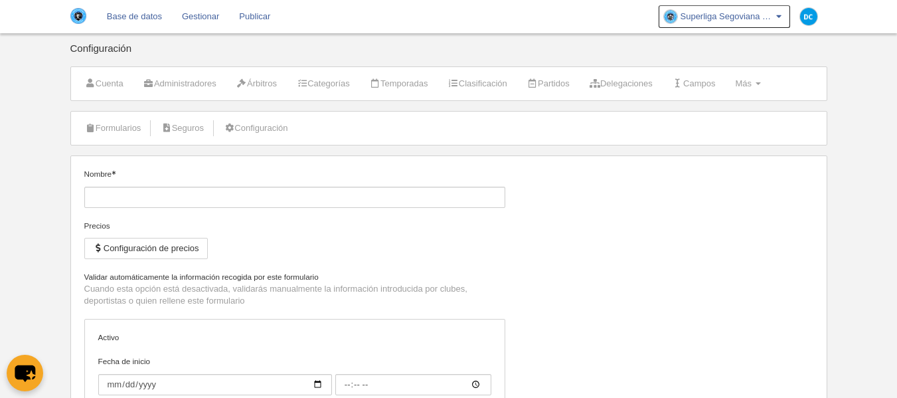
type input "00:00"
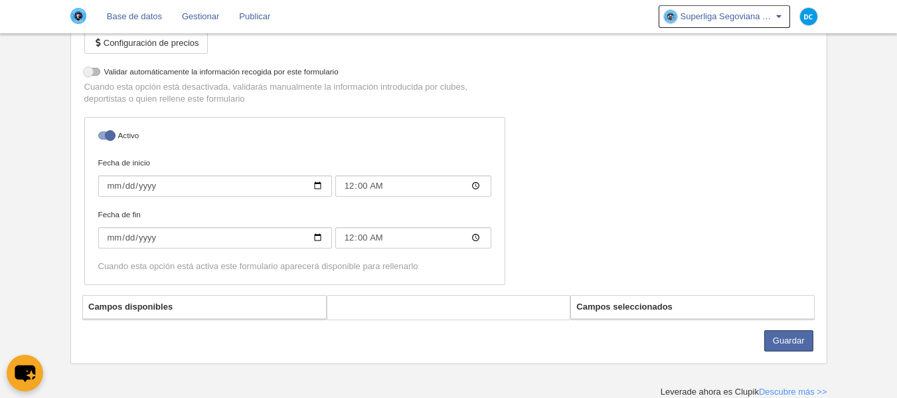
select select "selected"
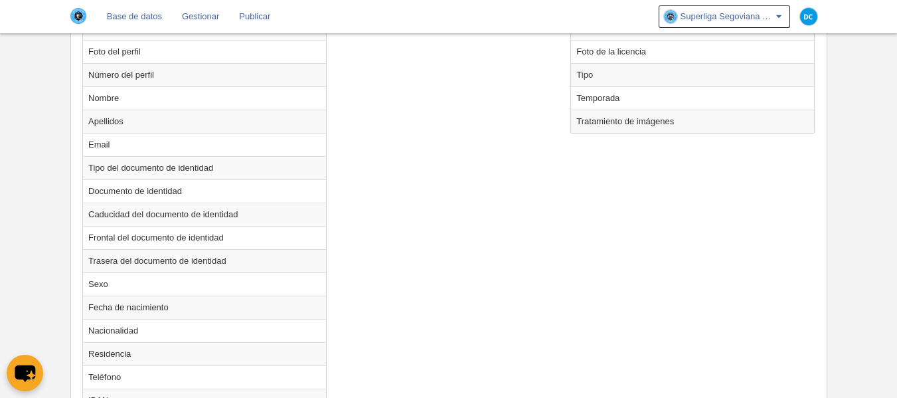
scroll to position [382, 0]
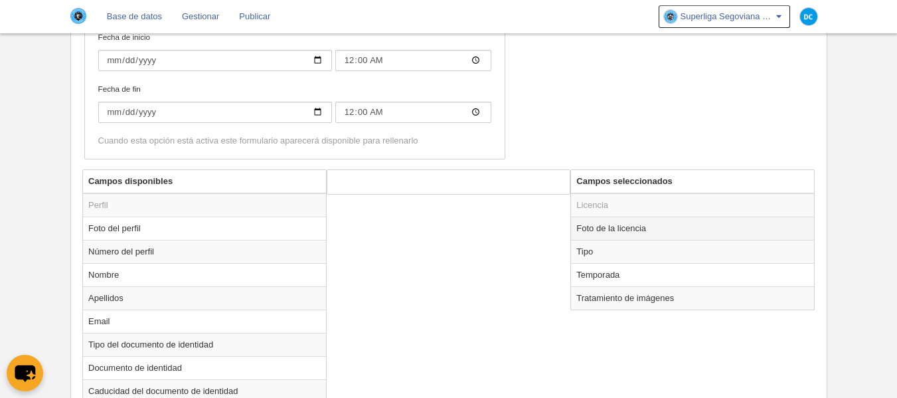
click at [614, 232] on td "Foto de la licencia" at bounding box center [692, 227] width 243 height 23
radio input "true"
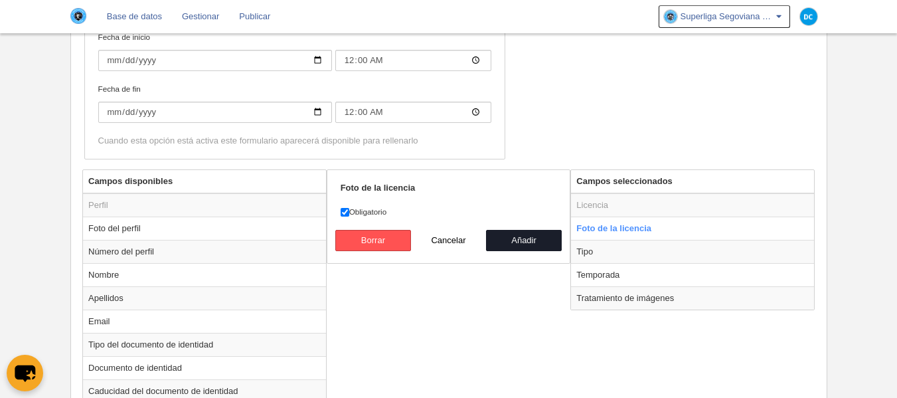
drag, startPoint x: 356, startPoint y: 216, endPoint x: 350, endPoint y: 210, distance: 8.4
click at [354, 214] on label "Obligatorio" at bounding box center [448, 212] width 216 height 12
click at [349, 214] on input "Obligatorio" at bounding box center [344, 212] width 9 height 9
checkbox input "false"
click at [519, 239] on button "Añadir" at bounding box center [524, 240] width 76 height 21
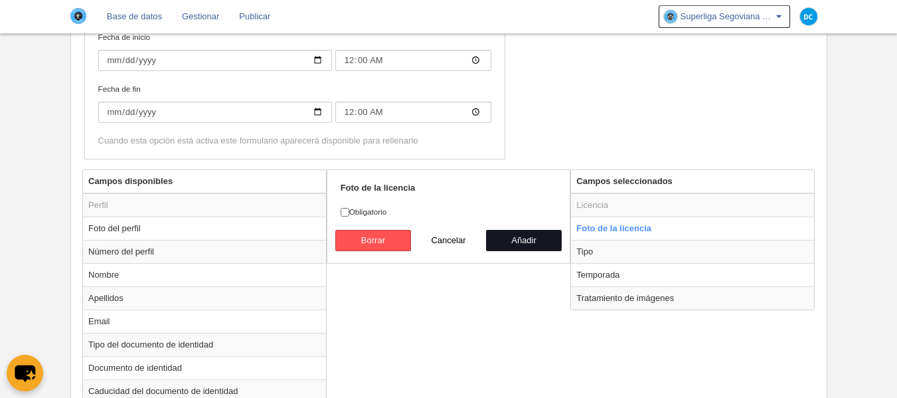
radio input "false"
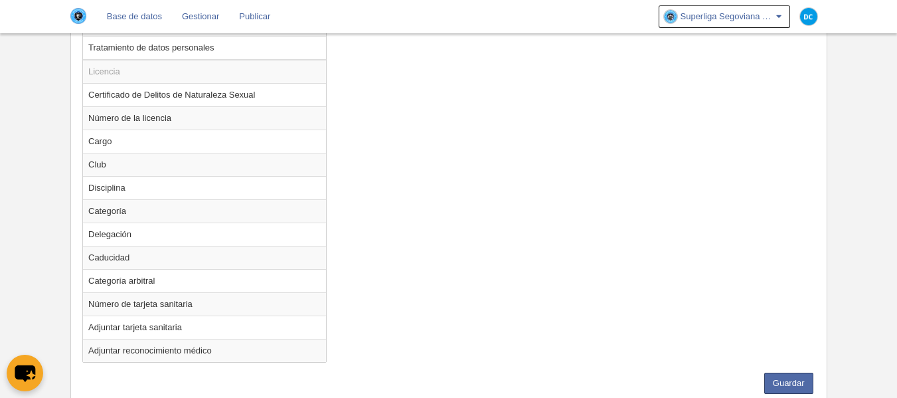
scroll to position [977, 0]
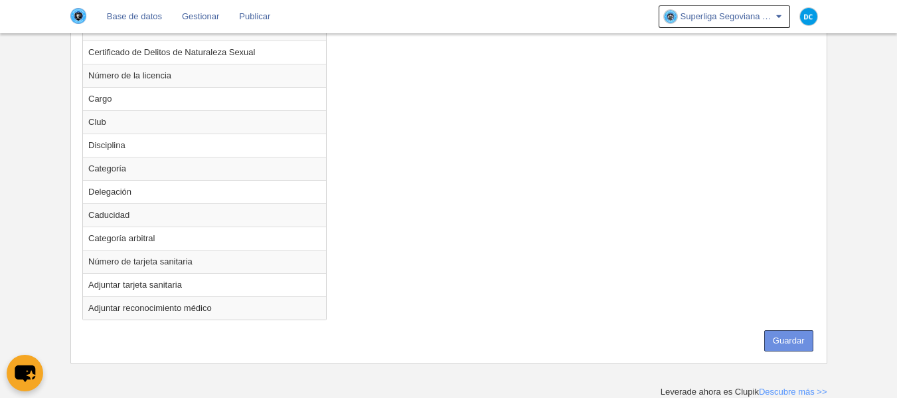
click at [780, 330] on button "Guardar" at bounding box center [788, 340] width 49 height 21
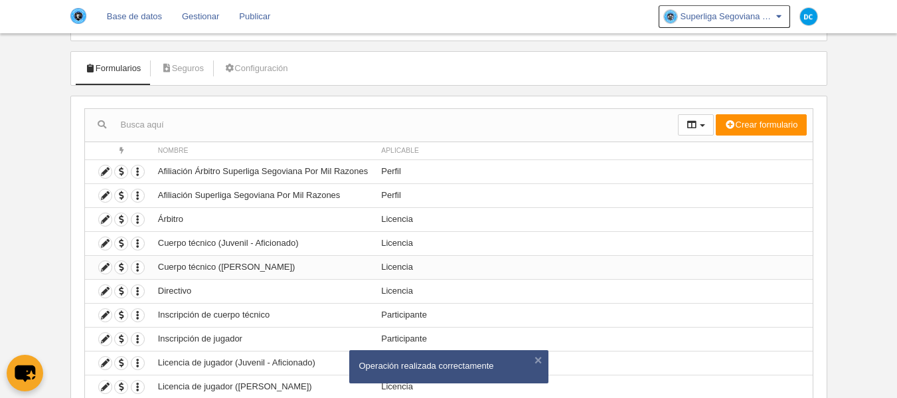
scroll to position [88, 0]
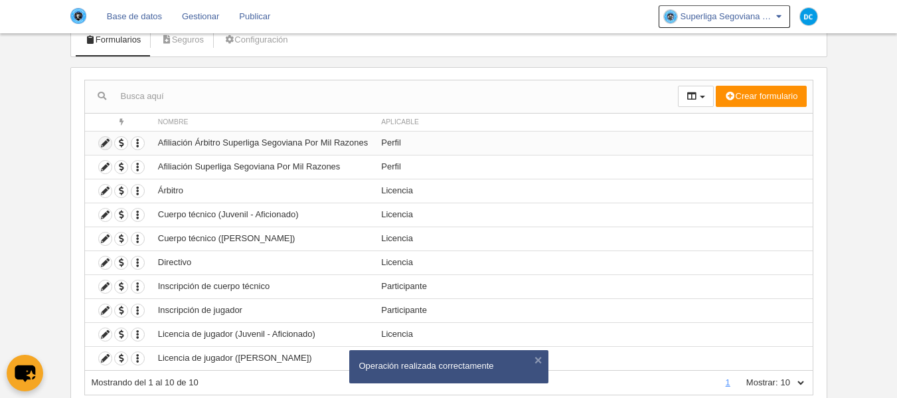
click at [104, 146] on icon at bounding box center [105, 143] width 13 height 13
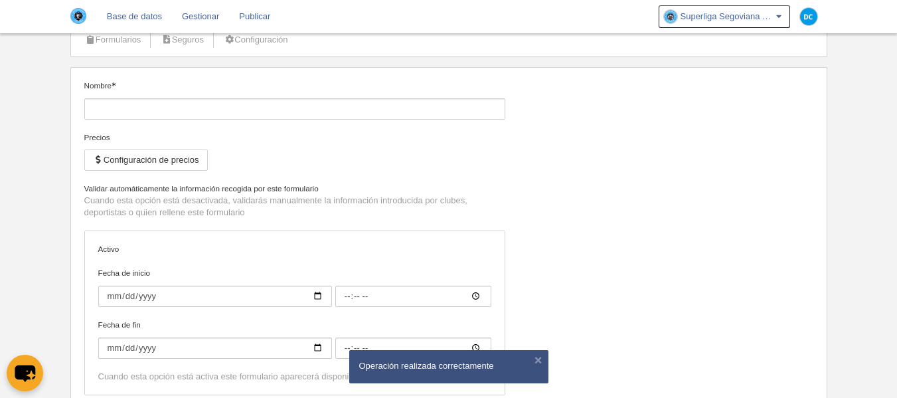
type input "Afiliación Árbitro Superliga Segoviana Por Mil Razones"
checkbox input "true"
type input "[DATE]"
type input "00:00"
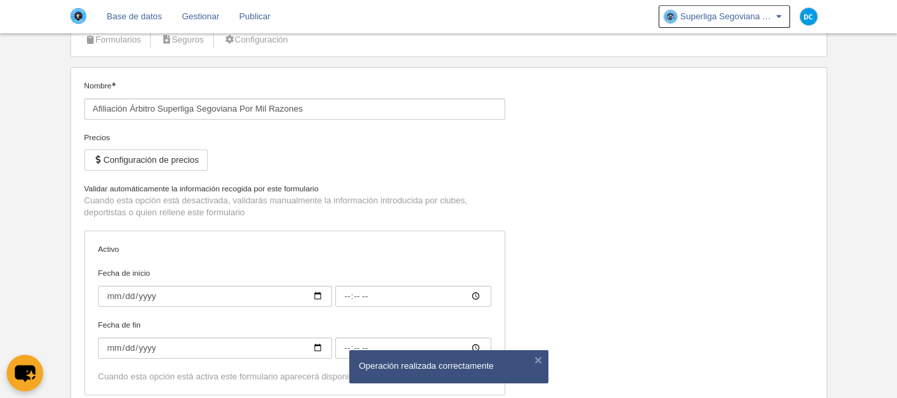
type input "[DATE]"
type input "00:00"
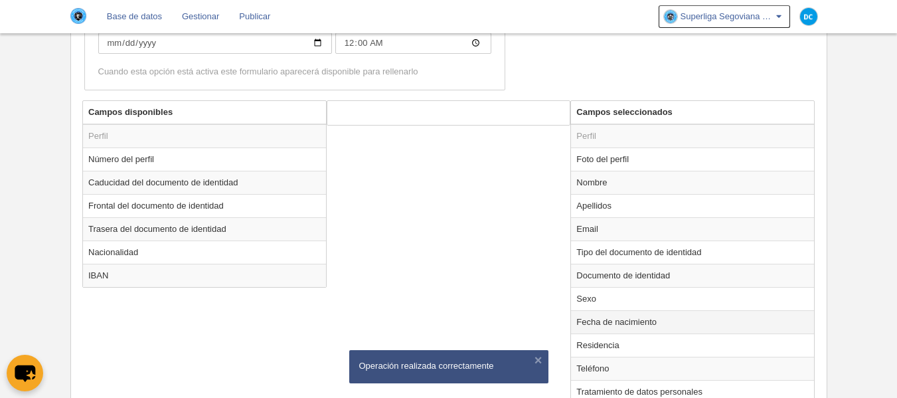
scroll to position [483, 0]
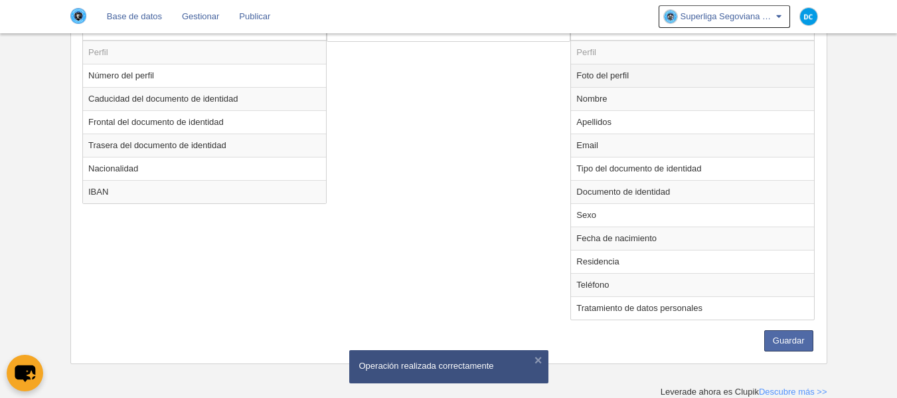
click at [607, 74] on td "Foto del perfil" at bounding box center [692, 75] width 243 height 23
radio input "true"
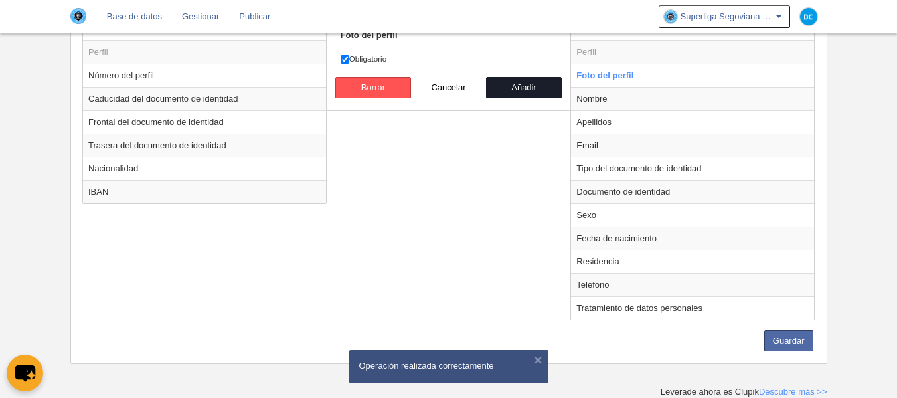
click at [353, 60] on label "Obligatorio" at bounding box center [448, 59] width 216 height 12
click at [349, 60] on input "Obligatorio" at bounding box center [344, 59] width 9 height 9
checkbox input "false"
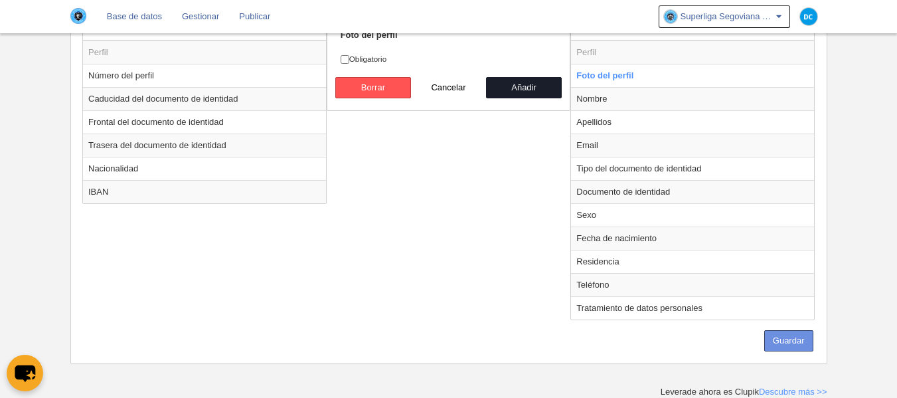
click at [802, 343] on button "Guardar" at bounding box center [788, 340] width 49 height 21
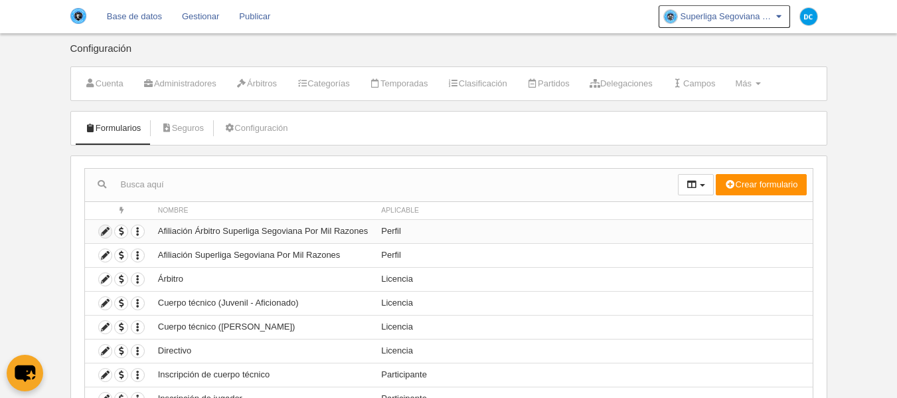
click at [108, 234] on icon at bounding box center [105, 231] width 13 height 13
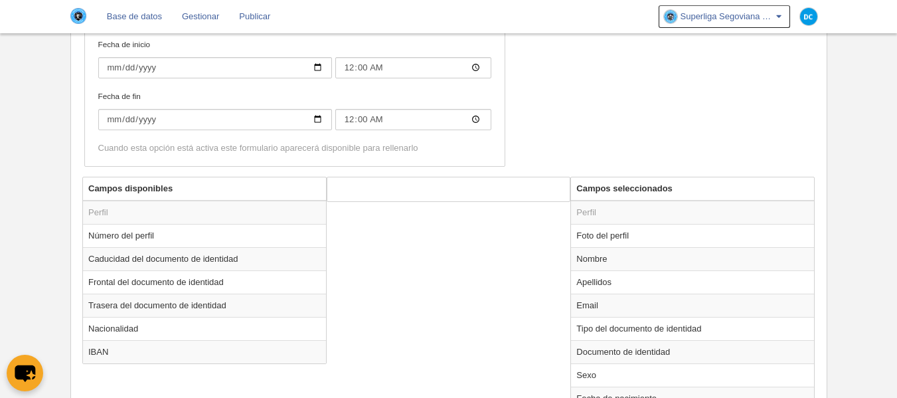
scroll to position [471, 0]
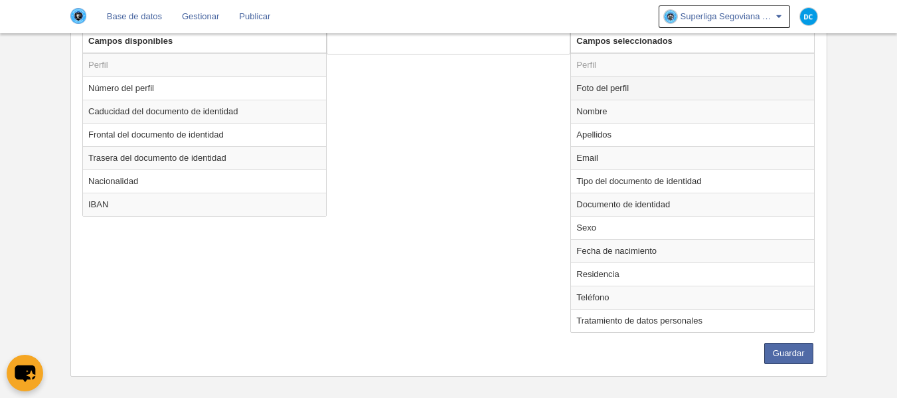
click at [651, 78] on td "Foto del perfil" at bounding box center [692, 87] width 243 height 23
radio input "true"
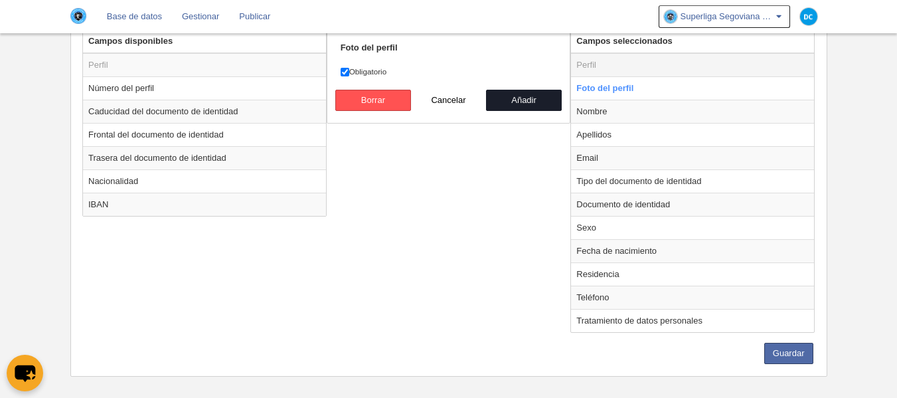
click at [630, 70] on td "Perfil" at bounding box center [692, 65] width 243 height 24
click at [359, 76] on label "Obligatorio" at bounding box center [448, 72] width 216 height 12
click at [349, 76] on input "Obligatorio" at bounding box center [344, 72] width 9 height 9
checkbox input "false"
click at [524, 96] on button "Añadir" at bounding box center [524, 100] width 76 height 21
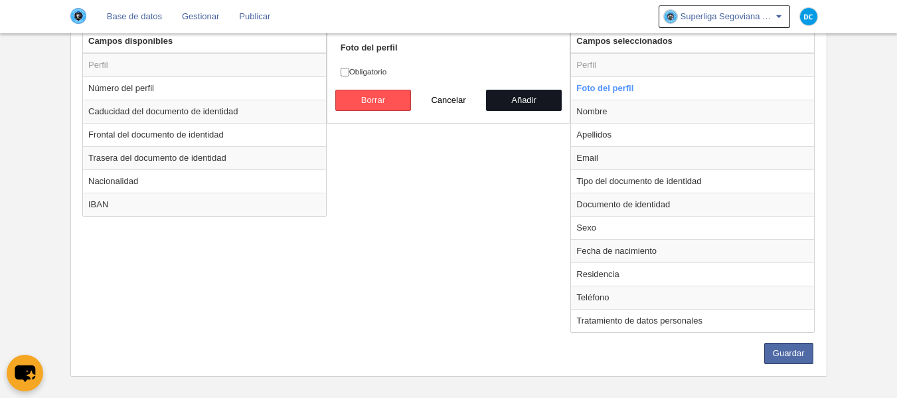
radio input "false"
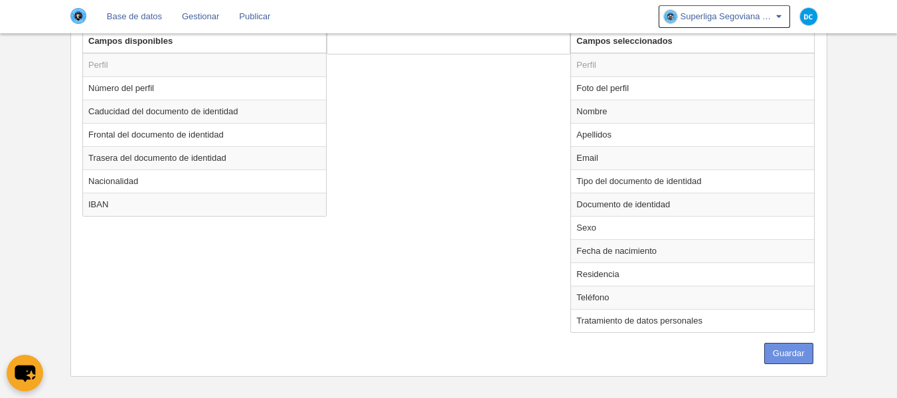
click at [777, 352] on button "Guardar" at bounding box center [788, 352] width 49 height 21
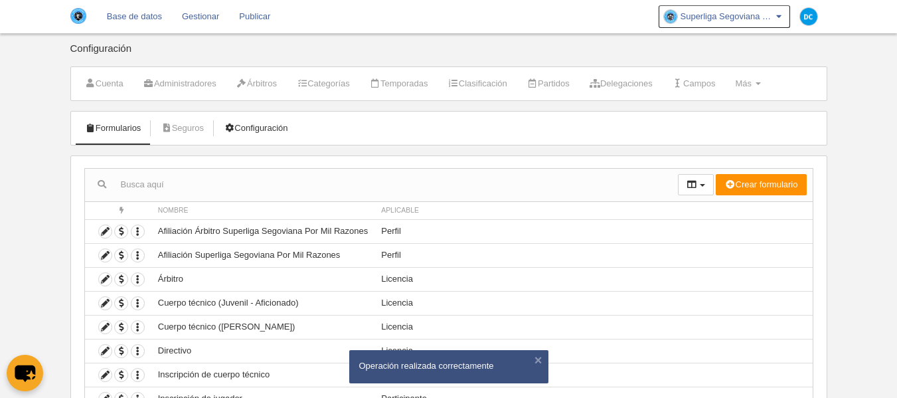
scroll to position [132, 0]
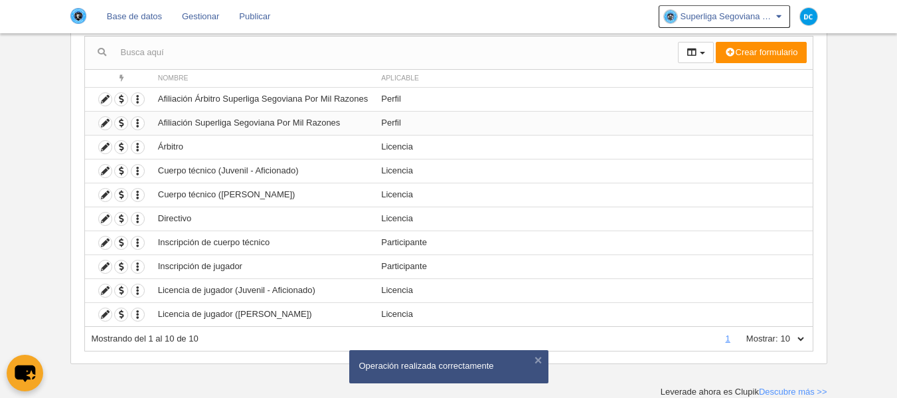
click at [112, 125] on td "Duplicar formulario Borrar formulario" at bounding box center [118, 123] width 66 height 24
click at [108, 124] on icon at bounding box center [105, 123] width 13 height 13
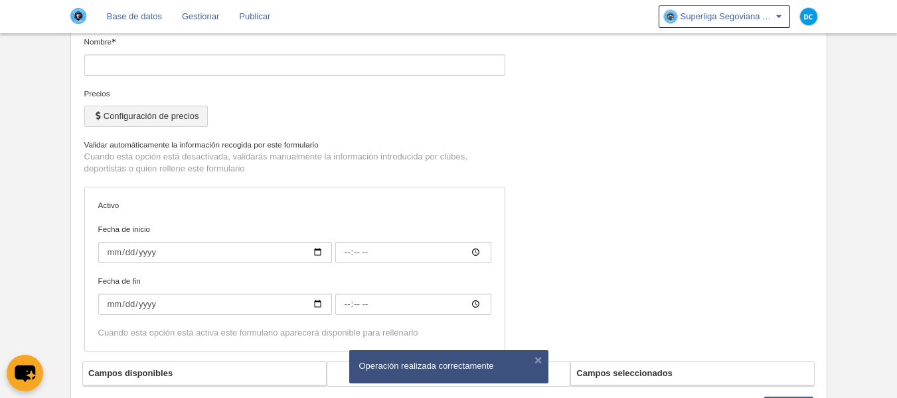
type input "Afiliación Superliga Segoviana Por Mil Razones"
checkbox input "true"
type input "[DATE]"
type input "00:00"
type input "[DATE]"
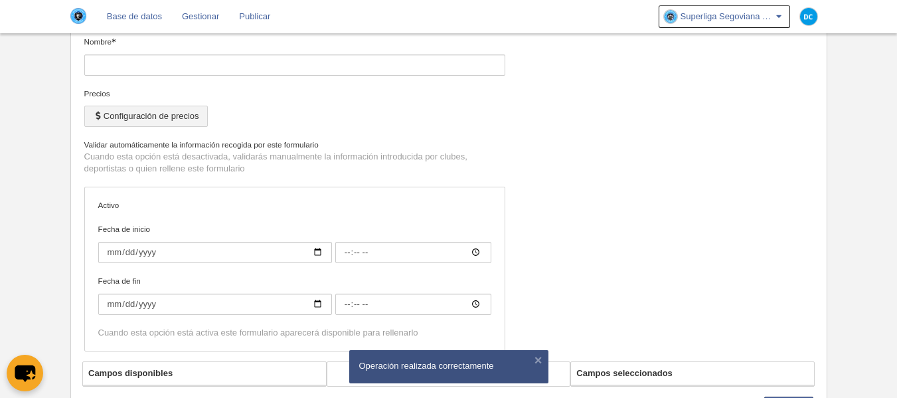
type input "23:59"
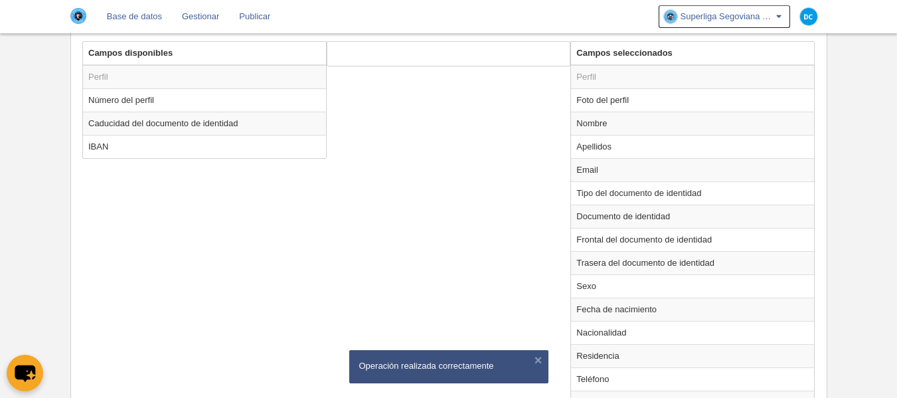
scroll to position [376, 0]
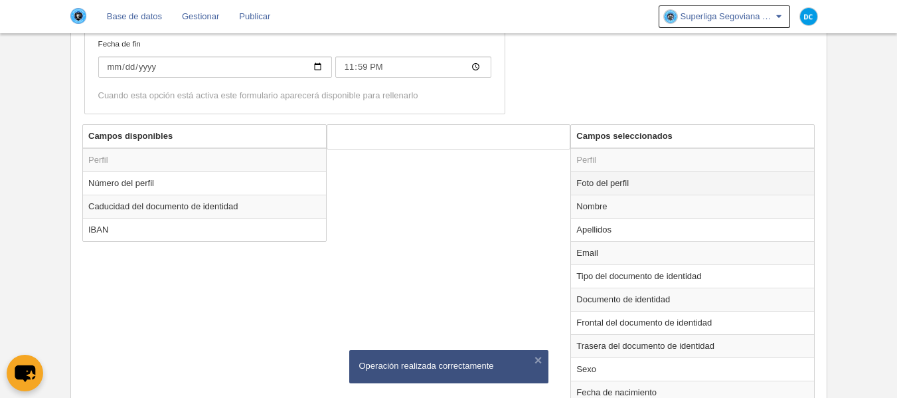
click at [605, 184] on td "Foto del perfil" at bounding box center [692, 182] width 243 height 23
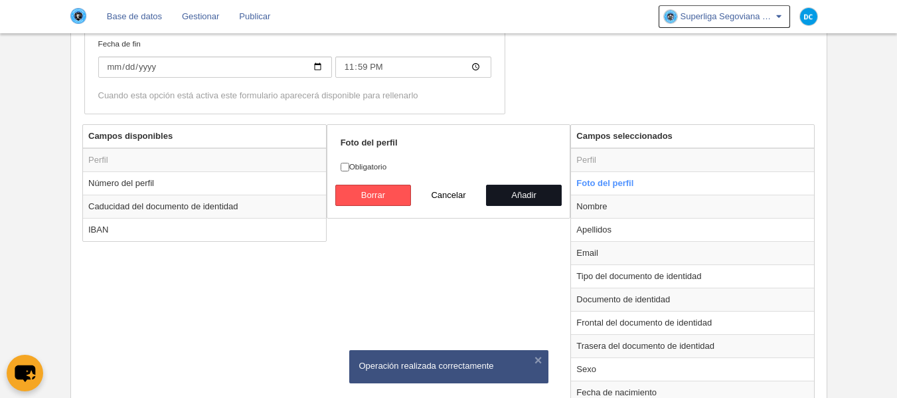
click at [520, 194] on button "Añadir" at bounding box center [524, 194] width 76 height 21
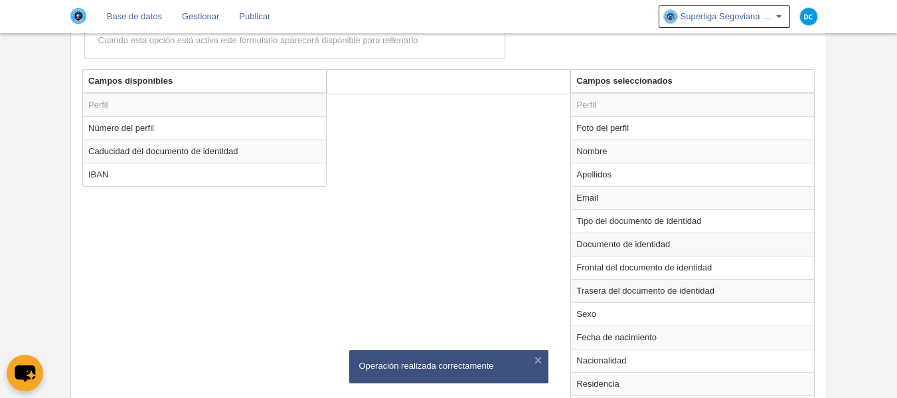
scroll to position [287, 0]
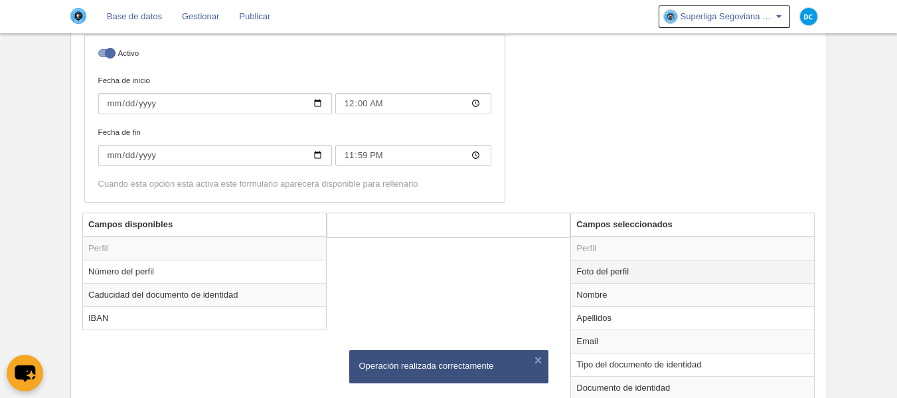
click at [616, 269] on td "Foto del perfil" at bounding box center [692, 270] width 243 height 23
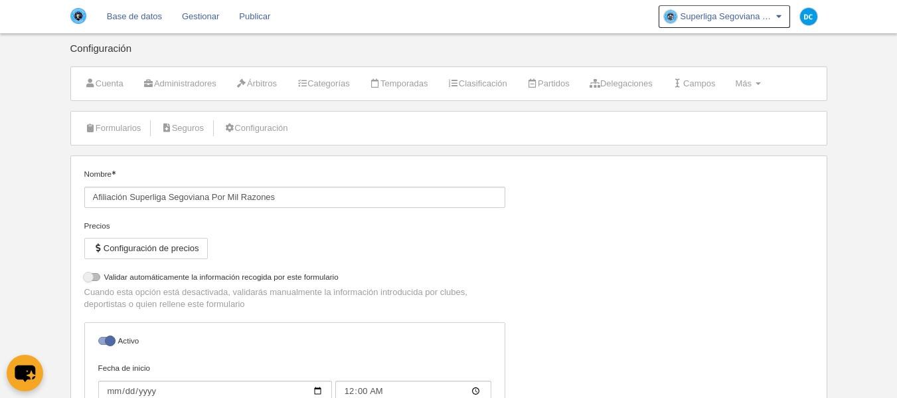
scroll to position [177, 0]
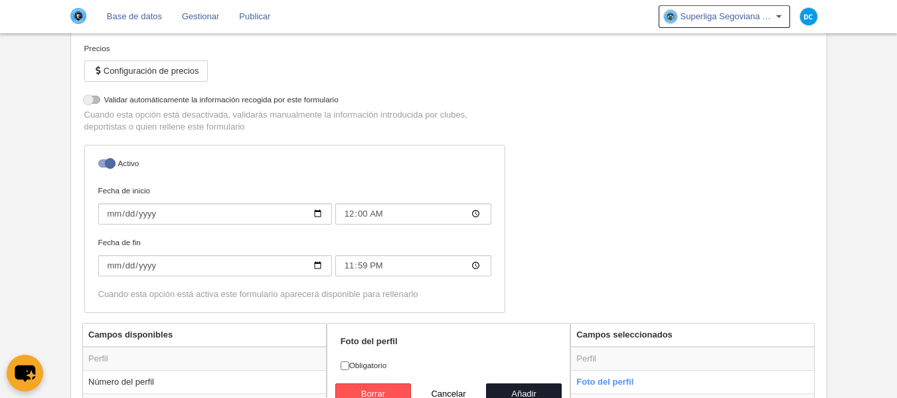
click at [624, 157] on div "Nombre Afiliación Superliga Segoviana Por Mil Razones Precios Configuración de …" at bounding box center [448, 157] width 739 height 332
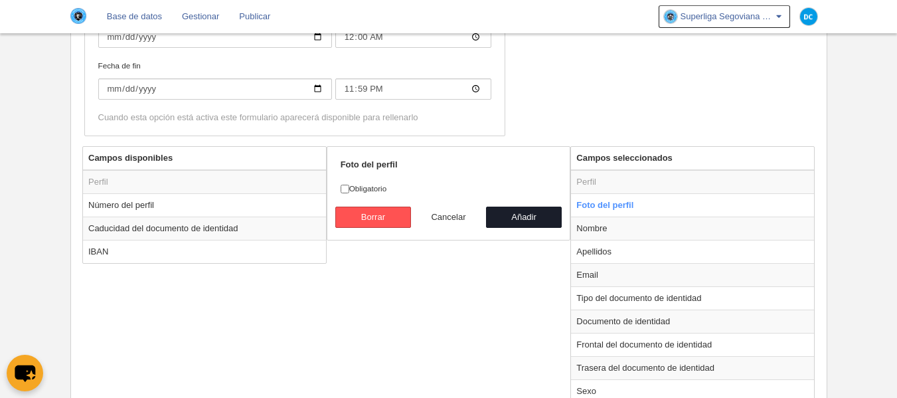
click at [437, 221] on button "Cancelar" at bounding box center [449, 216] width 76 height 21
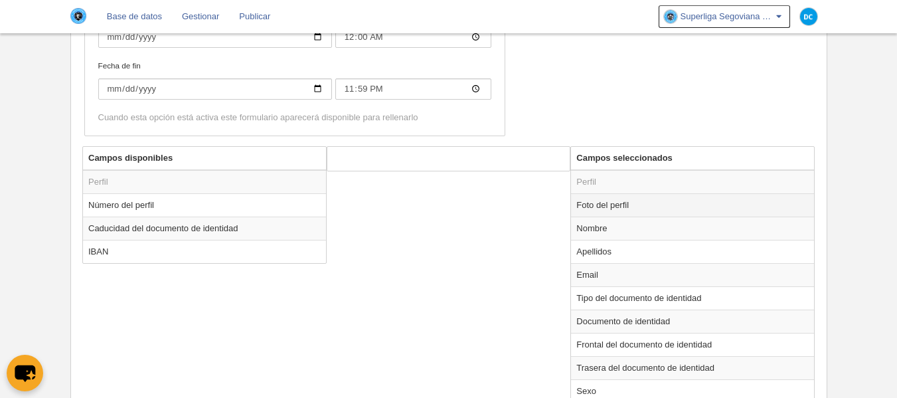
click at [644, 208] on td "Foto del perfil" at bounding box center [692, 204] width 243 height 23
radio input "true"
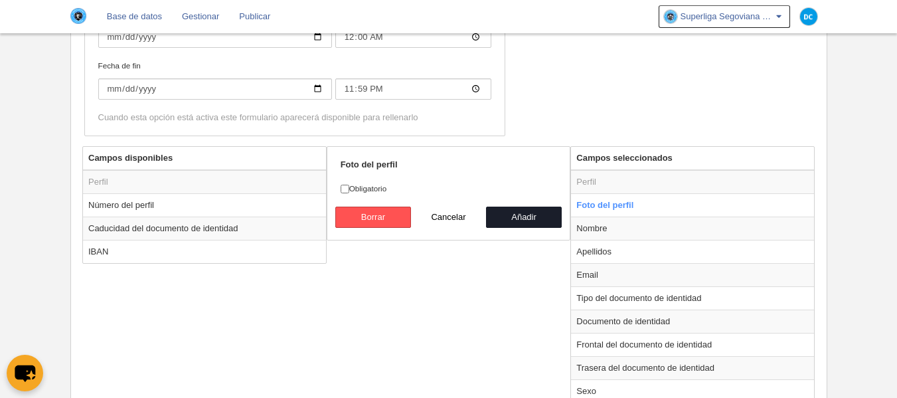
click at [473, 279] on div "Campos disponibles Perfil Número del perfil Caducidad del documento de identida…" at bounding box center [448, 337] width 739 height 383
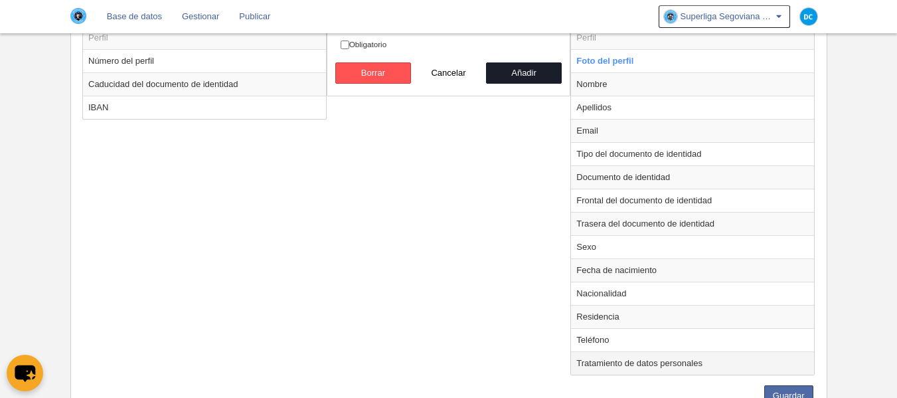
scroll to position [553, 0]
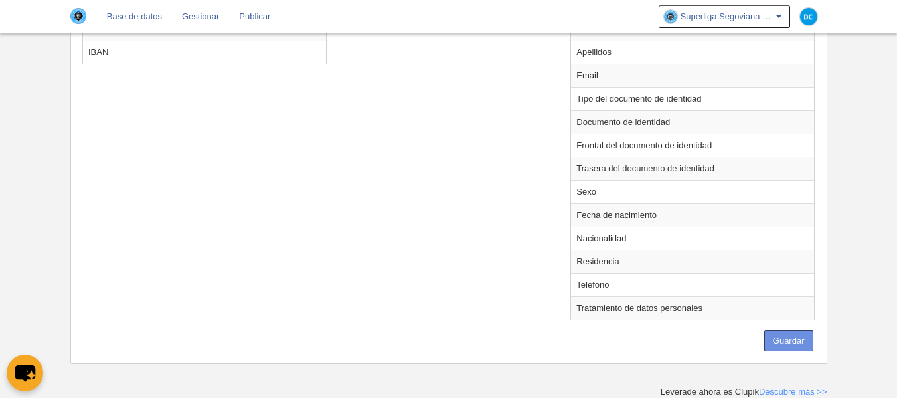
click at [804, 333] on button "Guardar" at bounding box center [788, 340] width 49 height 21
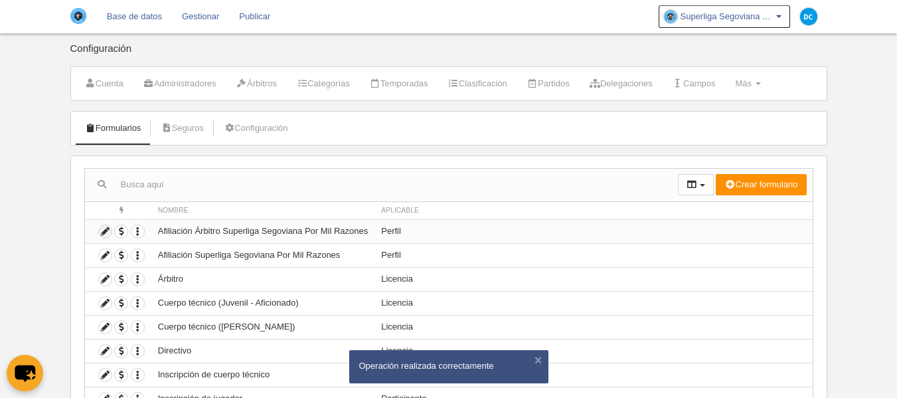
click at [106, 233] on icon at bounding box center [105, 231] width 13 height 13
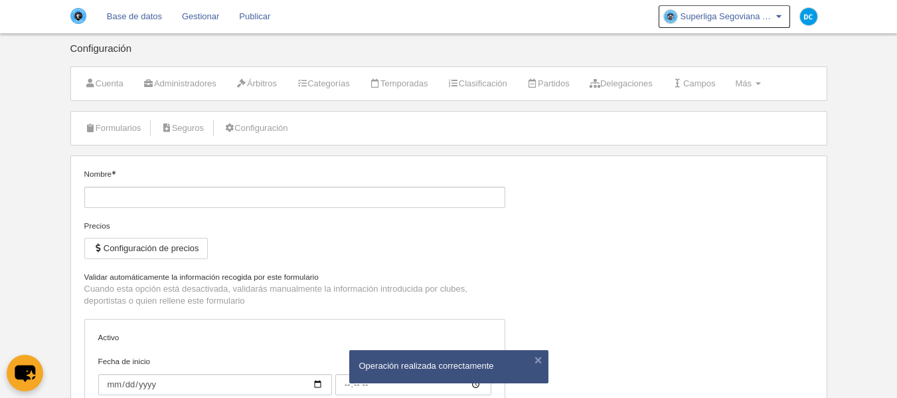
type input "Afiliación Árbitro Superliga Segoviana Por Mil Razones"
checkbox input "true"
type input "[DATE]"
type input "00:00"
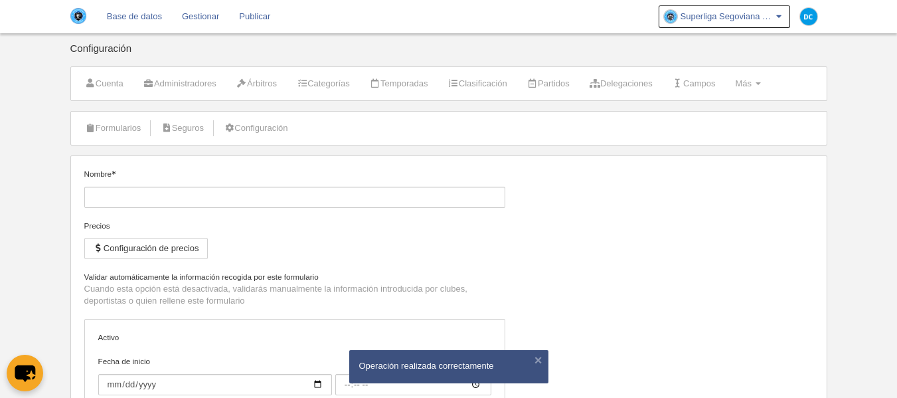
type input "[DATE]"
type input "00:00"
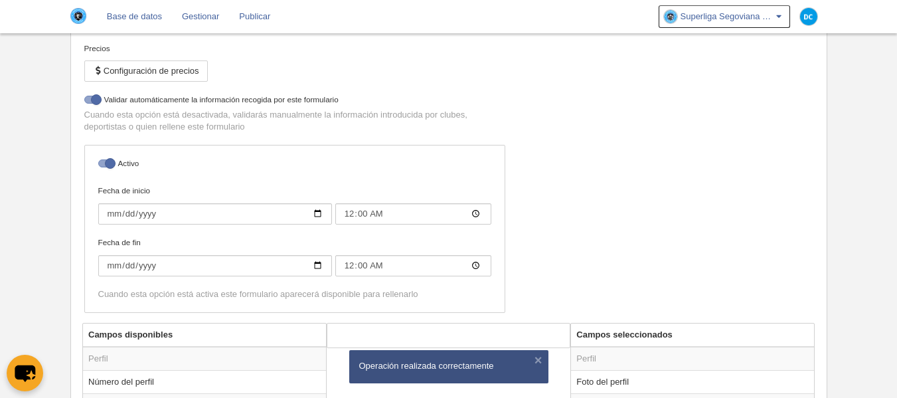
scroll to position [354, 0]
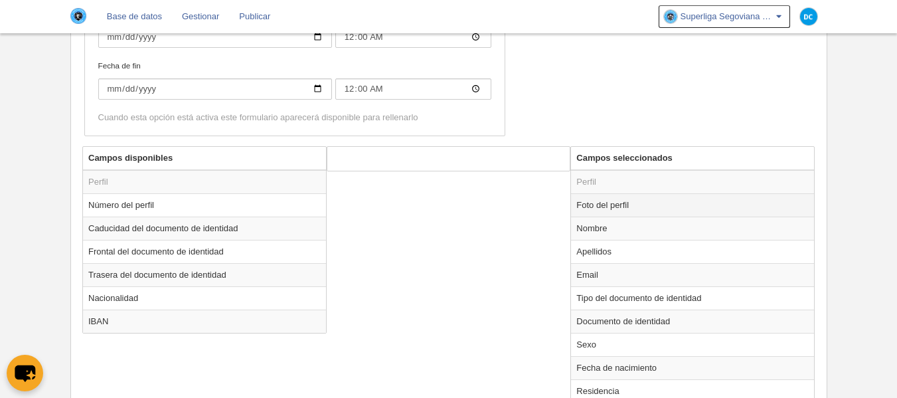
click at [620, 211] on td "Foto del perfil" at bounding box center [692, 204] width 243 height 23
radio input "true"
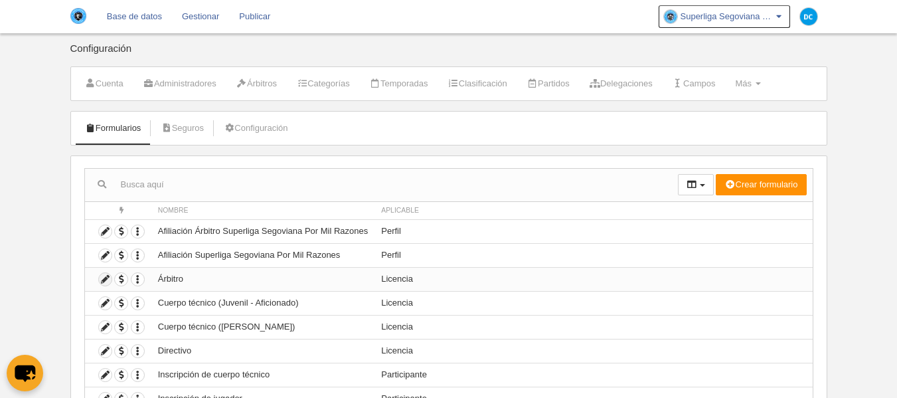
click at [108, 279] on icon at bounding box center [105, 279] width 13 height 13
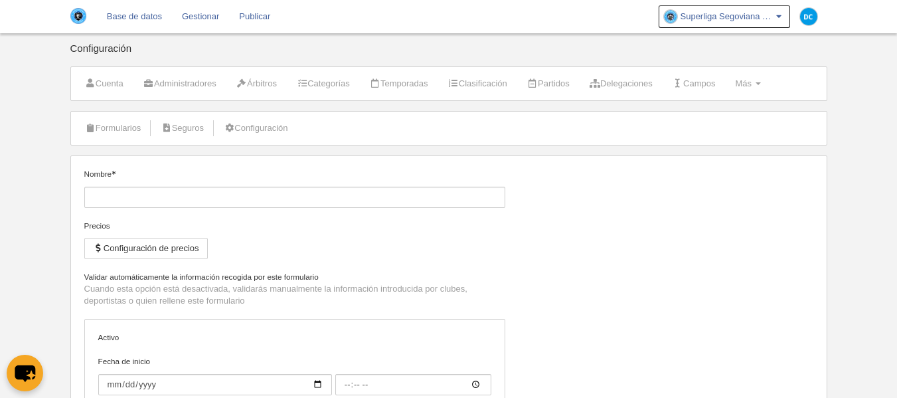
type input "Árbitro"
checkbox input "true"
type input "[DATE]"
type input "00:00"
type input "[DATE]"
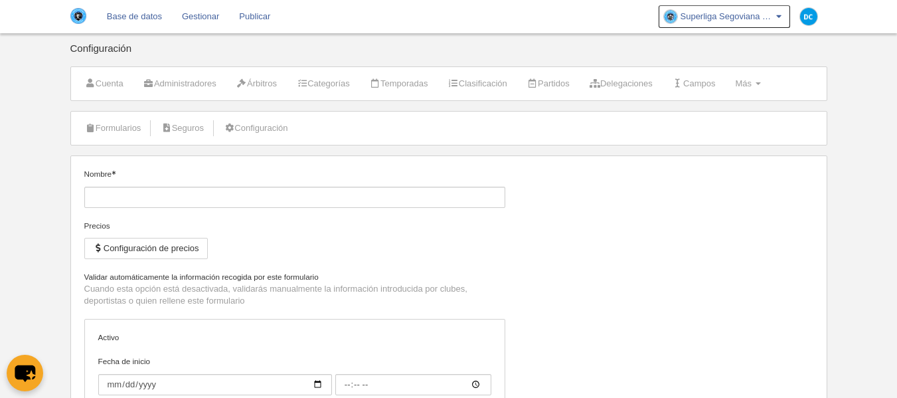
type input "00:00"
select select "selected"
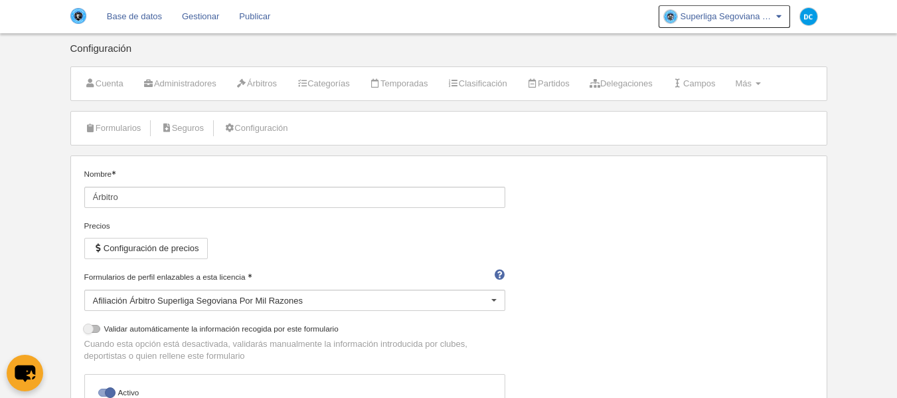
scroll to position [257, 0]
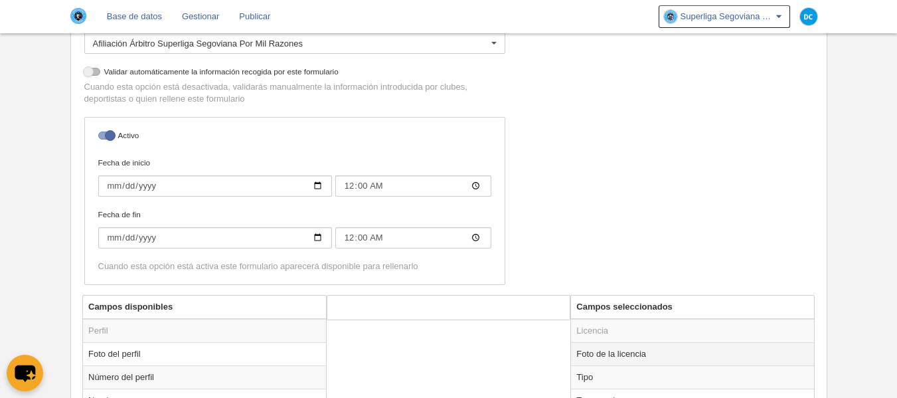
click at [580, 350] on td "Foto de la licencia" at bounding box center [692, 353] width 243 height 23
radio input "true"
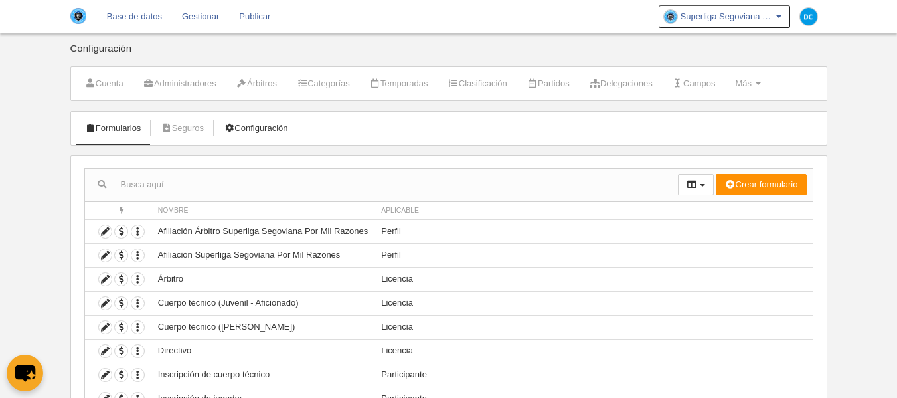
click at [231, 133] on link "Configuración" at bounding box center [255, 128] width 78 height 20
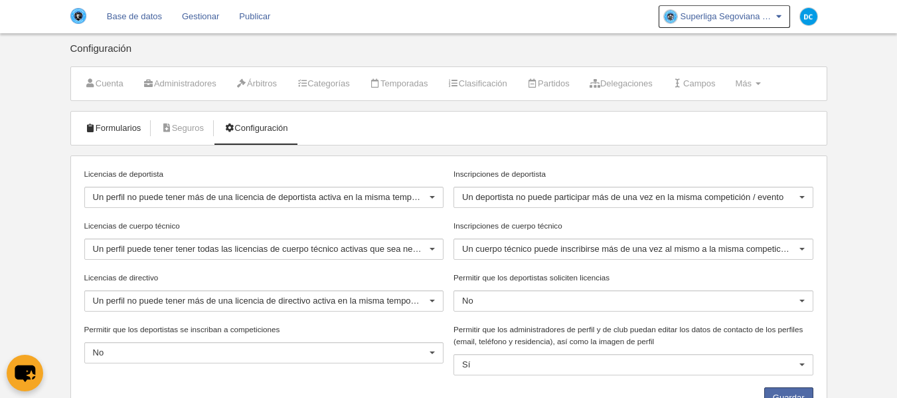
click at [87, 122] on link "Formularios" at bounding box center [113, 128] width 71 height 20
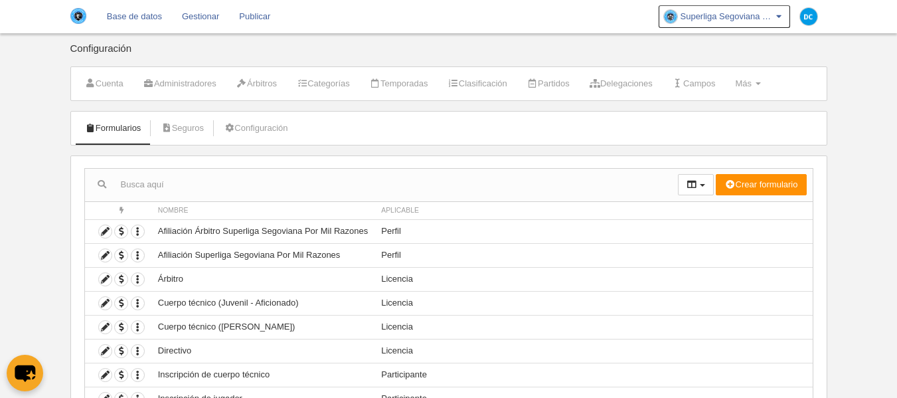
click at [745, 78] on ul "Cuenta Administradores Árbitros Categorías Temporadas Clasificación Partidos De…" at bounding box center [448, 83] width 755 height 33
click at [755, 78] on link "Más Menú" at bounding box center [747, 84] width 40 height 20
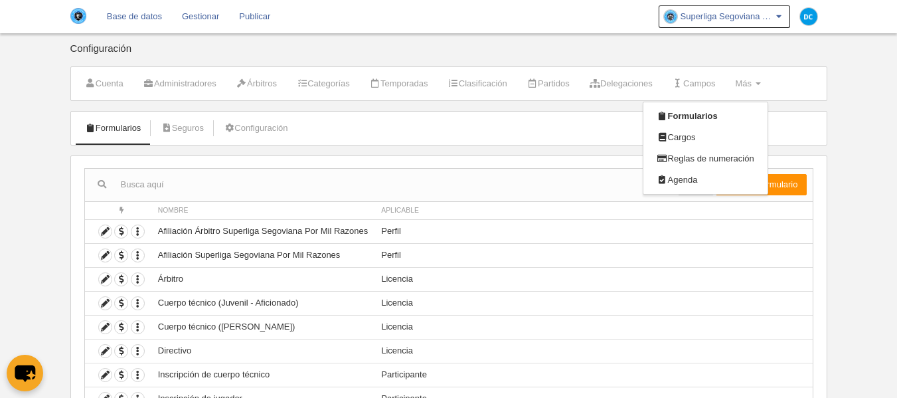
click at [828, 96] on main "Configuración Cuenta Administradores Árbitros Categorías Temporadas Clasificaci…" at bounding box center [448, 265] width 766 height 530
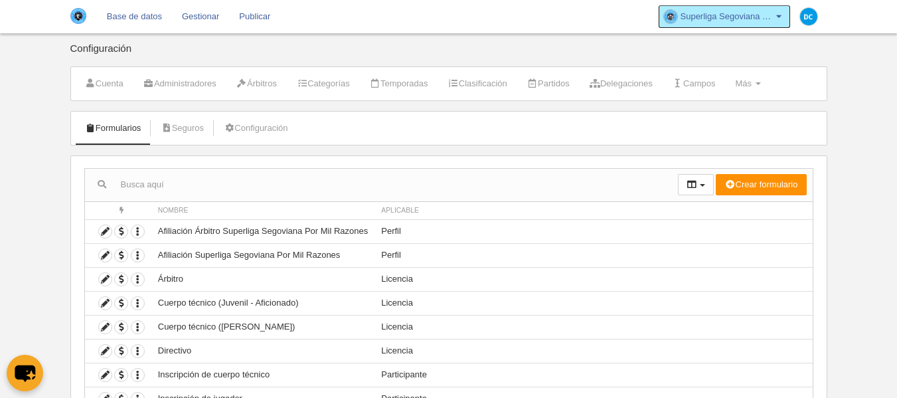
click at [786, 23] on link "Superliga Segoviana Por Mil Razones" at bounding box center [723, 16] width 131 height 23
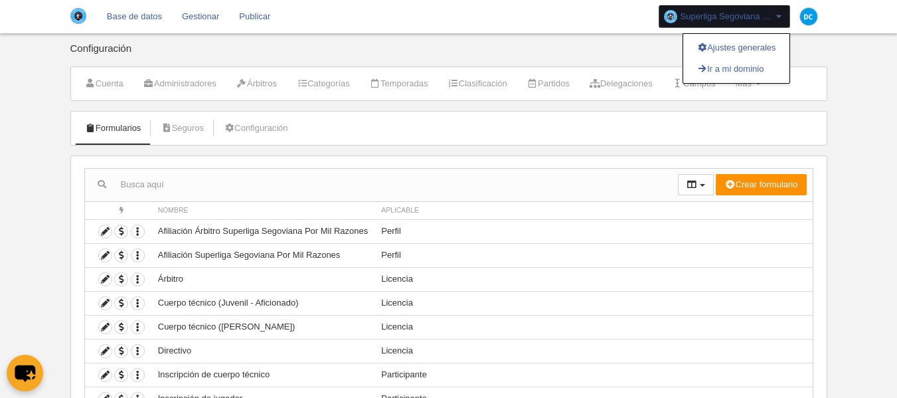
click at [841, 94] on body "Base de datos Gestionar Publicar Superliga Segoviana Por Mil Razones Ajustes ge…" at bounding box center [448, 199] width 897 height 398
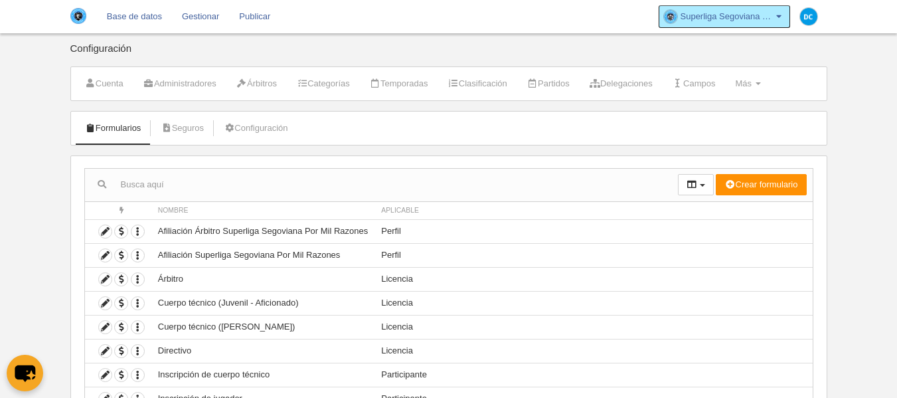
click at [768, 19] on span "Superliga Segoviana Por Mil Razones" at bounding box center [726, 16] width 93 height 13
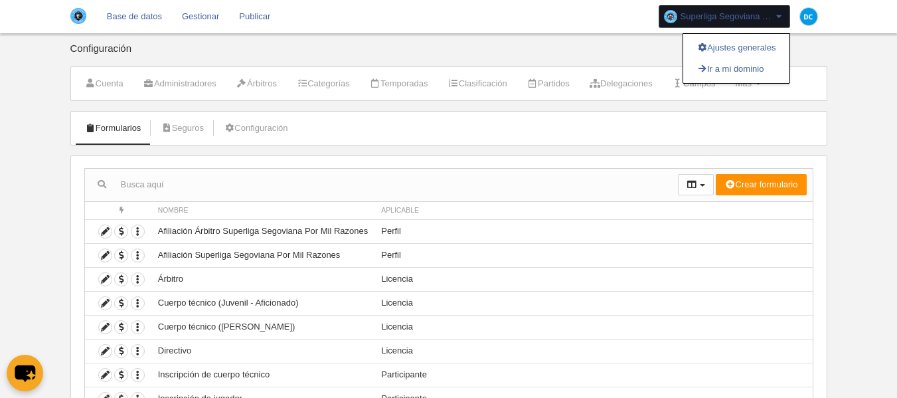
click at [27, 90] on body "Base de datos Gestionar Publicar Superliga Segoviana Por Mil Razones Ajustes ge…" at bounding box center [448, 199] width 897 height 398
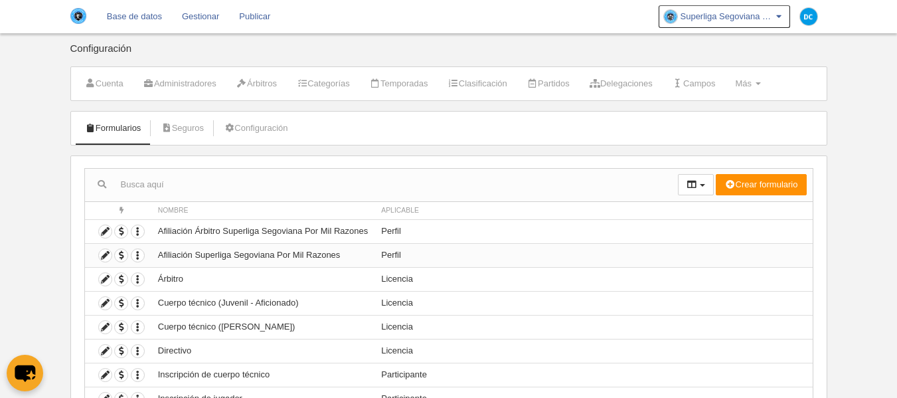
scroll to position [132, 0]
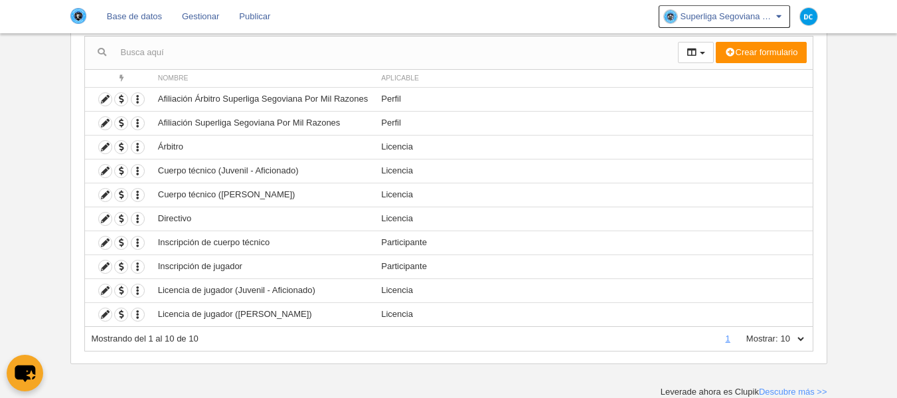
click at [798, 332] on select "10 25 50 100 500" at bounding box center [792, 338] width 28 height 12
select select "500"
click at [778, 332] on select "10 25 50 100 500" at bounding box center [792, 338] width 28 height 12
click at [851, 265] on html "Base de datos Gestionar Publicar Superliga Segoviana Por Mil Razones Ajustes ge…" at bounding box center [448, 67] width 897 height 398
click at [774, 334] on label "Mostrar:" at bounding box center [755, 338] width 45 height 12
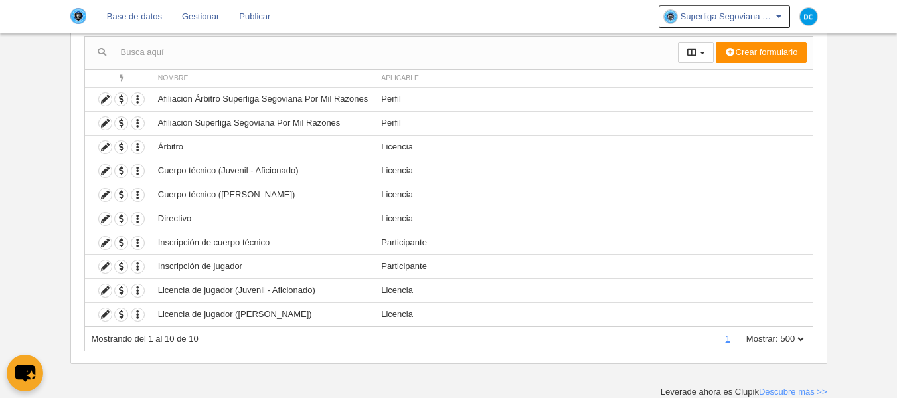
click at [778, 334] on select "10 25 50 100 500" at bounding box center [792, 338] width 28 height 12
click at [779, 336] on select "10 25 50 100 500" at bounding box center [792, 338] width 28 height 12
click at [863, 169] on body "Base de datos Gestionar Publicar Superliga Segoviana Por Mil Razones Ajustes ge…" at bounding box center [448, 67] width 897 height 398
